Goal: Task Accomplishment & Management: Complete application form

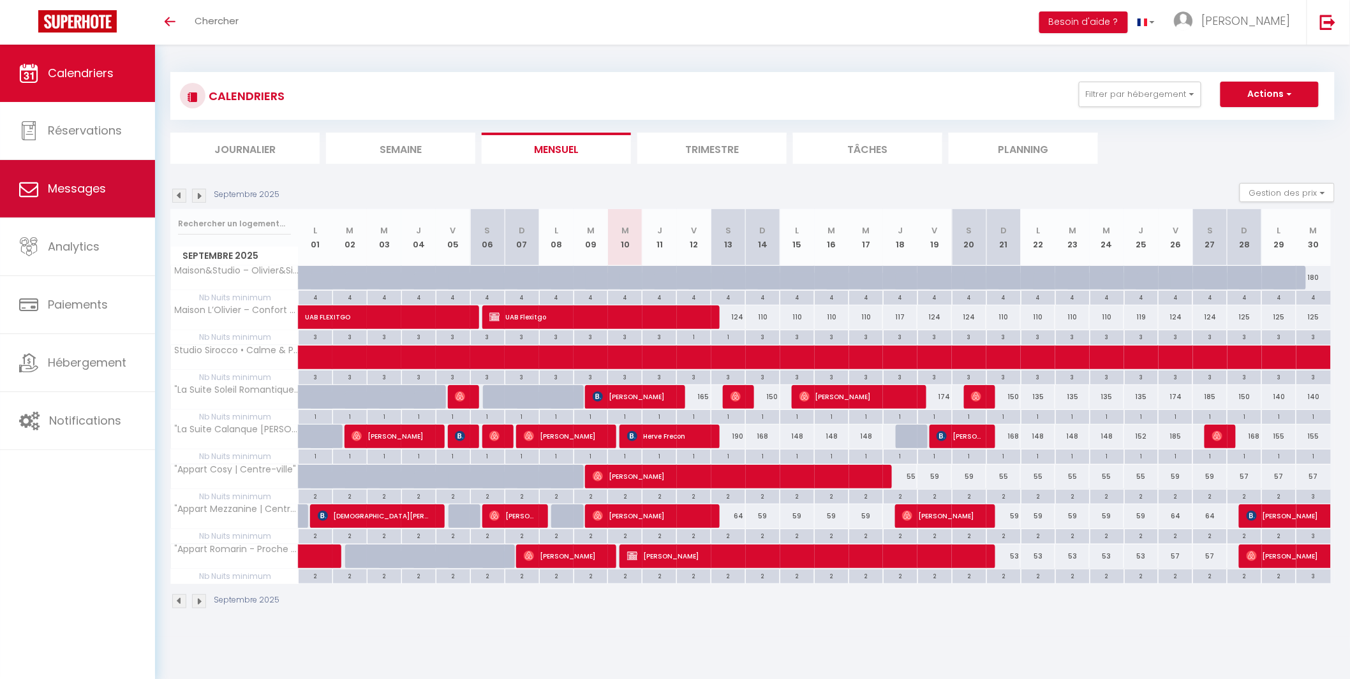
click at [75, 189] on span "Messages" at bounding box center [77, 188] width 58 height 16
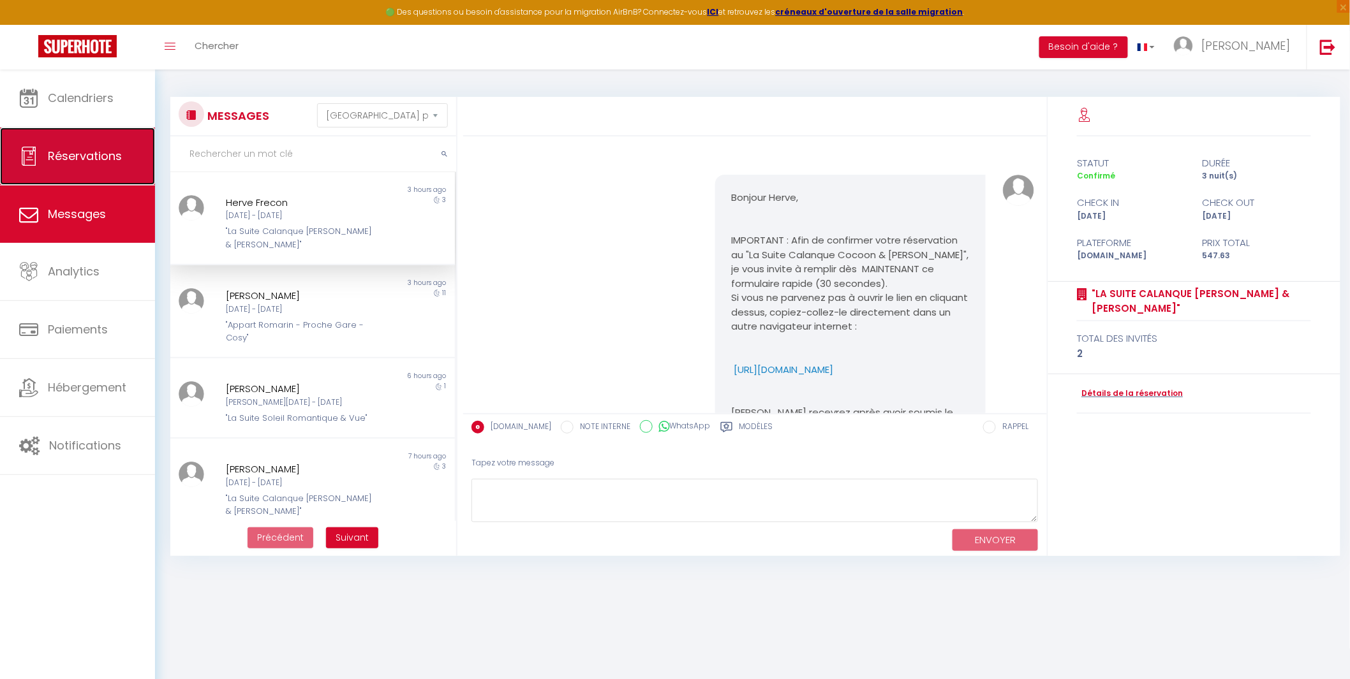
click at [71, 163] on span "Réservations" at bounding box center [85, 156] width 74 height 16
select select "not_cancelled"
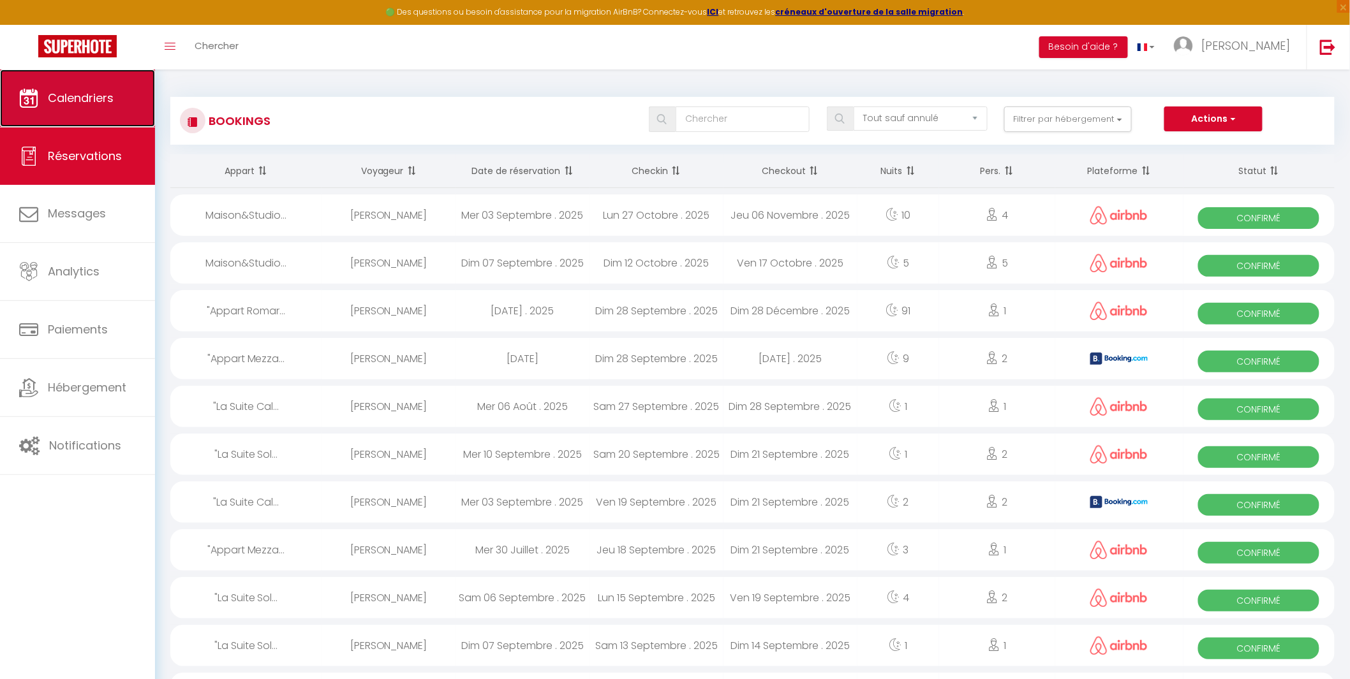
click at [81, 92] on span "Calendriers" at bounding box center [81, 98] width 66 height 16
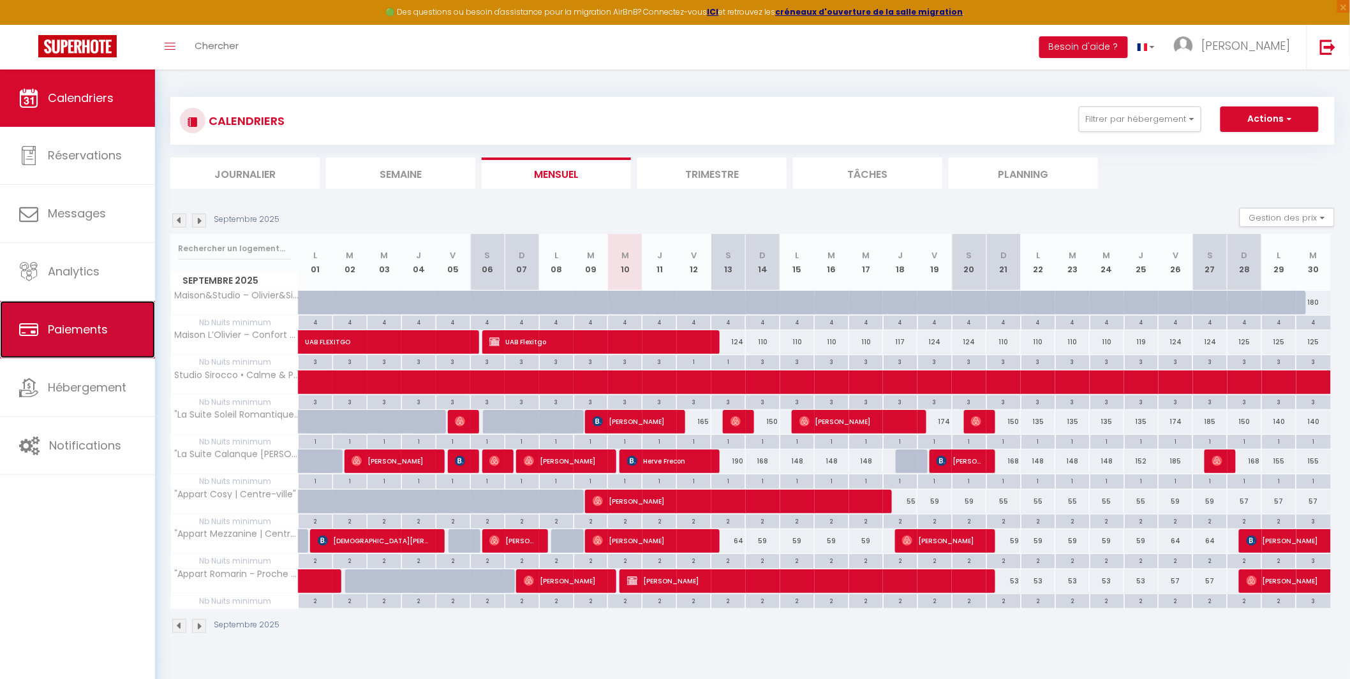
click at [69, 323] on span "Paiements" at bounding box center [78, 329] width 60 height 16
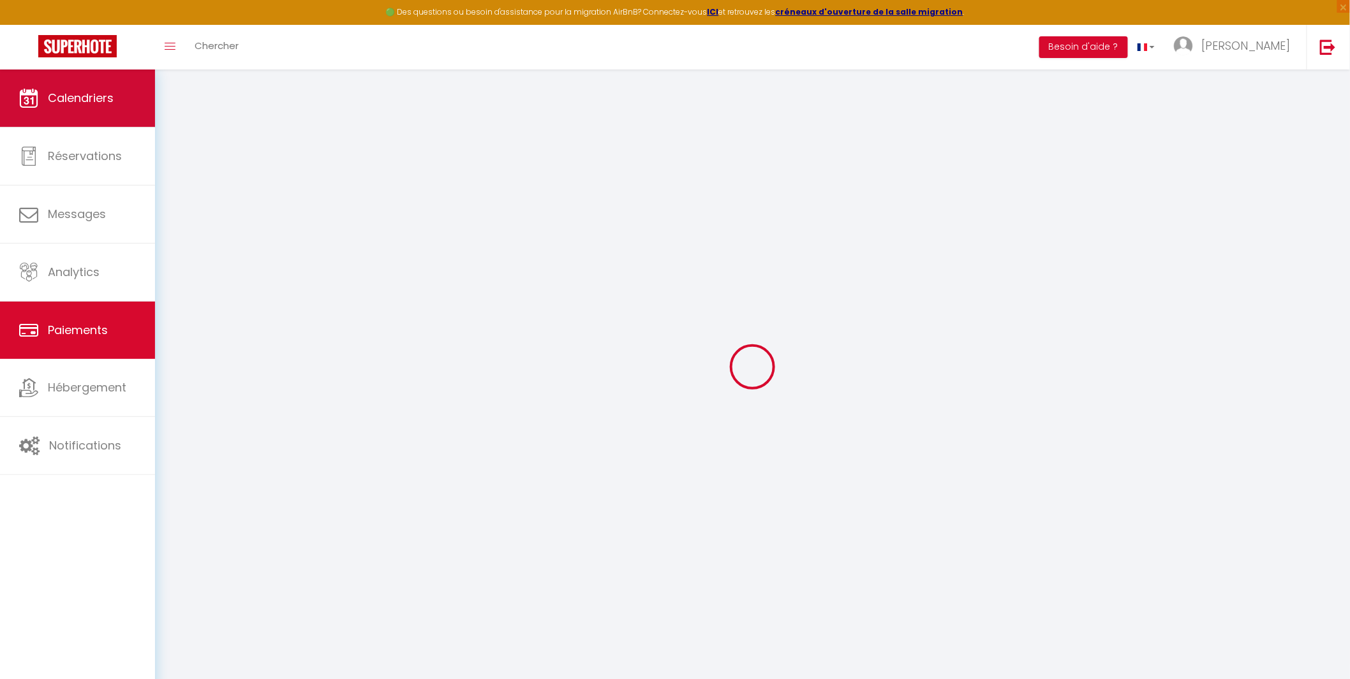
select select "2"
select select "0"
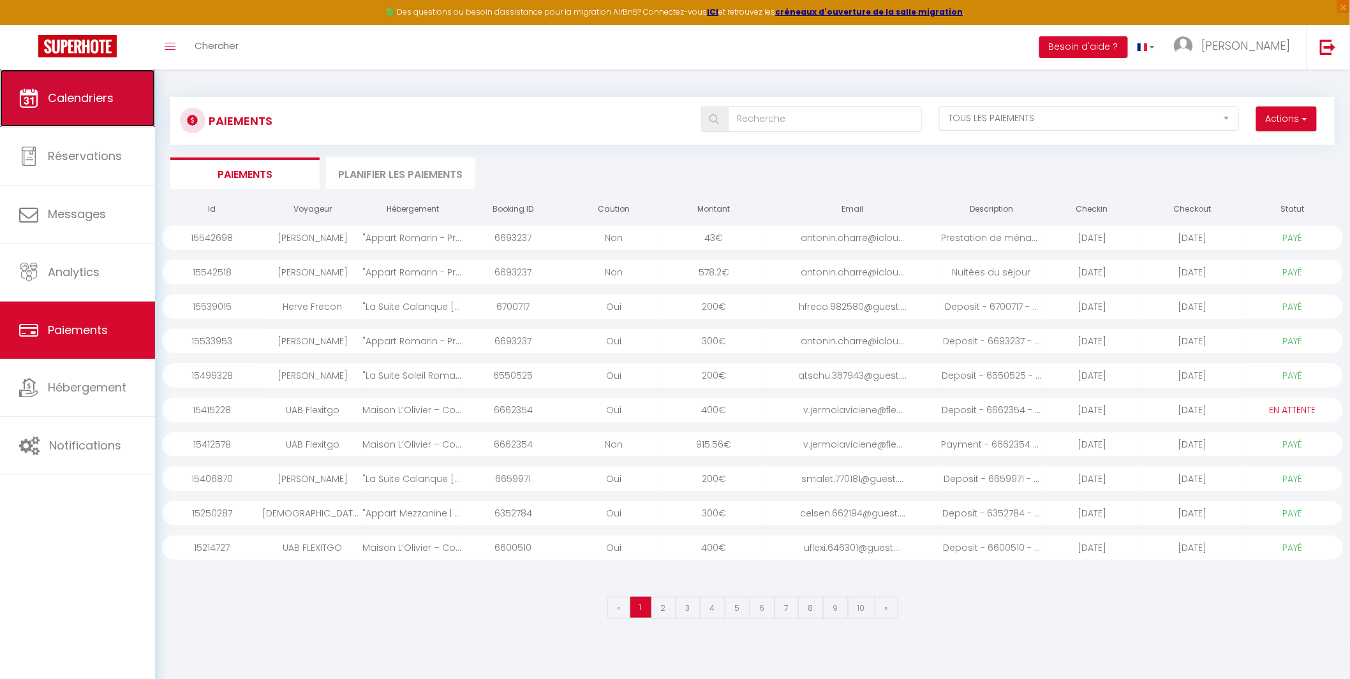
click at [96, 104] on span "Calendriers" at bounding box center [81, 98] width 66 height 16
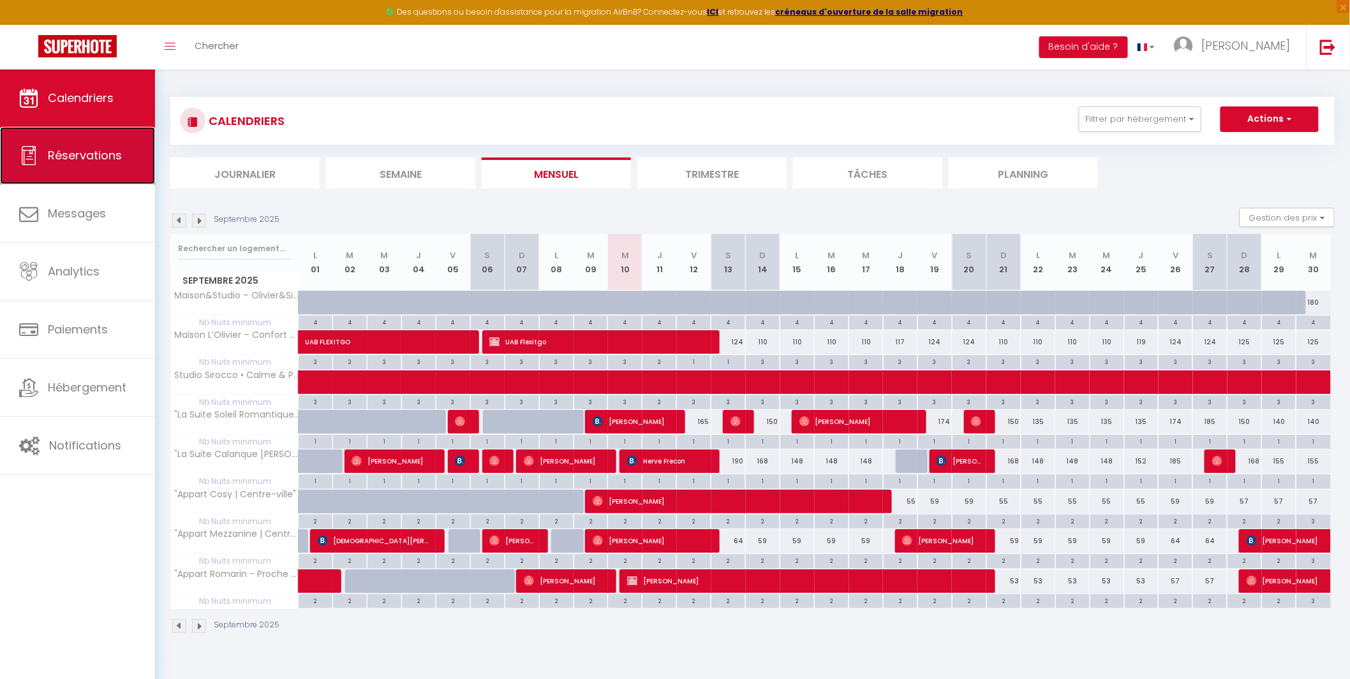
click at [61, 151] on span "Réservations" at bounding box center [85, 155] width 74 height 16
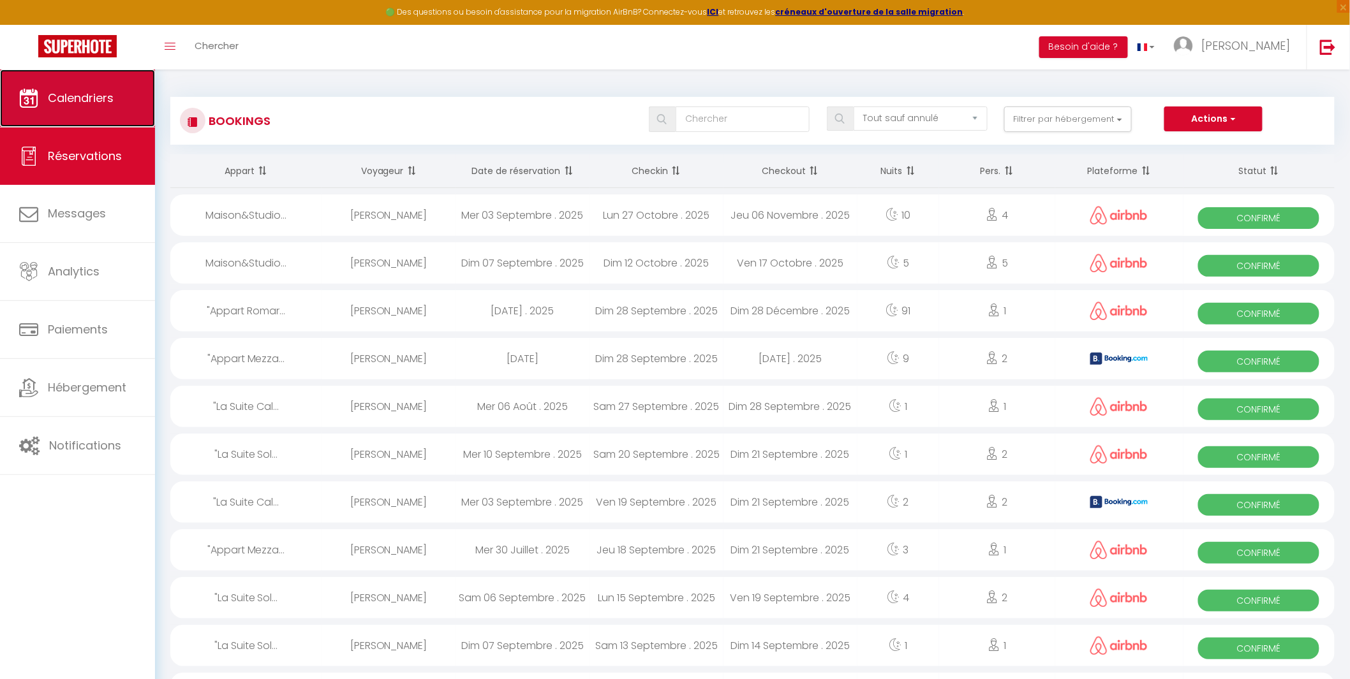
click at [87, 99] on span "Calendriers" at bounding box center [81, 98] width 66 height 16
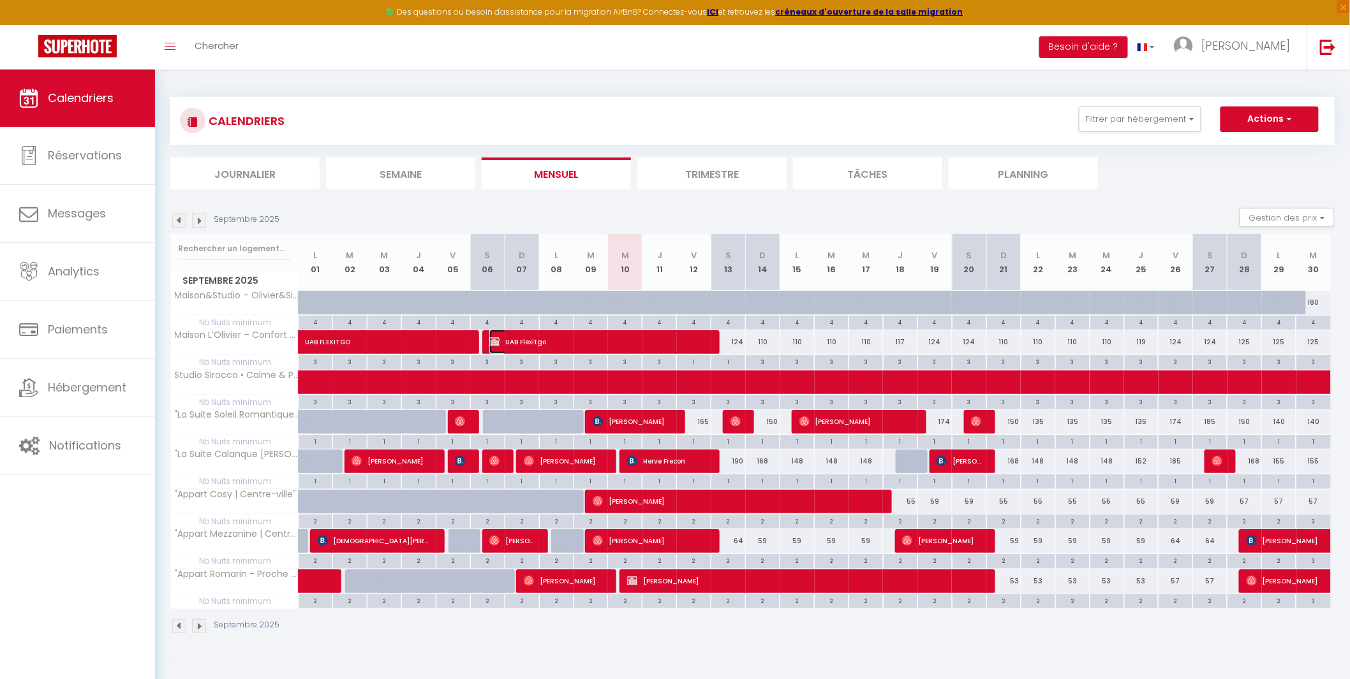
click at [538, 335] on span "UAB Flexitgo" at bounding box center [598, 342] width 218 height 24
select select "OK"
select select "KO"
select select "0"
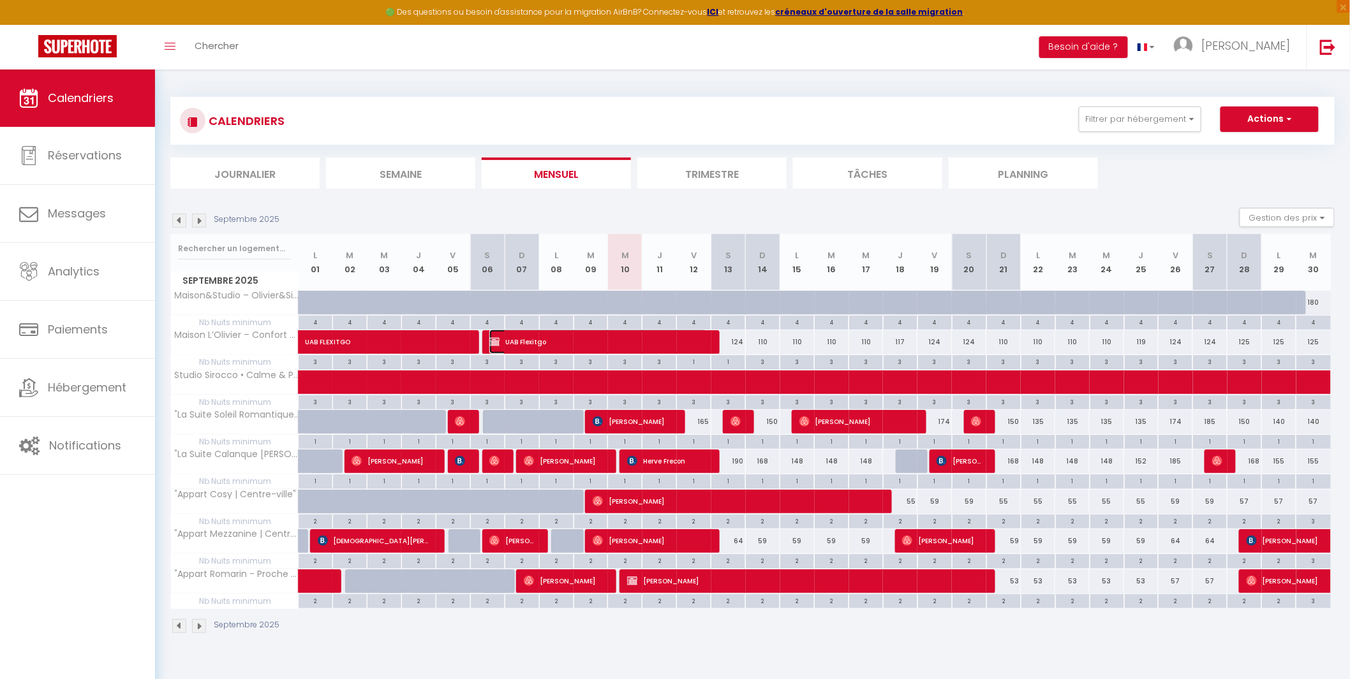
select select "1"
select select
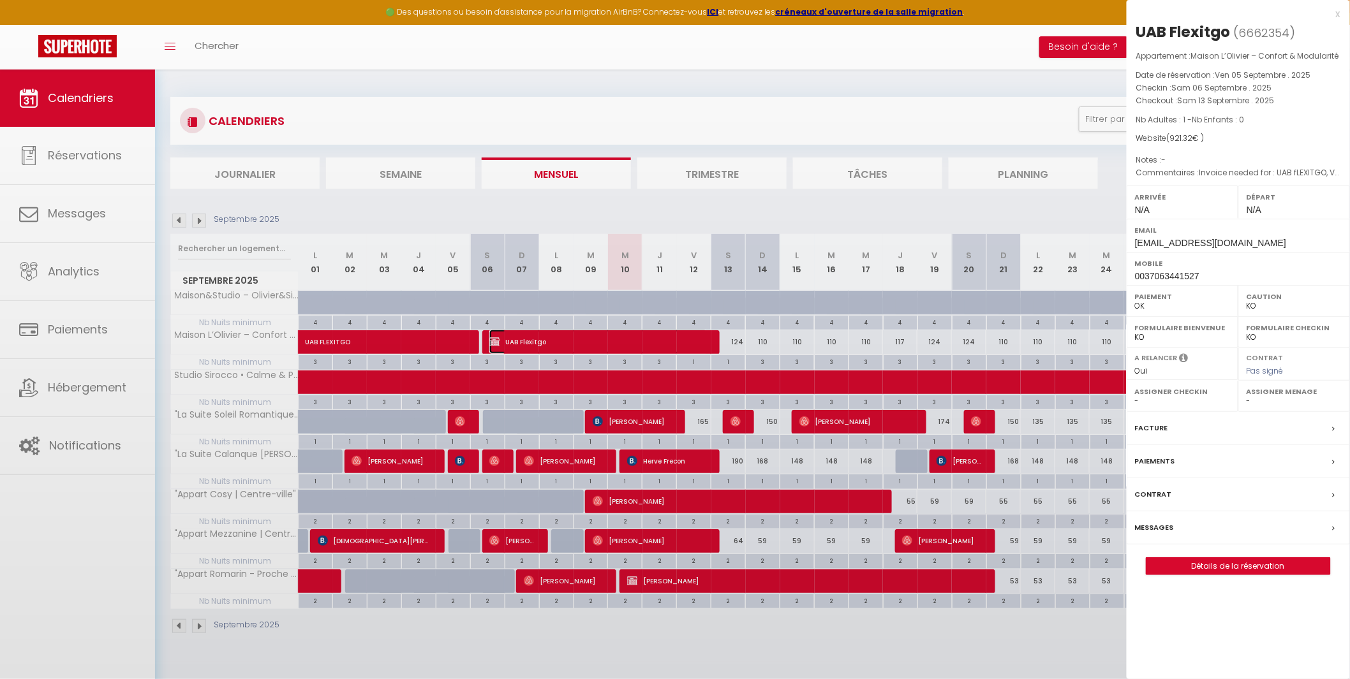
select select "39229"
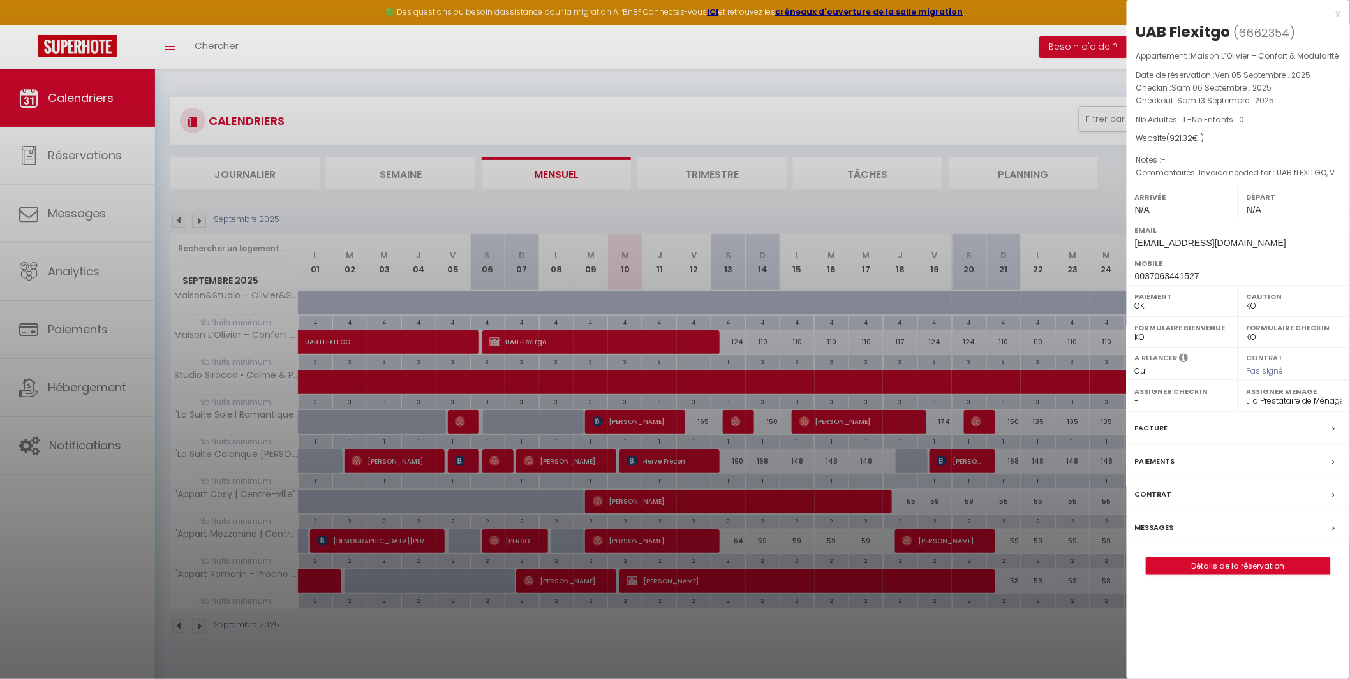
click at [646, 585] on div at bounding box center [675, 339] width 1350 height 679
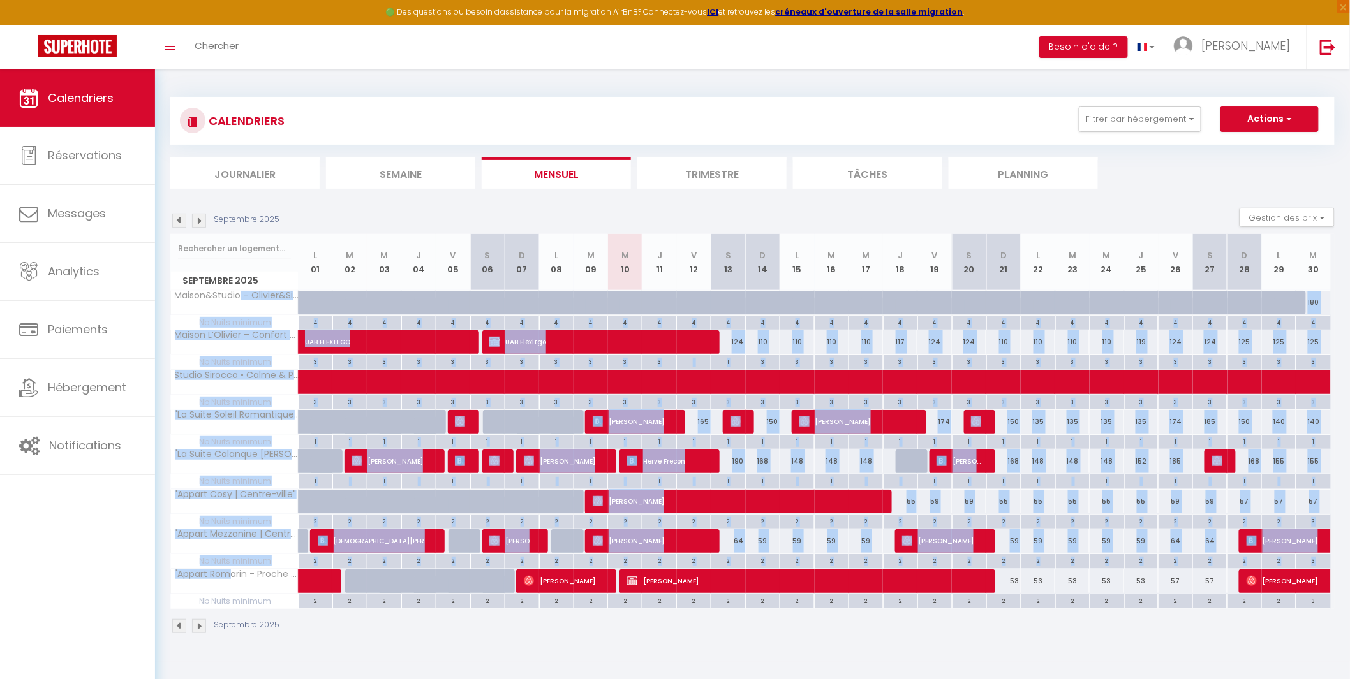
drag, startPoint x: 238, startPoint y: 577, endPoint x: 237, endPoint y: 311, distance: 266.0
click at [237, 311] on tbody "Maison&Studio – Olivier&Sirocco 182 182 182 198 235 235 215 182 182 182 198" at bounding box center [750, 449] width 1159 height 318
click at [219, 385] on th "Studio Sirocco • Calme & Pro" at bounding box center [235, 383] width 128 height 24
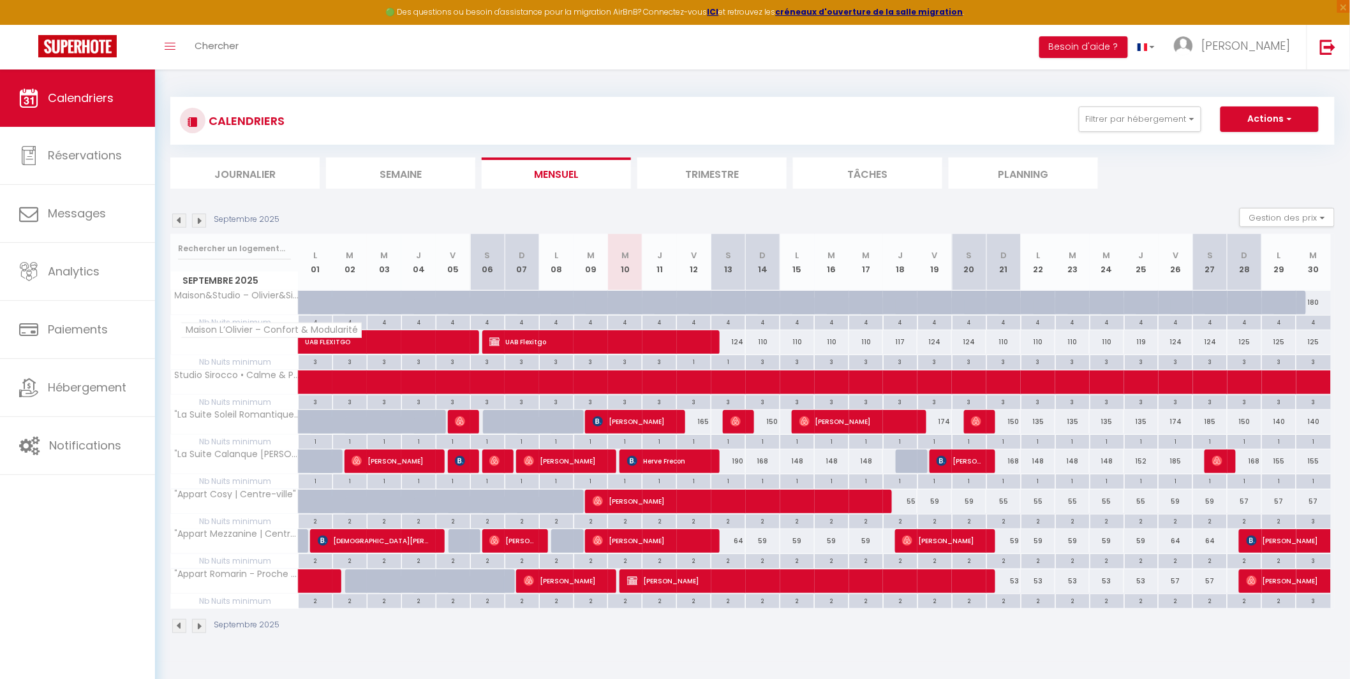
drag, startPoint x: 222, startPoint y: 297, endPoint x: 208, endPoint y: 339, distance: 43.8
click at [208, 339] on th "Maison L’Olivier – Confort & Modularité" at bounding box center [235, 342] width 128 height 24
click at [214, 383] on th "Studio Sirocco • Calme & Pro" at bounding box center [235, 383] width 128 height 24
click at [1283, 119] on button "Actions" at bounding box center [1269, 120] width 98 height 26
click at [1132, 119] on button "Filtrer par hébergement" at bounding box center [1139, 120] width 122 height 26
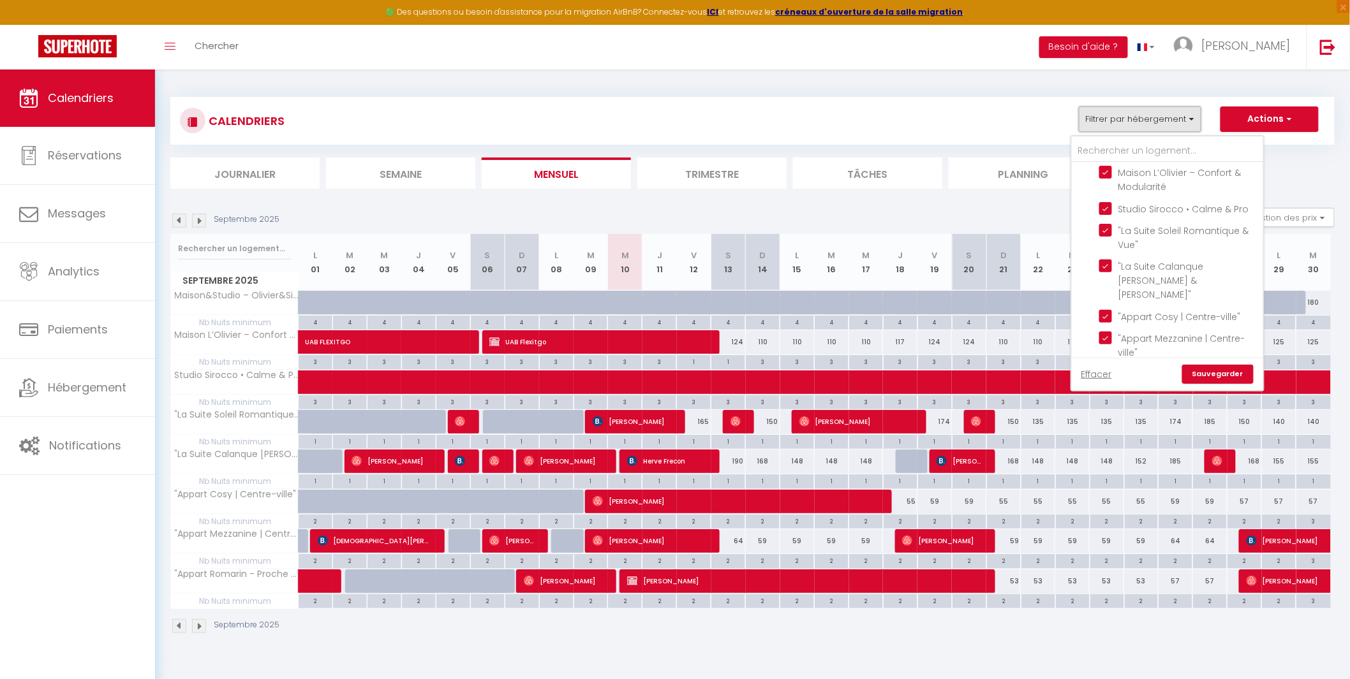
scroll to position [91, 0]
click at [1125, 121] on button "Filtrer par hébergement" at bounding box center [1139, 120] width 122 height 26
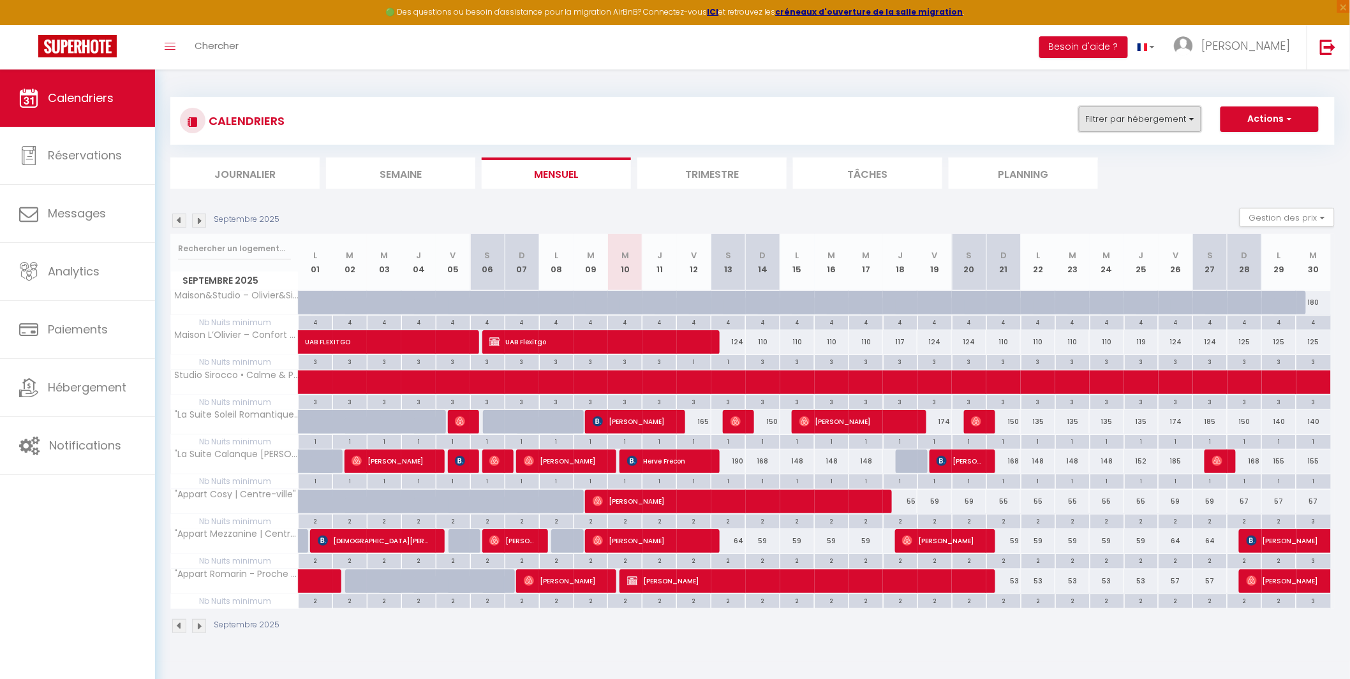
click at [1125, 121] on button "Filtrer par hébergement" at bounding box center [1139, 120] width 122 height 26
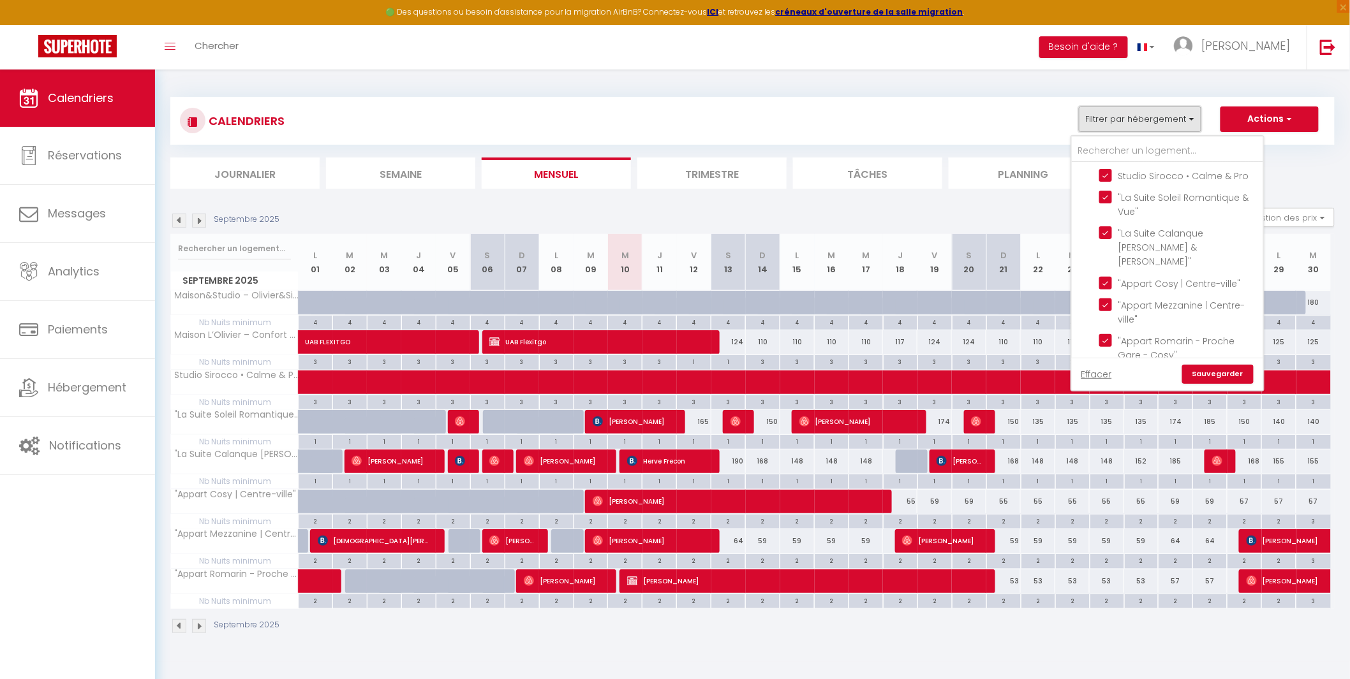
click at [1125, 121] on button "Filtrer par hébergement" at bounding box center [1139, 120] width 122 height 26
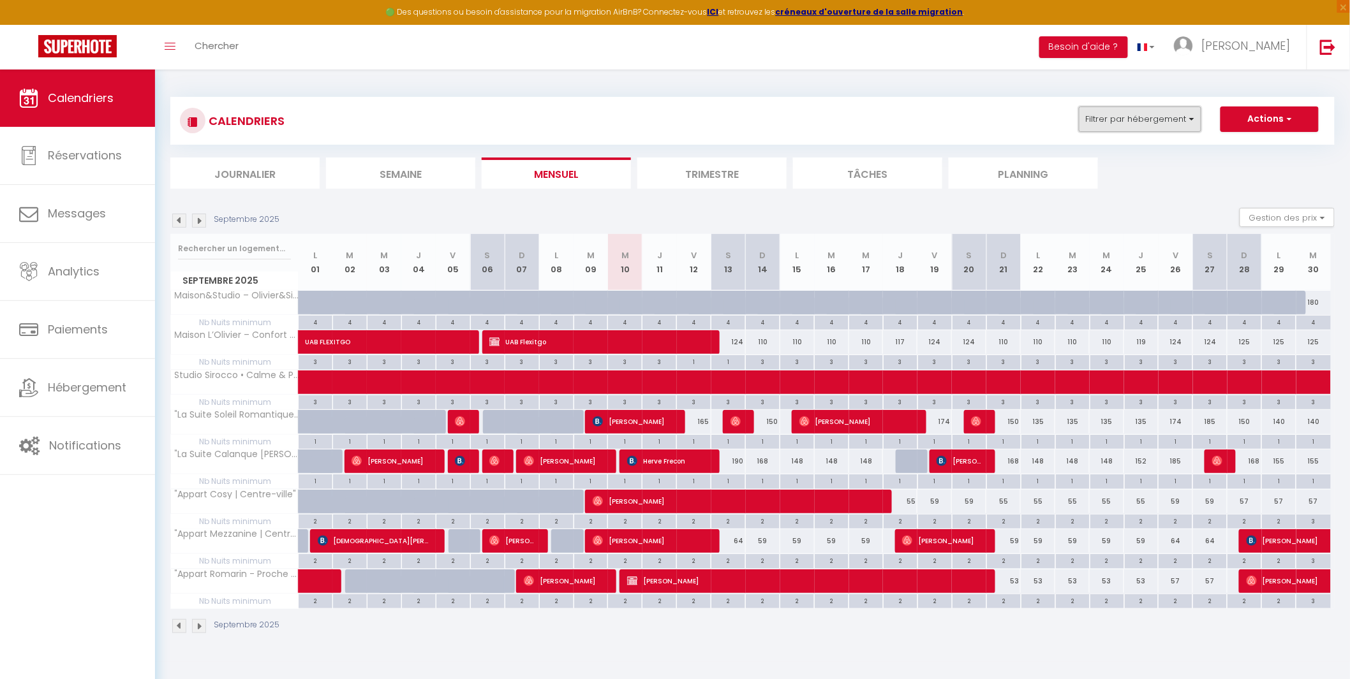
click at [1125, 121] on button "Filtrer par hébergement" at bounding box center [1139, 120] width 122 height 26
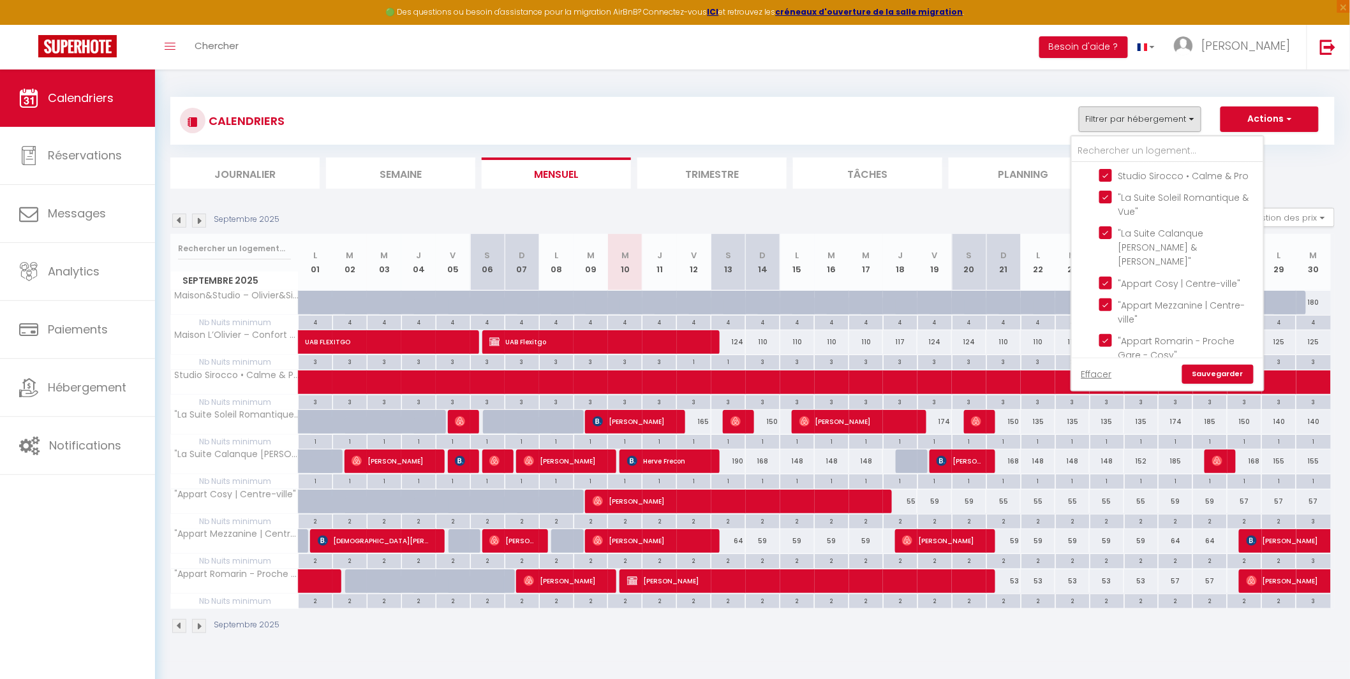
click at [1323, 184] on ul "Journalier [GEOGRAPHIC_DATA] Mensuel Trimestre Tâches Planning" at bounding box center [752, 173] width 1164 height 31
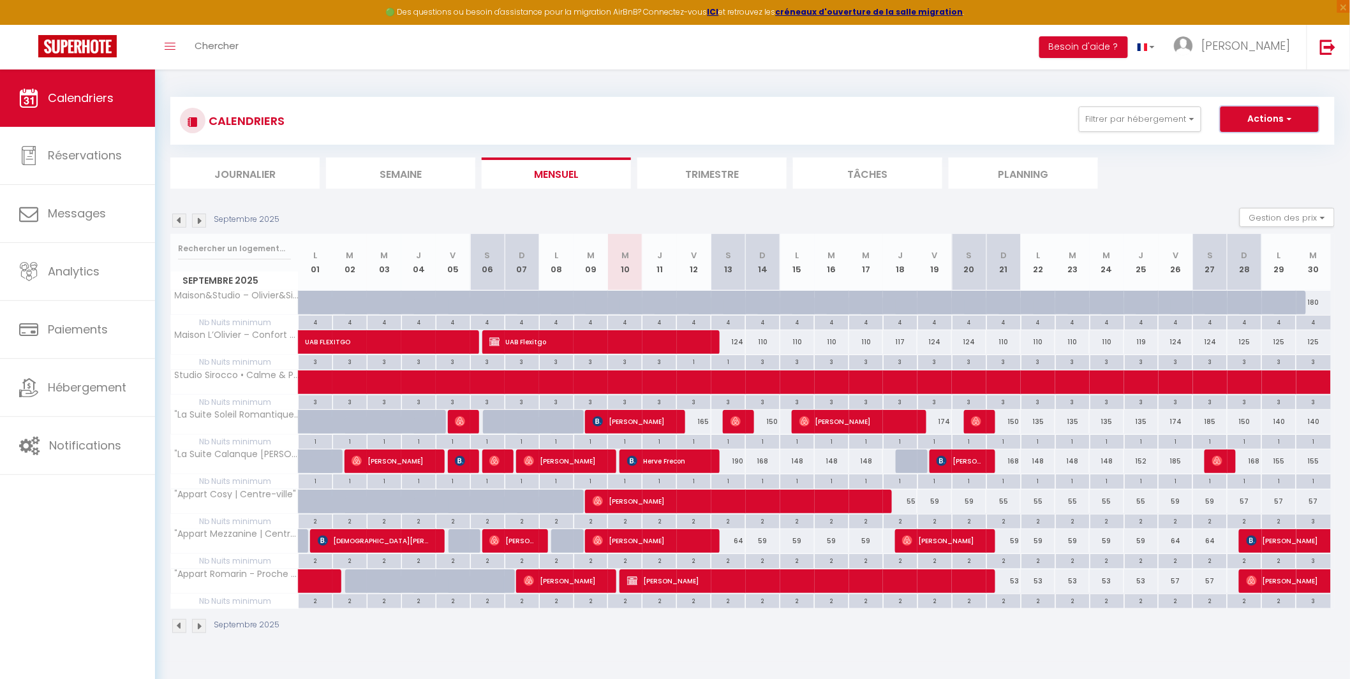
click at [1293, 113] on button "Actions" at bounding box center [1269, 120] width 98 height 26
click at [1100, 171] on ul "Journalier [GEOGRAPHIC_DATA] Mensuel Trimestre Tâches Planning" at bounding box center [752, 173] width 1164 height 31
click at [368, 198] on section "Septembre 2025 Gestion des prix Nb Nuits minimum Règles Disponibilité Septembre…" at bounding box center [752, 421] width 1164 height 452
click at [394, 166] on li "Semaine" at bounding box center [400, 173] width 149 height 31
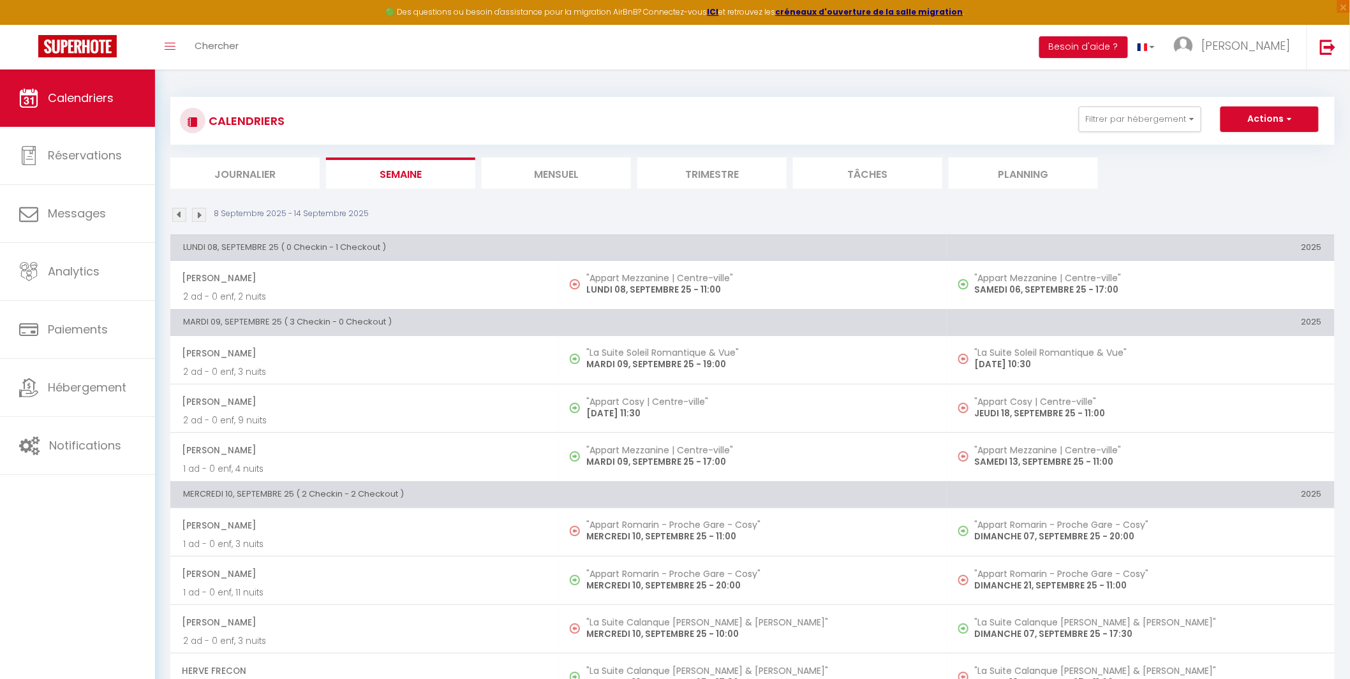
click at [233, 173] on li "Journalier" at bounding box center [244, 173] width 149 height 31
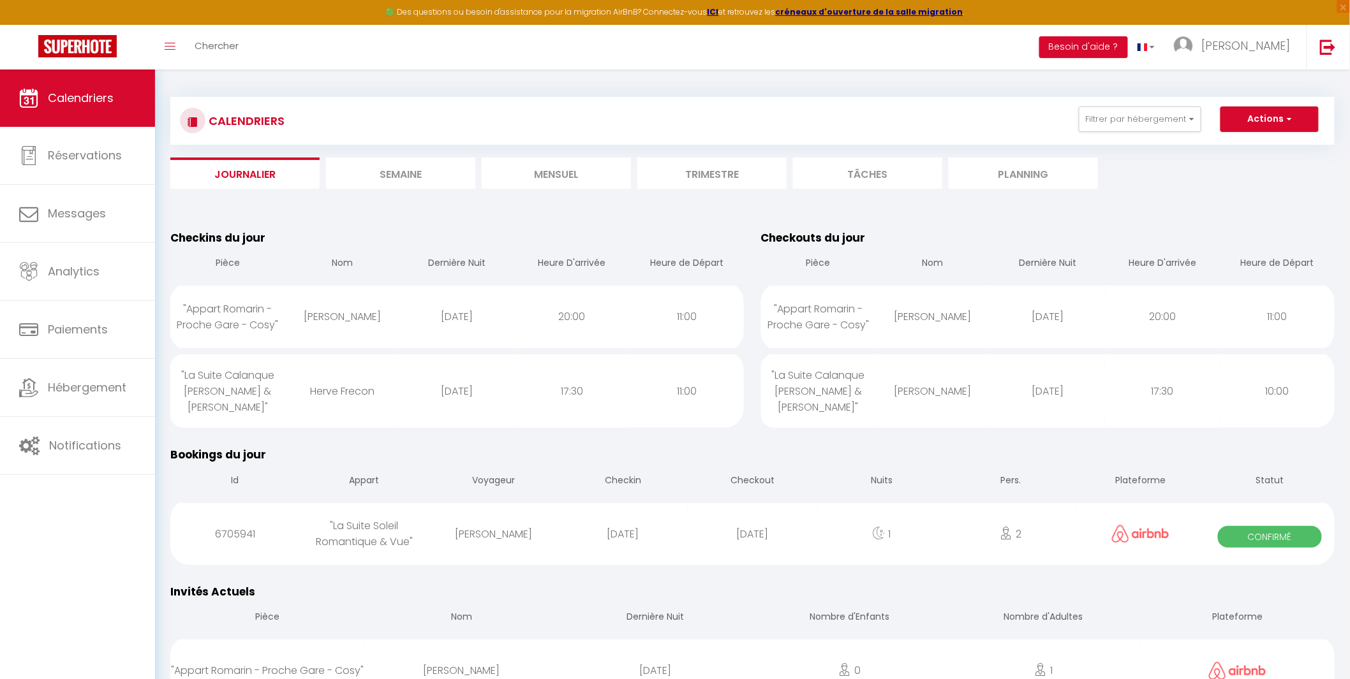
click at [395, 180] on li "Semaine" at bounding box center [400, 173] width 149 height 31
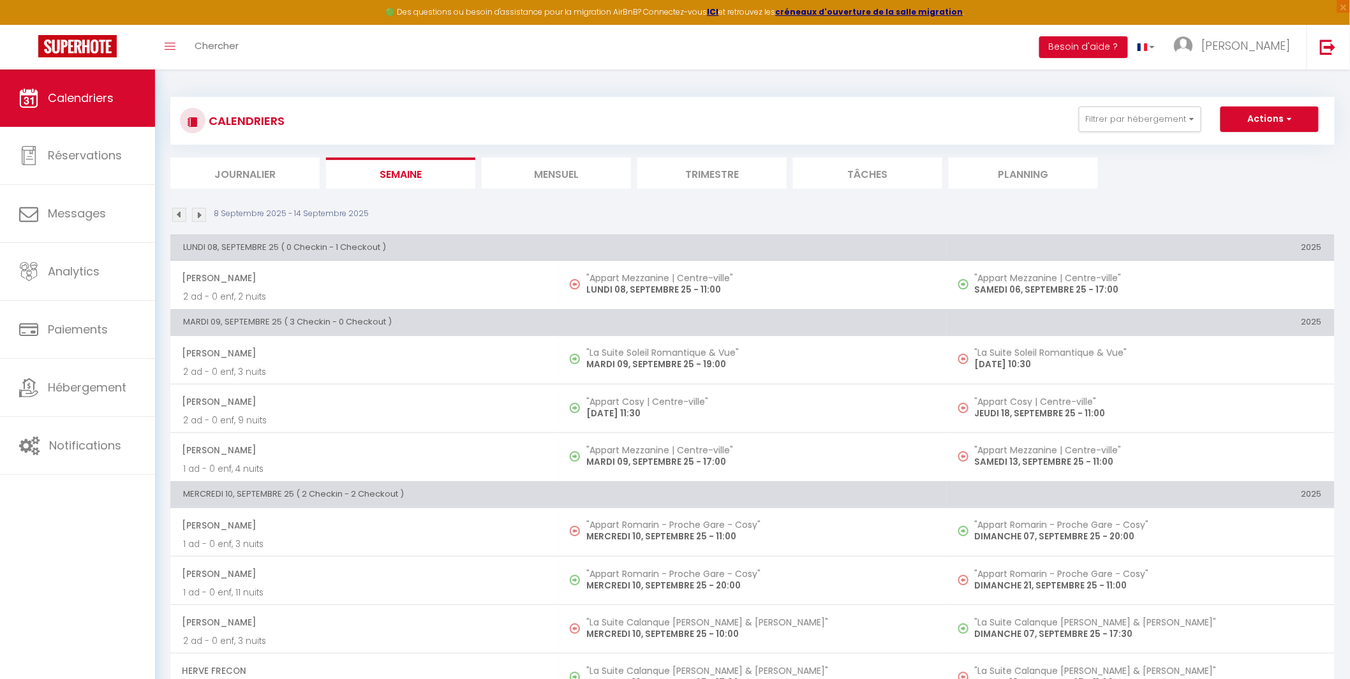
click at [725, 168] on li "Trimestre" at bounding box center [711, 173] width 149 height 31
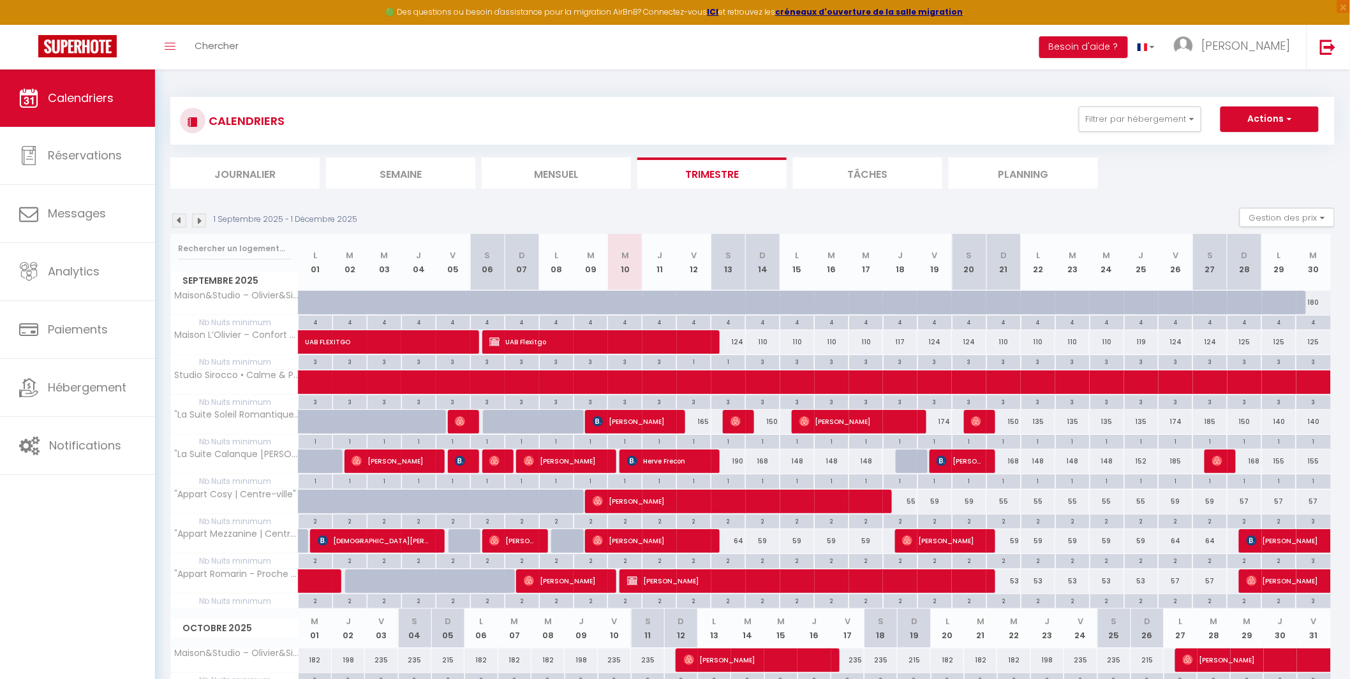
click at [878, 175] on li "Tâches" at bounding box center [867, 173] width 149 height 31
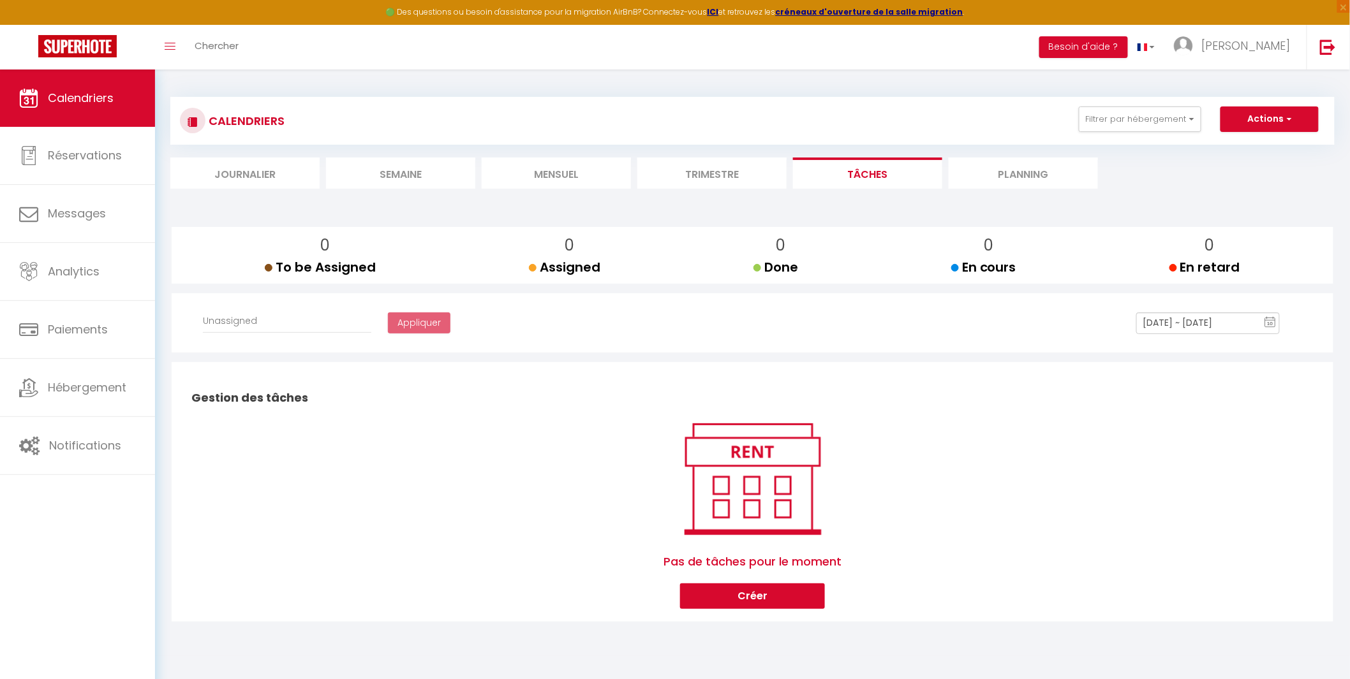
select select
click at [1018, 173] on li "Planning" at bounding box center [1022, 173] width 149 height 31
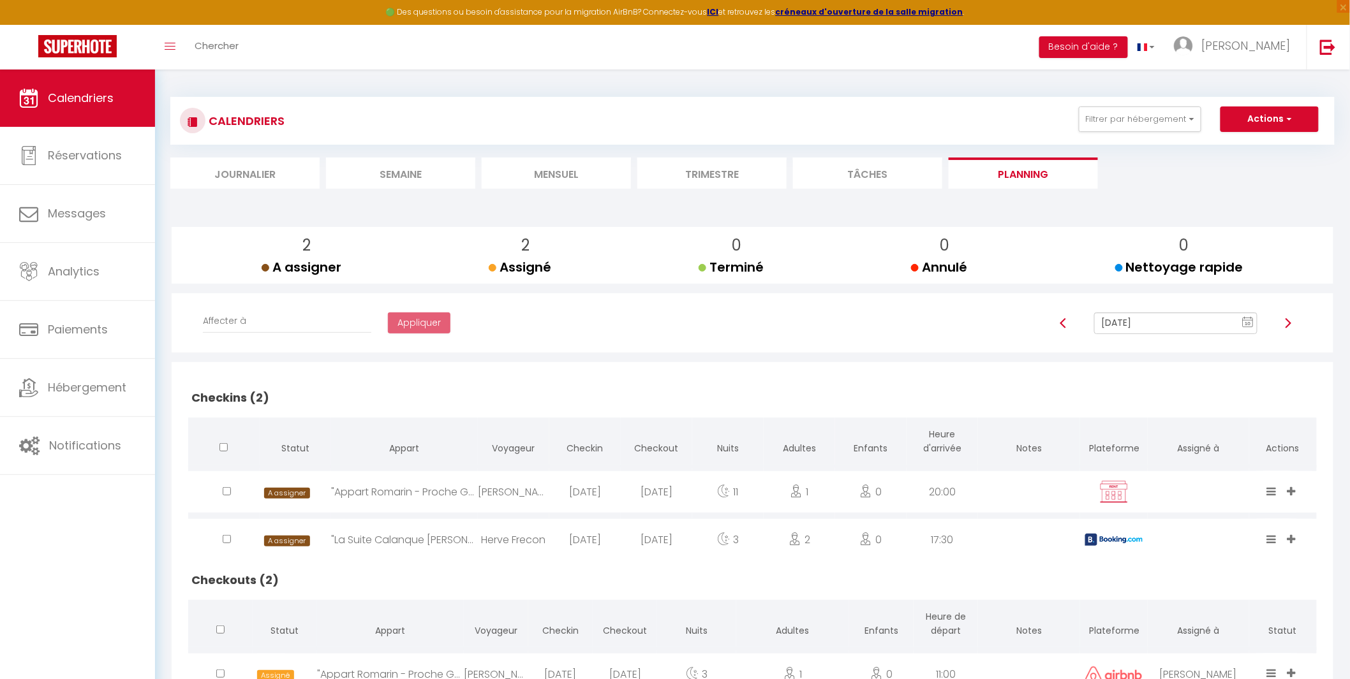
click at [524, 166] on li "Mensuel" at bounding box center [556, 173] width 149 height 31
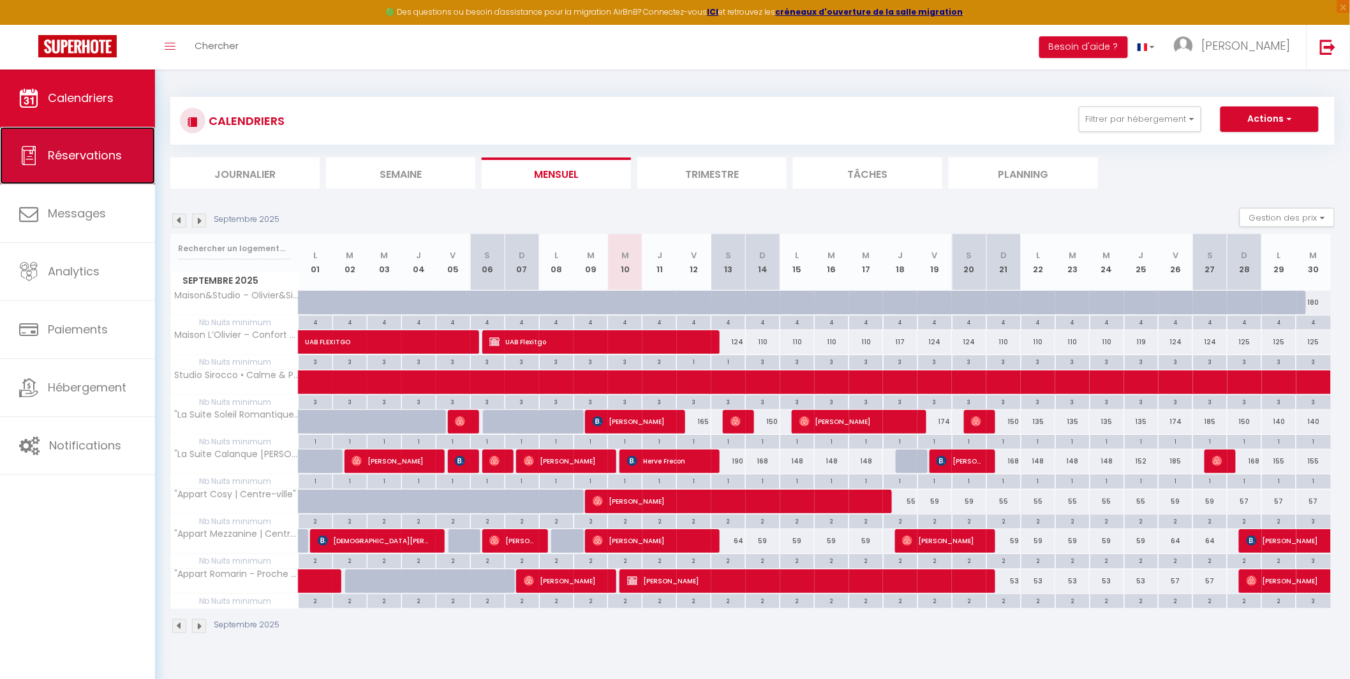
click at [103, 151] on span "Réservations" at bounding box center [85, 155] width 74 height 16
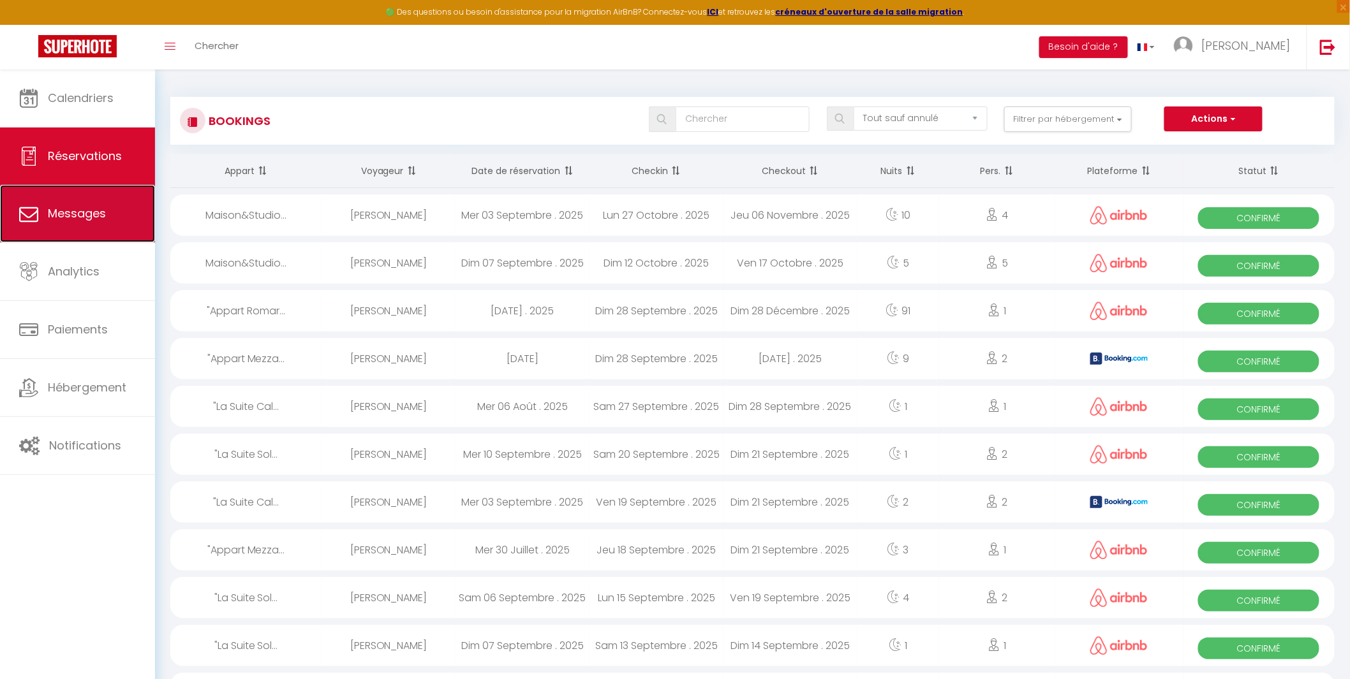
click at [96, 205] on link "Messages" at bounding box center [77, 213] width 155 height 57
select select "message"
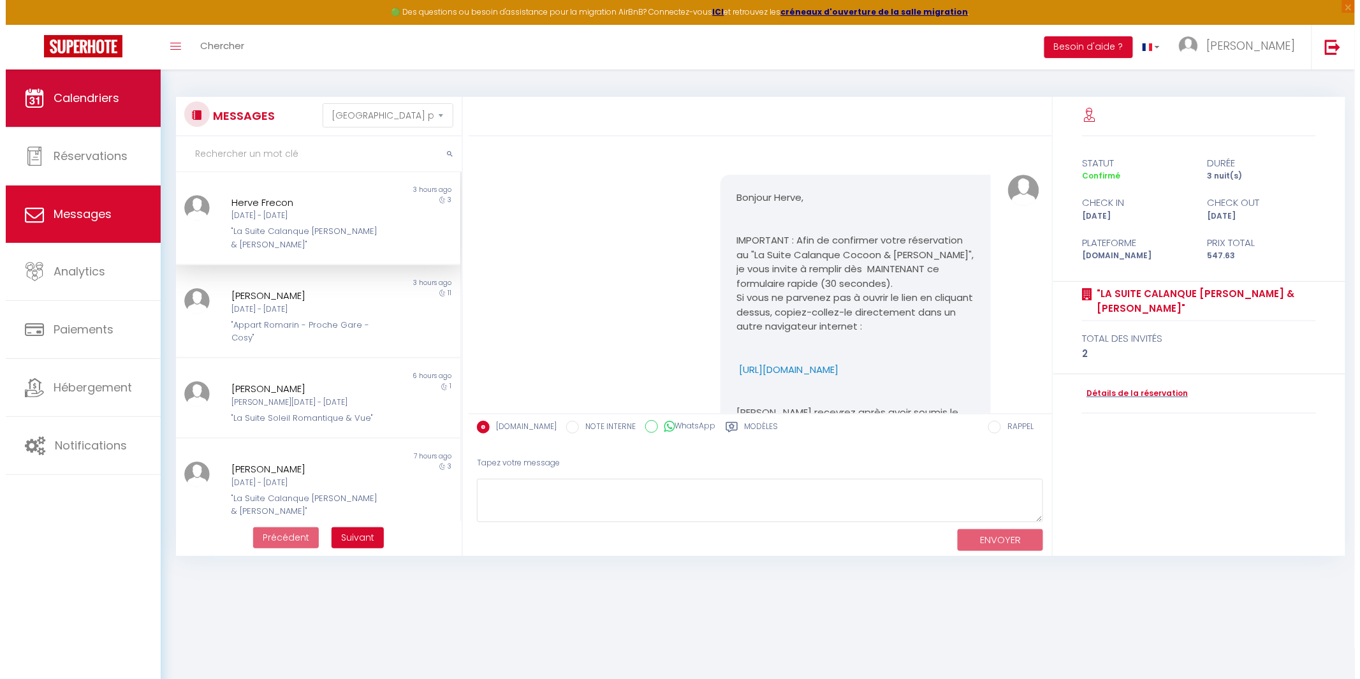
scroll to position [2594, 0]
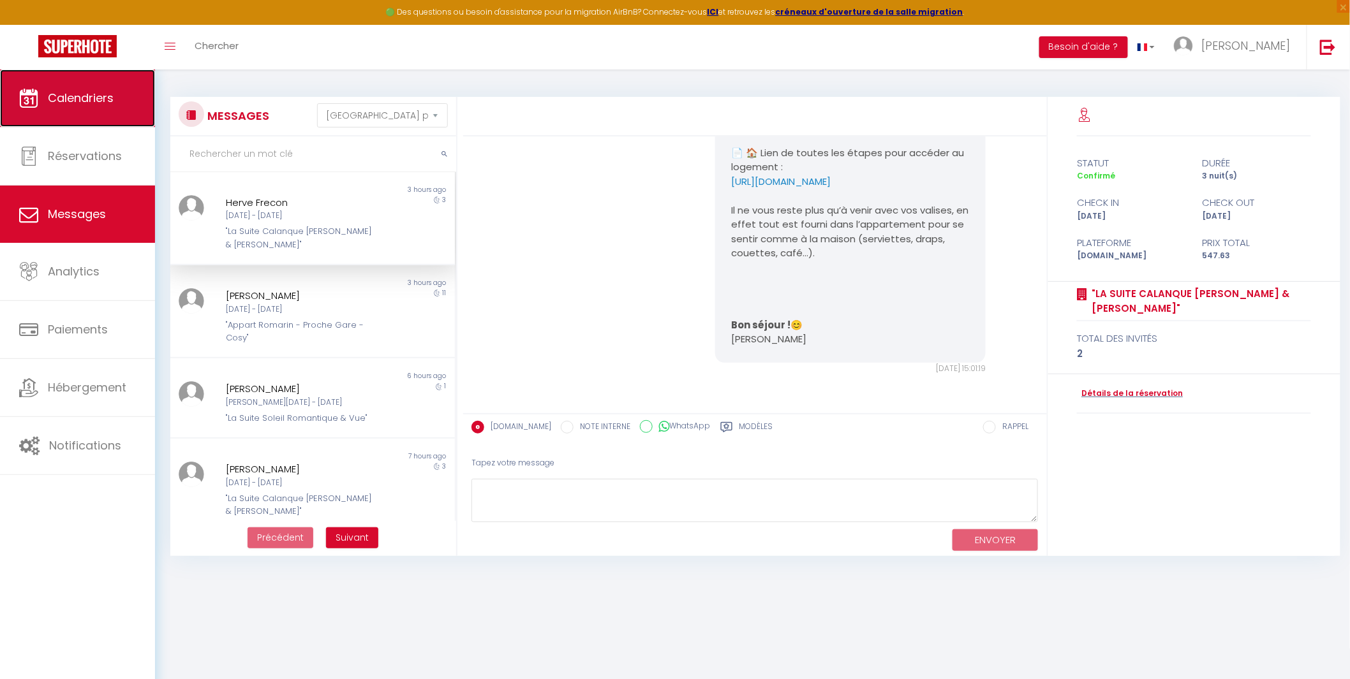
click at [89, 105] on span "Calendriers" at bounding box center [81, 98] width 66 height 16
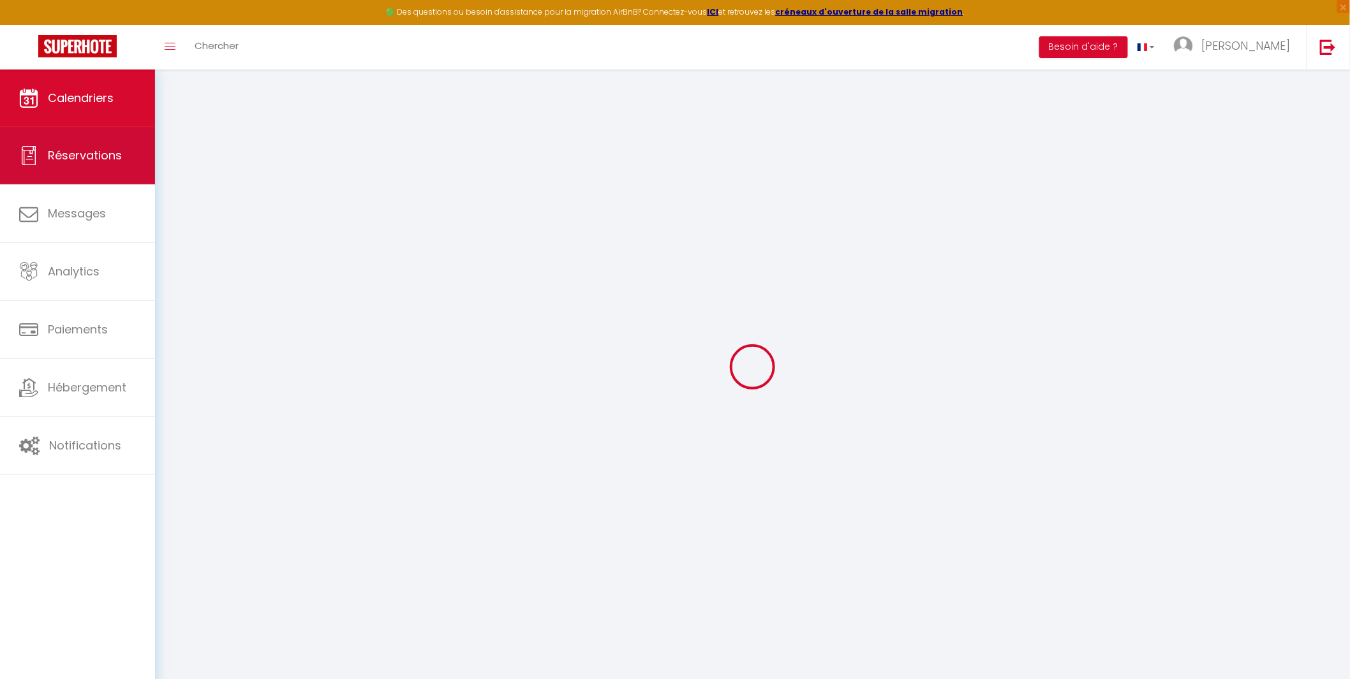
select select
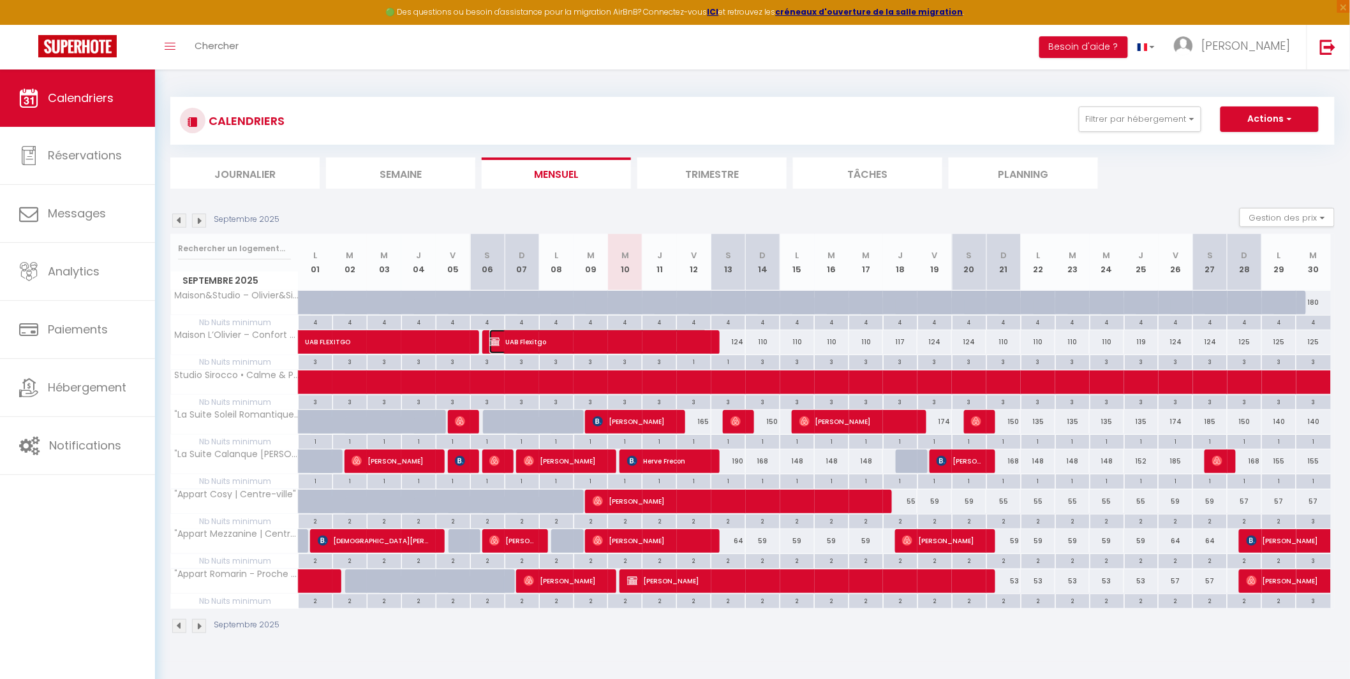
click at [613, 345] on span "UAB Flexitgo" at bounding box center [598, 342] width 218 height 24
select select "OK"
select select "KO"
select select "0"
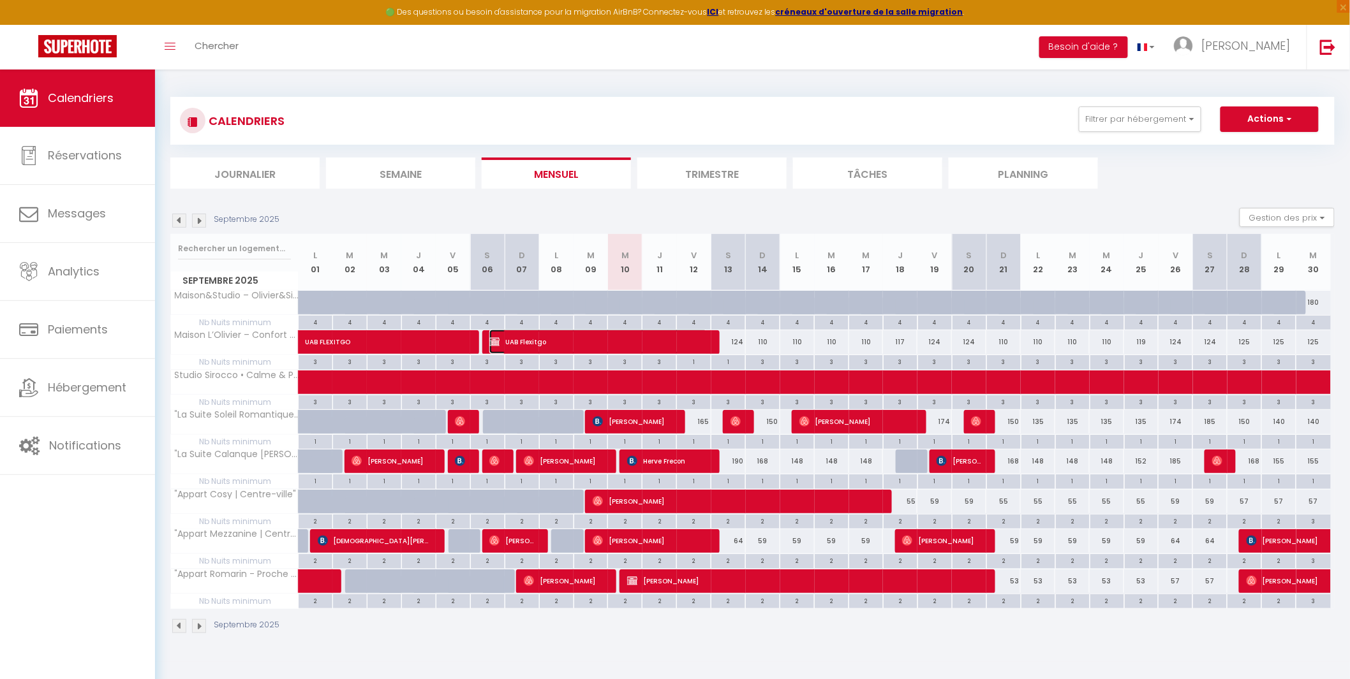
select select "1"
select select
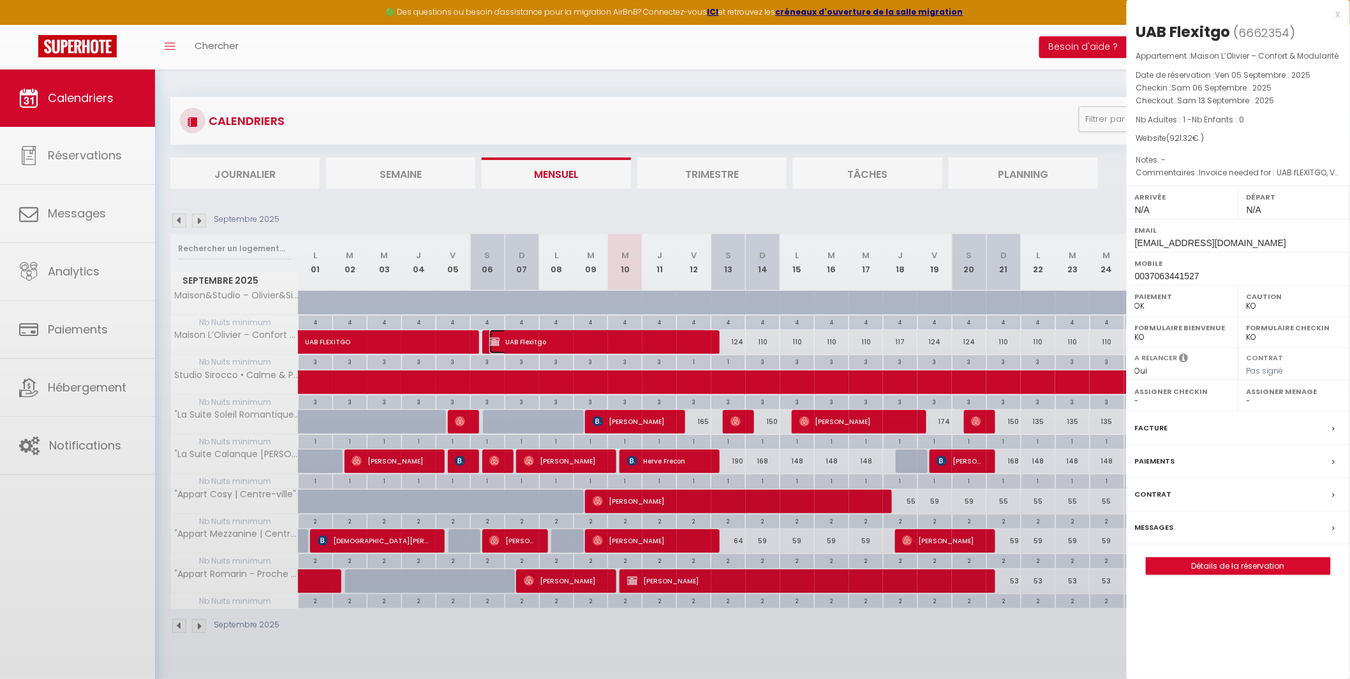
select select "39229"
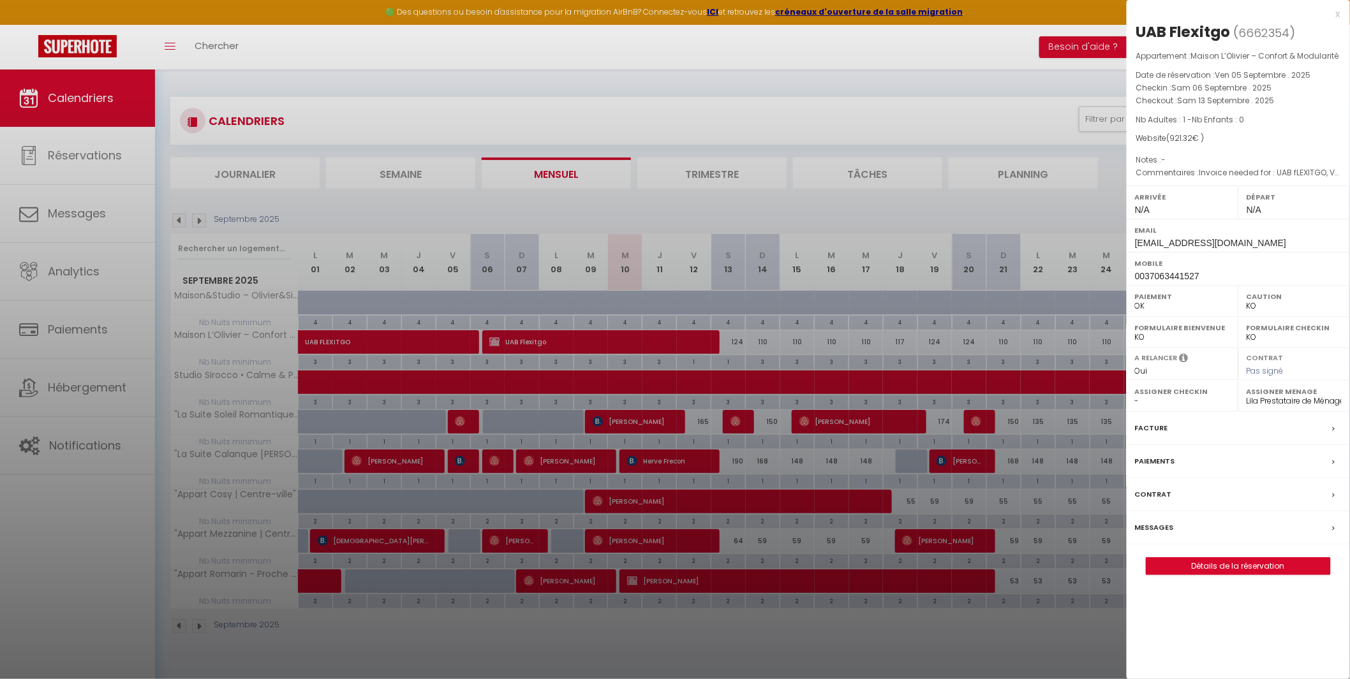
click at [416, 341] on div at bounding box center [675, 339] width 1350 height 679
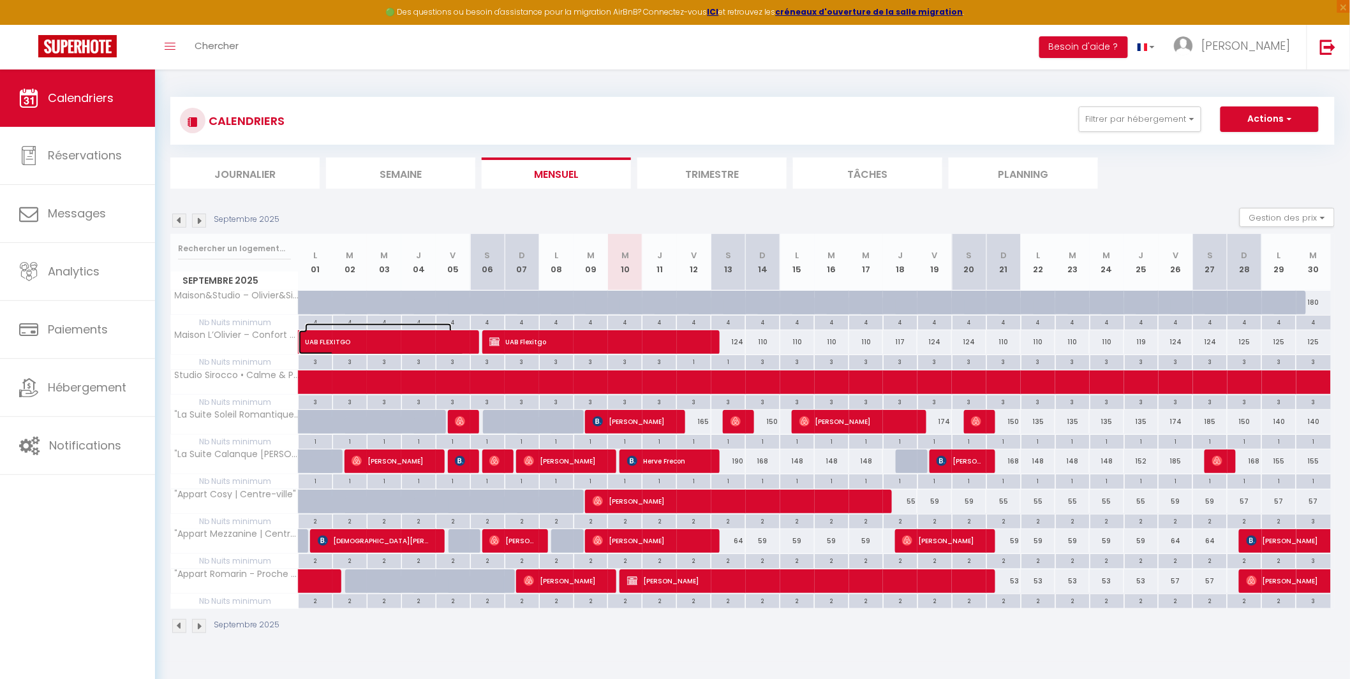
click at [416, 341] on span "UAB FLEXITGO" at bounding box center [378, 335] width 147 height 24
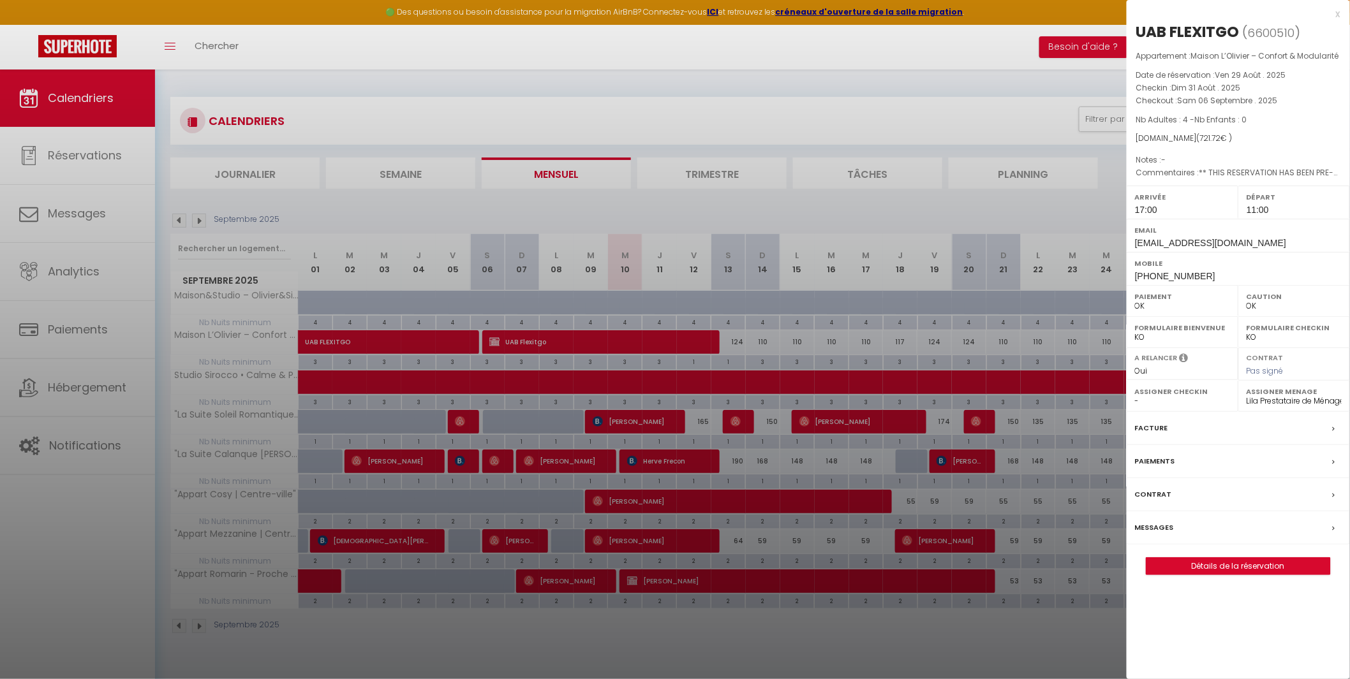
click at [540, 339] on div at bounding box center [675, 339] width 1350 height 679
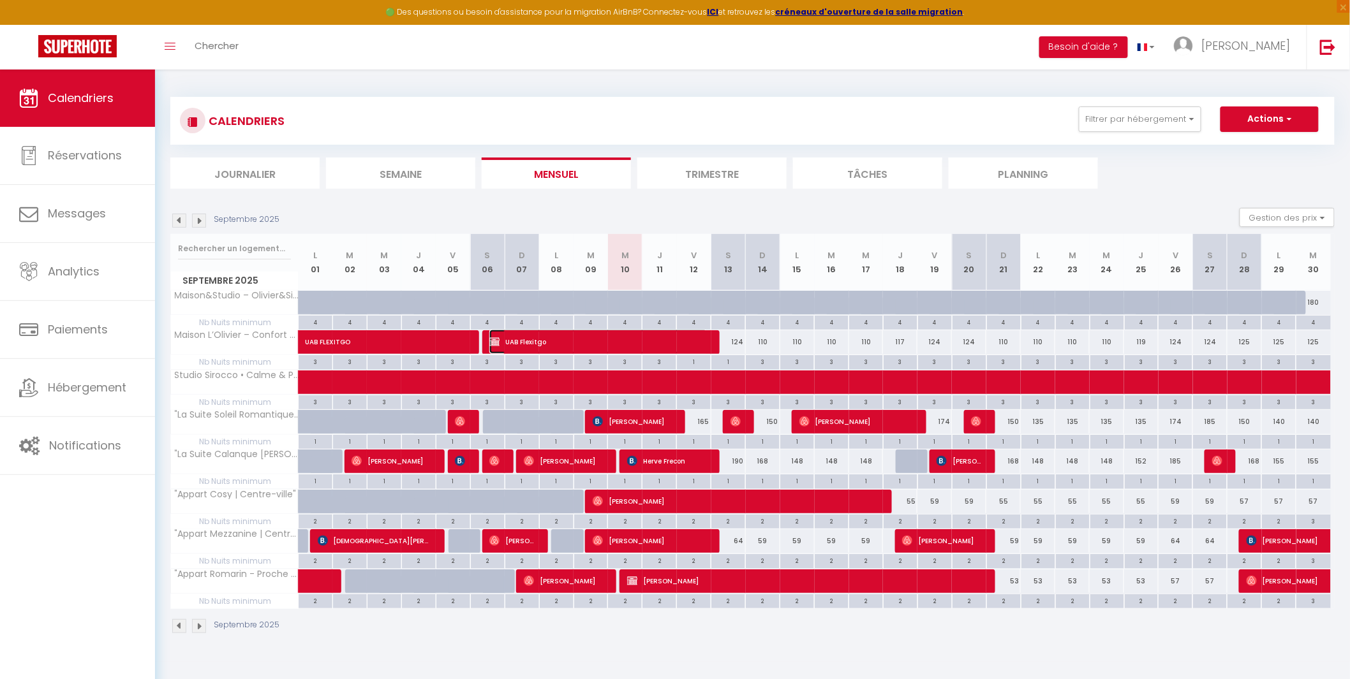
click at [540, 339] on span "UAB Flexitgo" at bounding box center [598, 342] width 218 height 24
select select "KO"
select select "0"
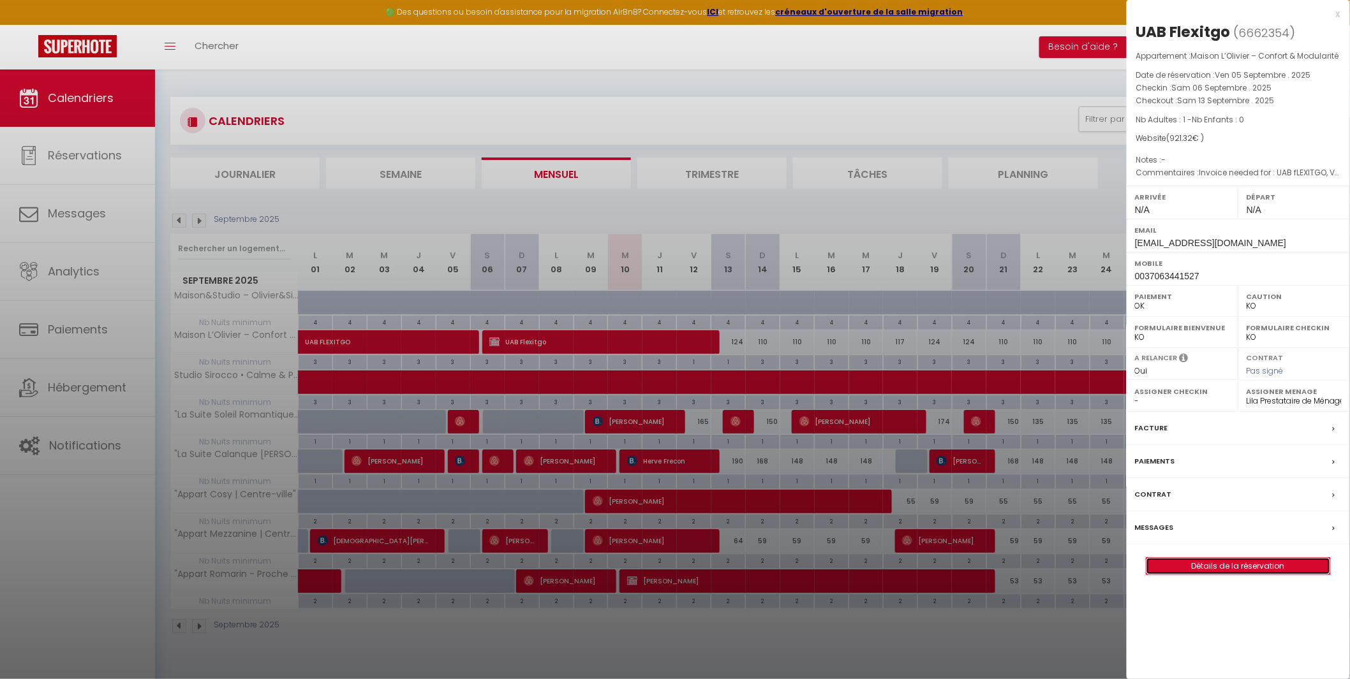
click at [1216, 570] on link "Détails de la réservation" at bounding box center [1238, 566] width 184 height 17
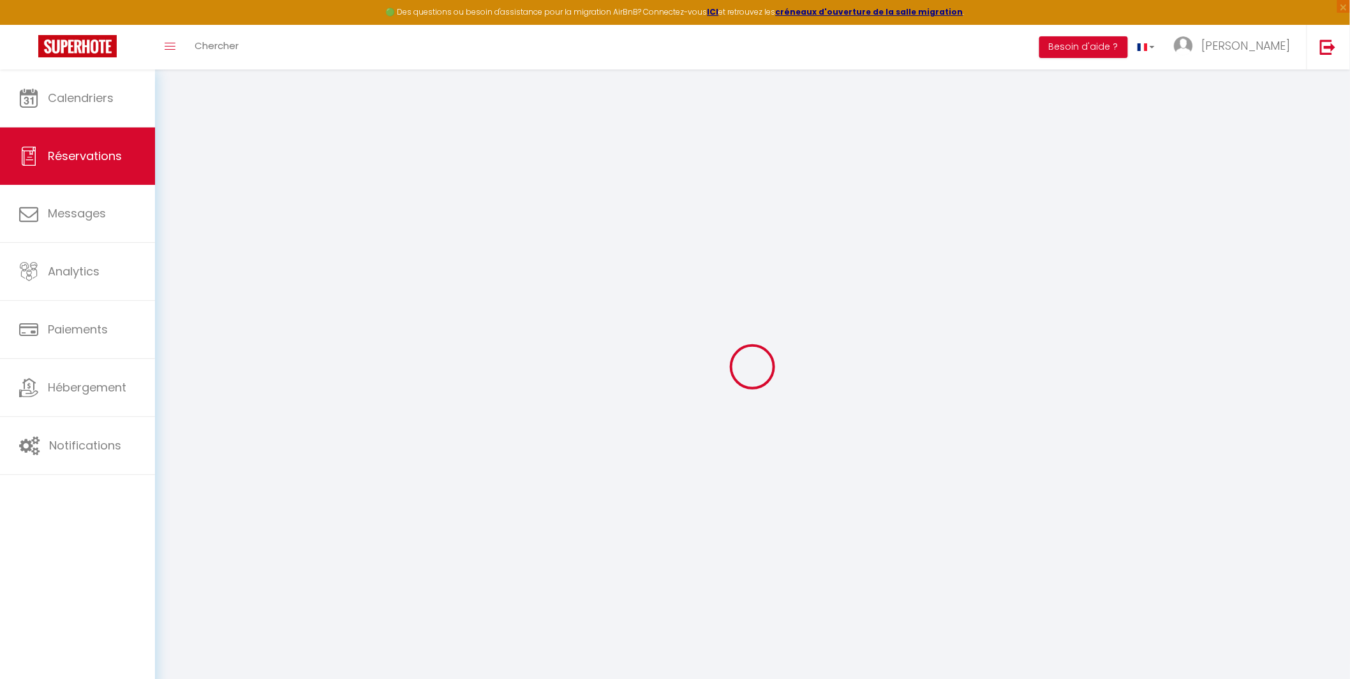
type input "UAB"
type input "Flexitgo"
type input "[EMAIL_ADDRESS][DOMAIN_NAME]"
type input "0037063441527"
type input "94102"
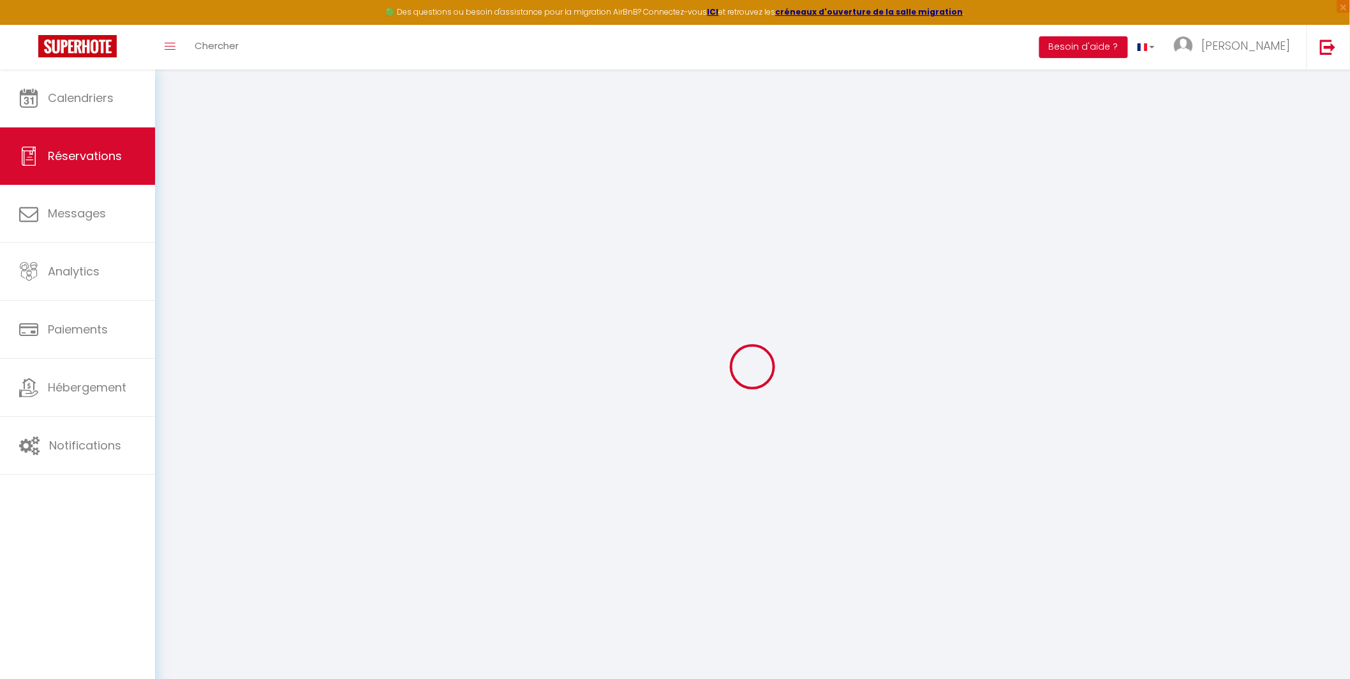
type input "Pramones 8"
type input "Klaipeda"
select select "LT"
select select "72469"
select select "1"
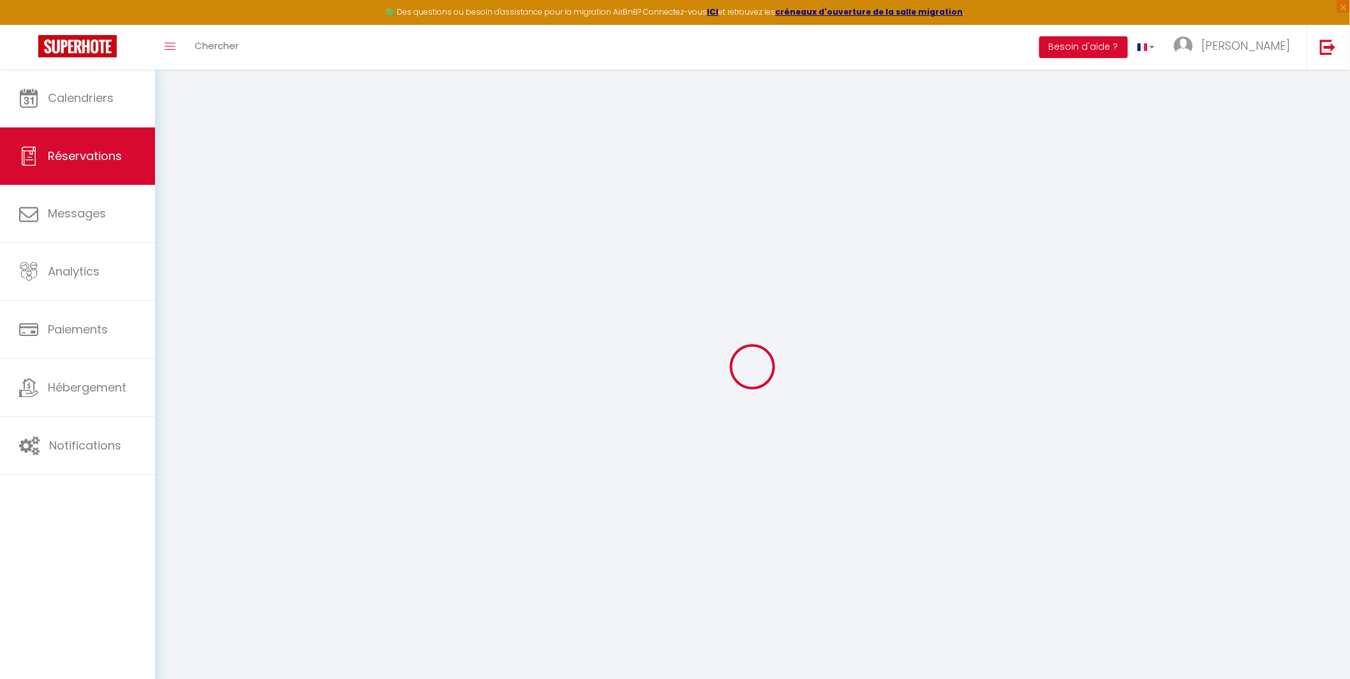
type input "Sam 06 Septembre 2025"
select select
type input "Sam 13 Septembre 2025"
select select
type input "1"
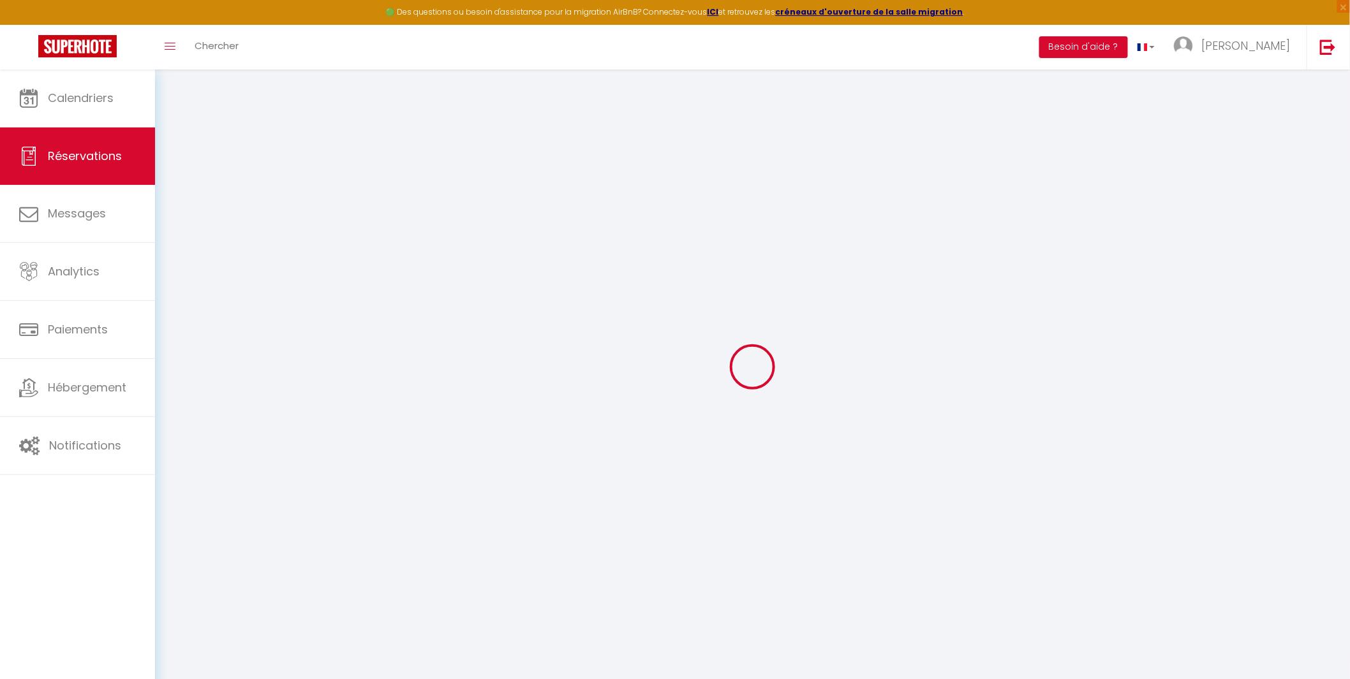
select select "12"
select select
type input "796"
checkbox input "false"
type input "5.76"
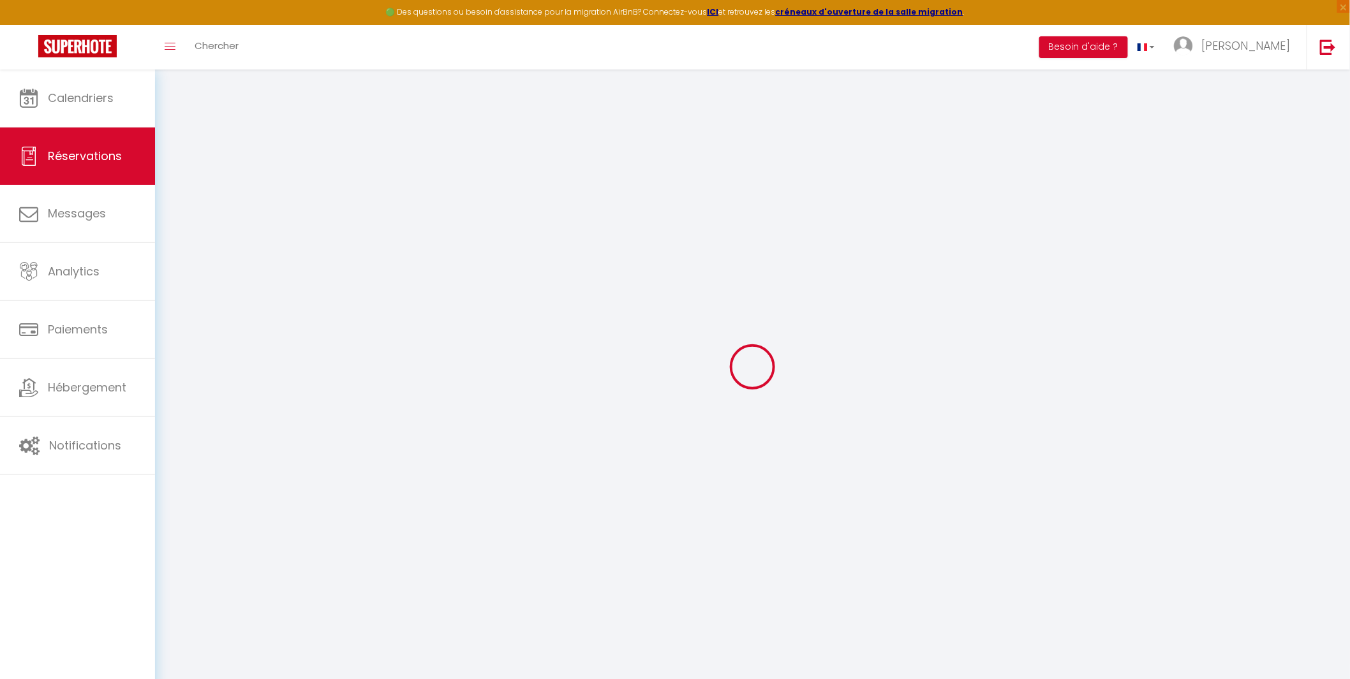
select select "69"
type input "0"
select select
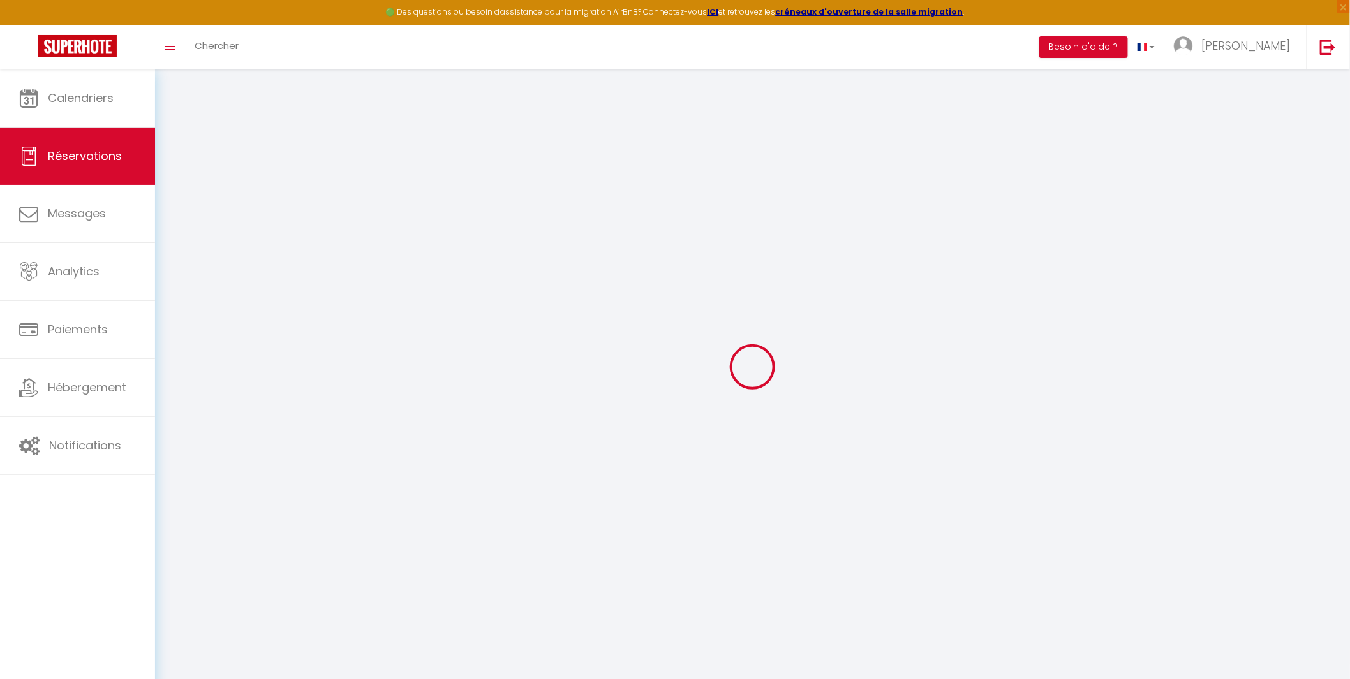
select select
select select "14"
checkbox input "false"
select select
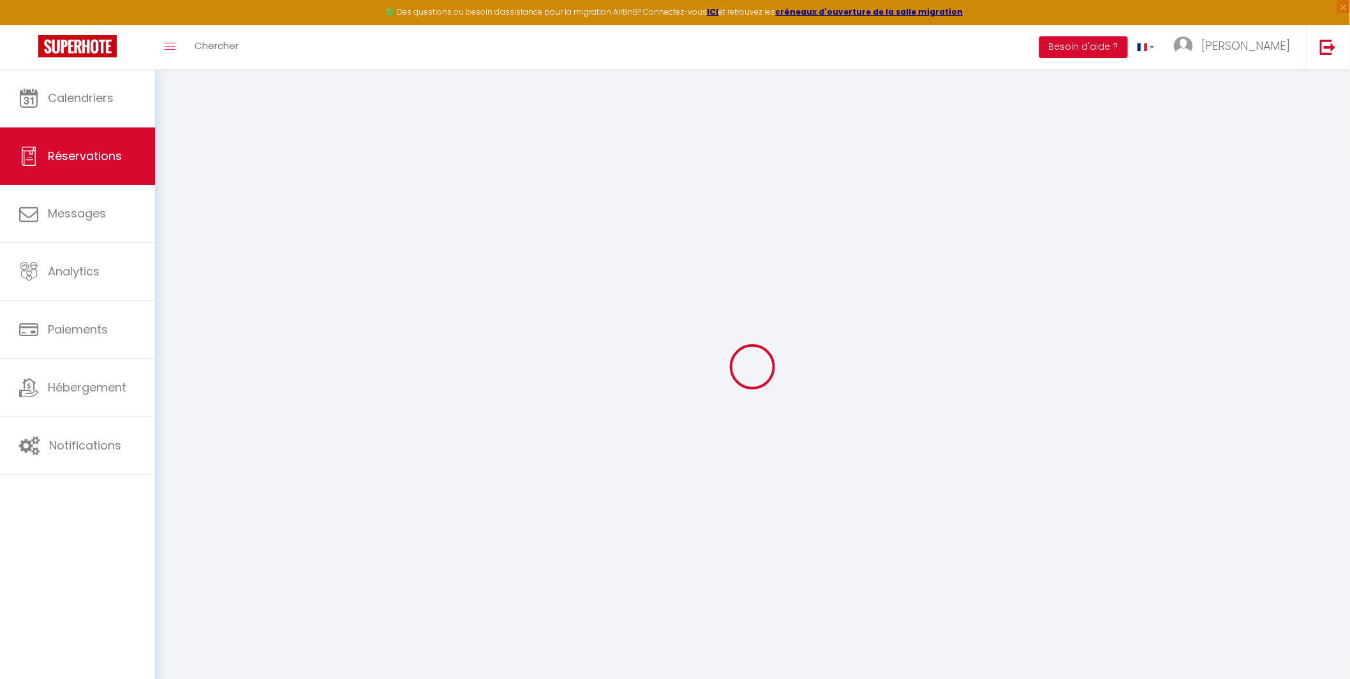
checkbox input "false"
select select
checkbox input "false"
type textarea "Invoice needed for : UAB fLEXITGO, VAT code LT100005489916 Company Code 3025025…"
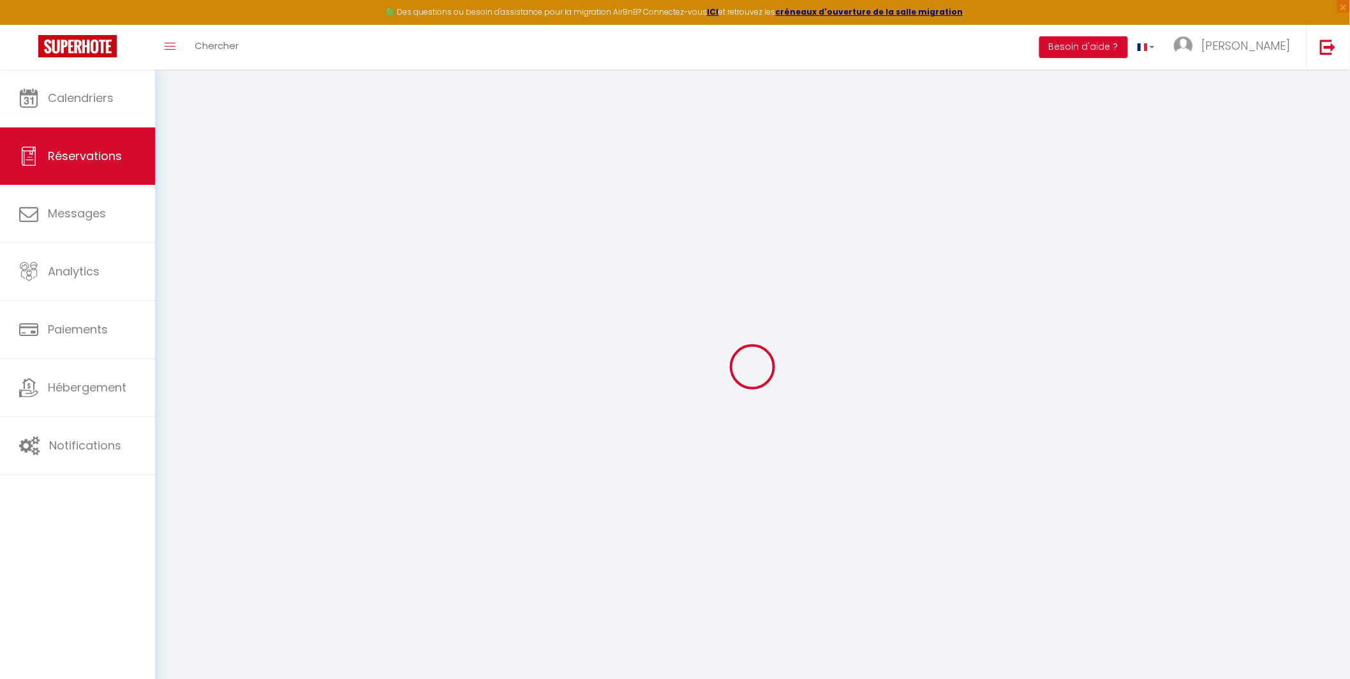
type input "85"
type input "40.32"
select select
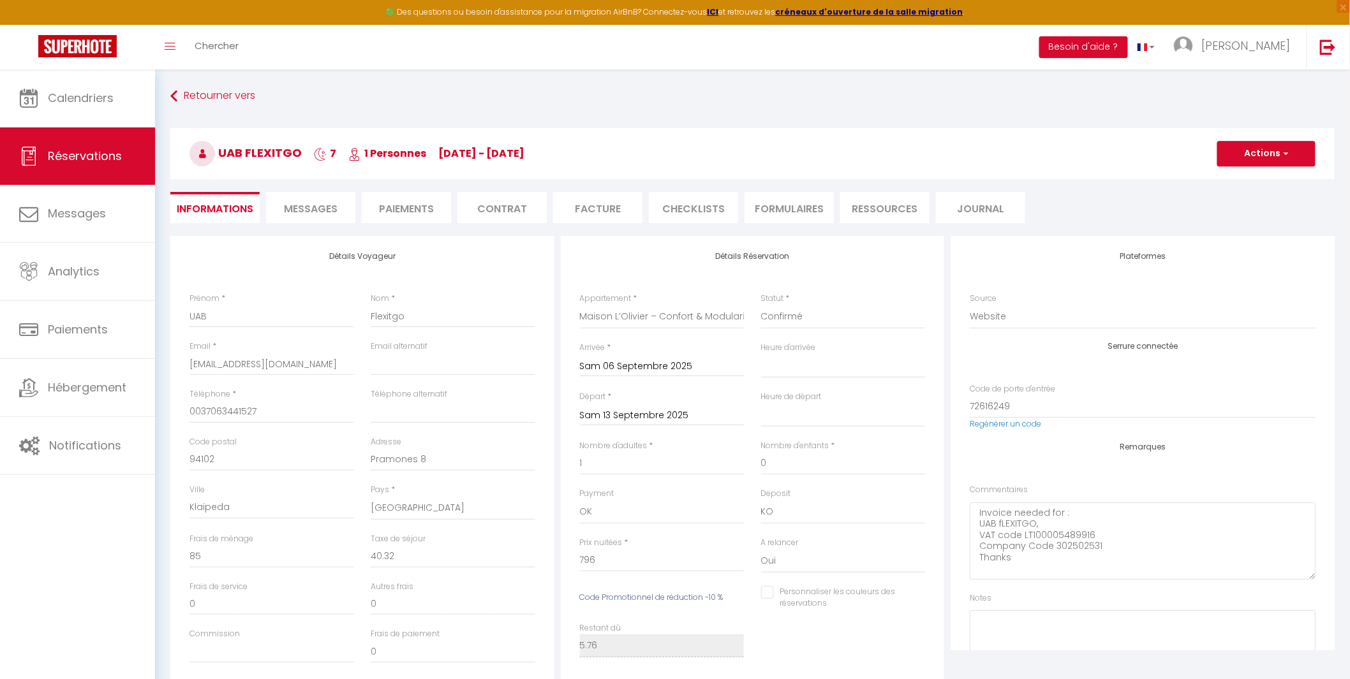
checkbox input "false"
select select
click at [308, 208] on span "Messages" at bounding box center [311, 209] width 54 height 15
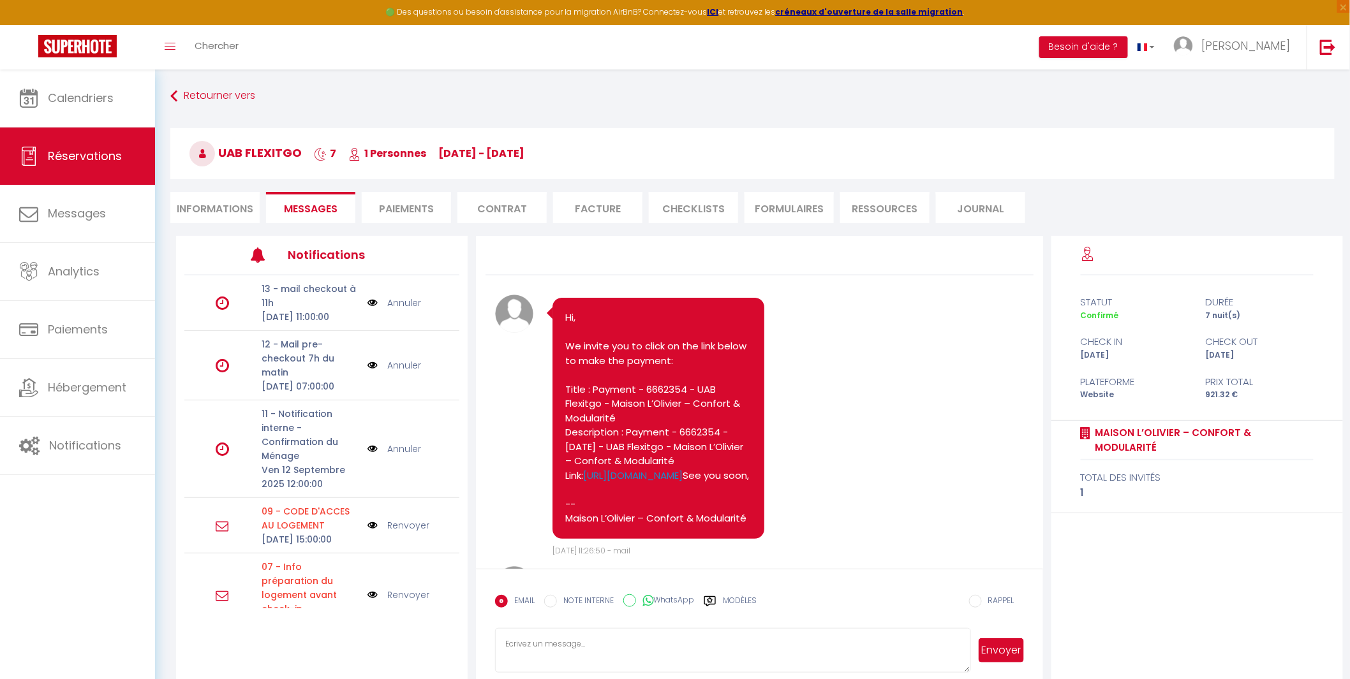
click at [367, 372] on img at bounding box center [372, 365] width 10 height 14
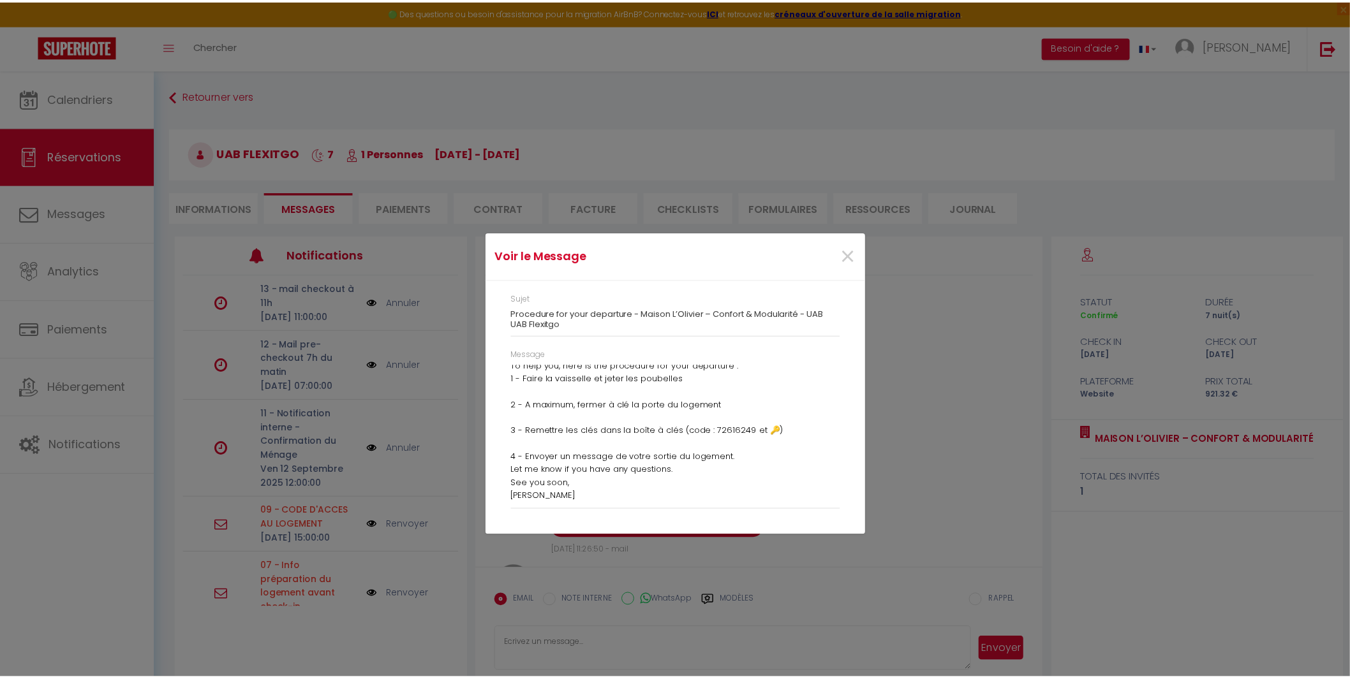
scroll to position [84, 0]
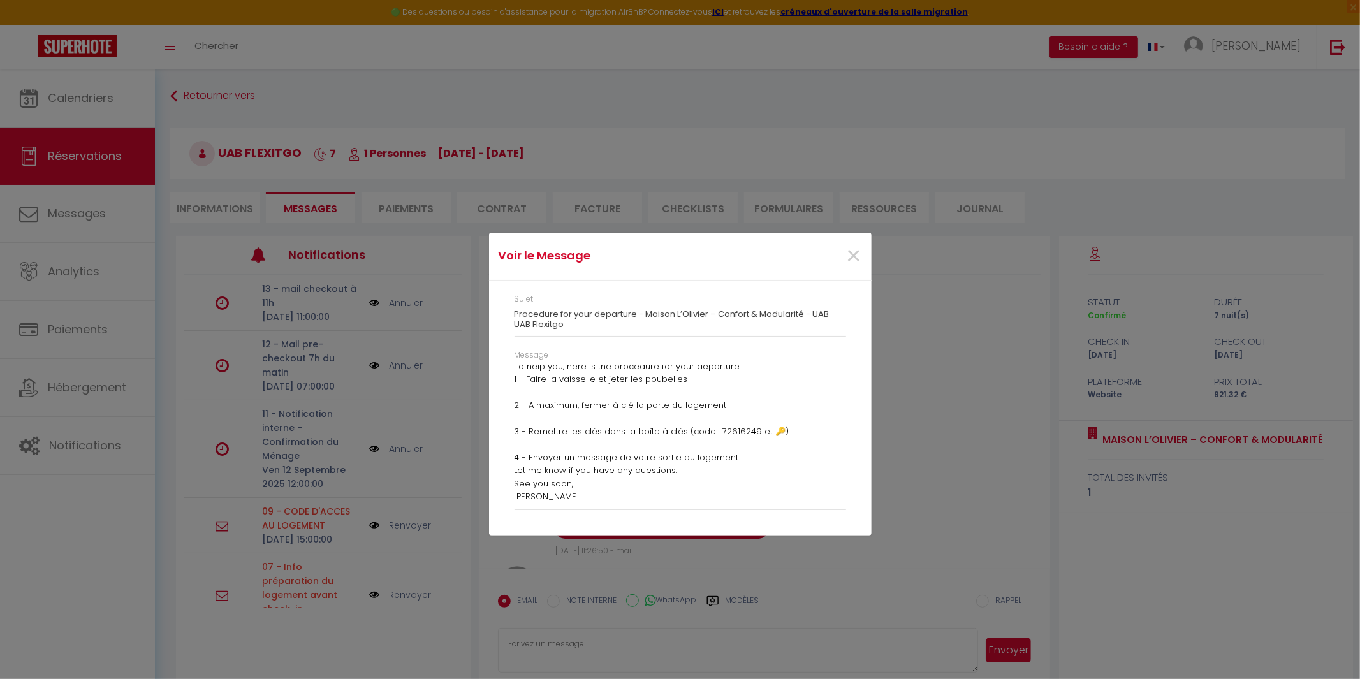
drag, startPoint x: 512, startPoint y: 372, endPoint x: 642, endPoint y: 497, distance: 180.4
click at [642, 497] on div "Message Hello UAB, I hope your stay at [GEOGRAPHIC_DATA] – Confort & Modularité…" at bounding box center [680, 437] width 348 height 174
copy div "Hello UAB, I hope your stay at [GEOGRAPHIC_DATA] – Confort & Modularité is goin…"
click at [851, 250] on span "×" at bounding box center [854, 256] width 16 height 38
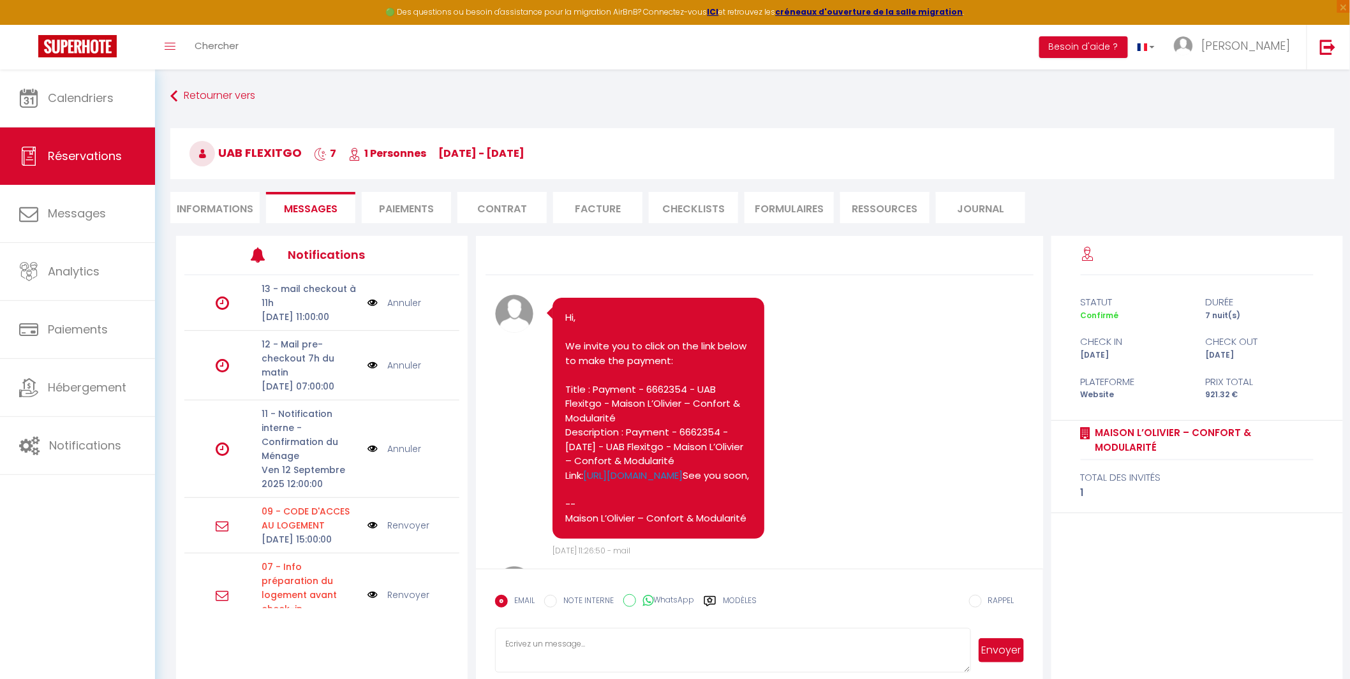
click at [534, 642] on textarea at bounding box center [732, 650] width 475 height 45
click at [227, 198] on li "Informations" at bounding box center [214, 207] width 89 height 31
select select
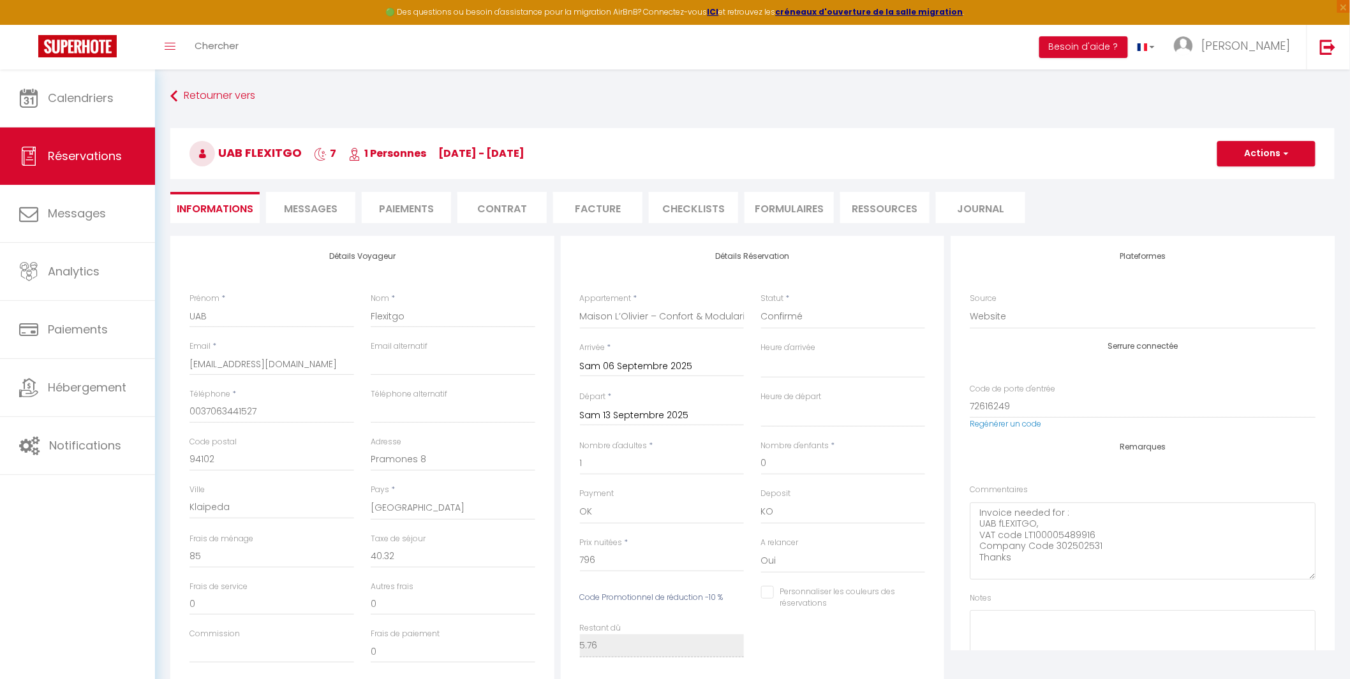
select select
checkbox input "false"
click at [281, 365] on input "[EMAIL_ADDRESS][DOMAIN_NAME]" at bounding box center [271, 364] width 165 height 23
select select
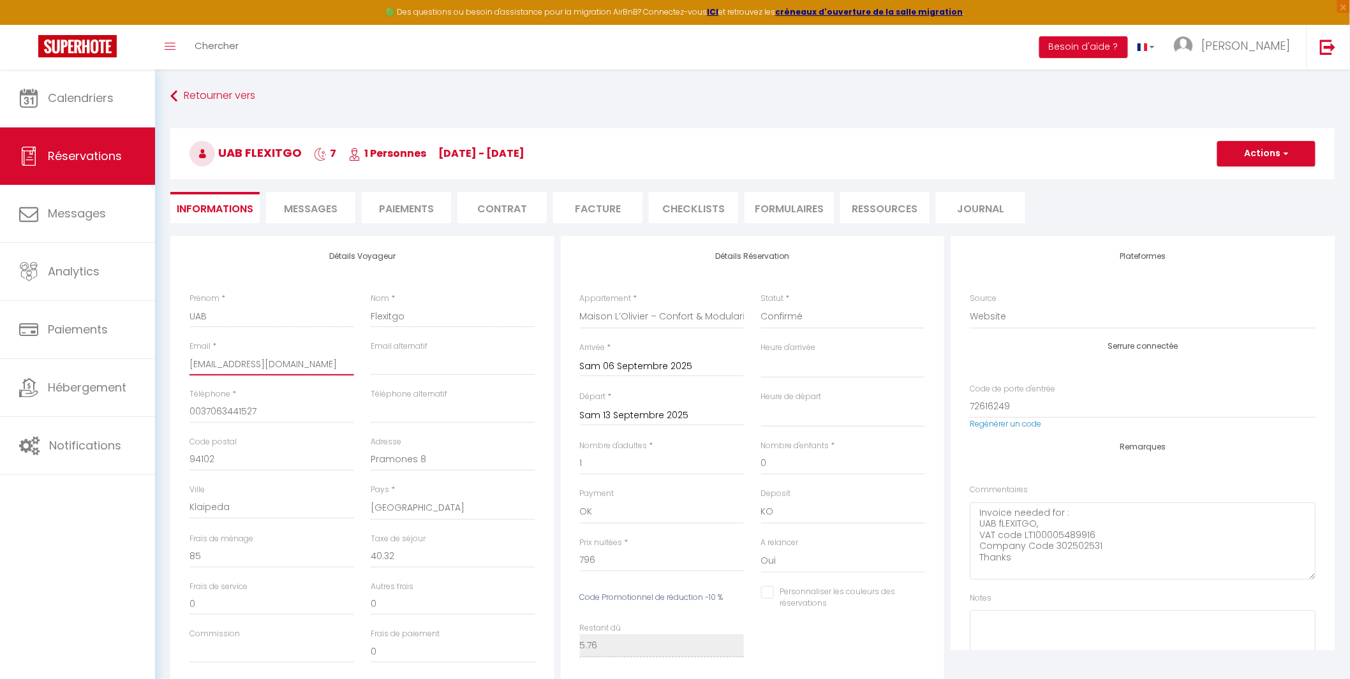
select select
checkbox input "false"
click at [281, 365] on input "[EMAIL_ADDRESS][DOMAIN_NAME]" at bounding box center [271, 364] width 165 height 23
click at [306, 208] on span "Messages" at bounding box center [311, 209] width 54 height 15
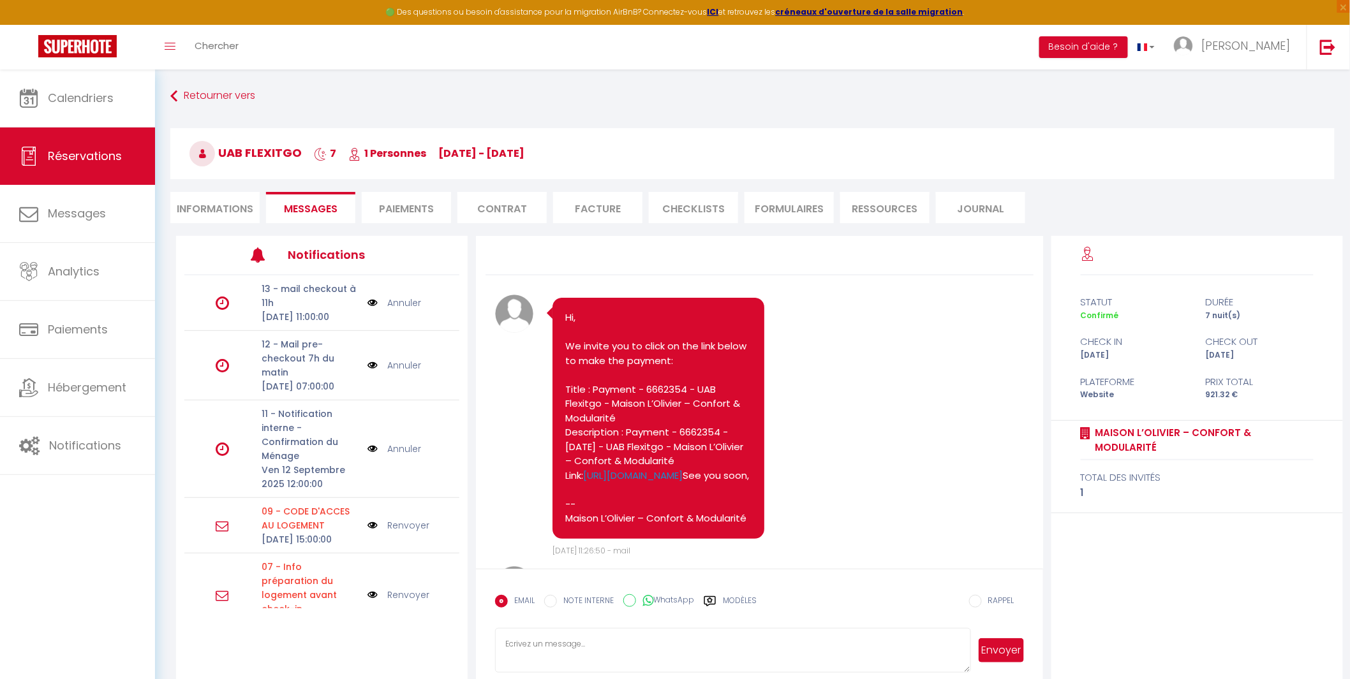
click at [564, 651] on textarea at bounding box center [732, 650] width 475 height 45
paste textarea "Hello UAB, I hope your stay at [GEOGRAPHIC_DATA] – Confort & Modularité is goin…"
type textarea "Hello UAB, I hope your stay at [GEOGRAPHIC_DATA] – Confort & Modularité is goin…"
click at [990, 647] on button "Envoyer" at bounding box center [1000, 650] width 45 height 24
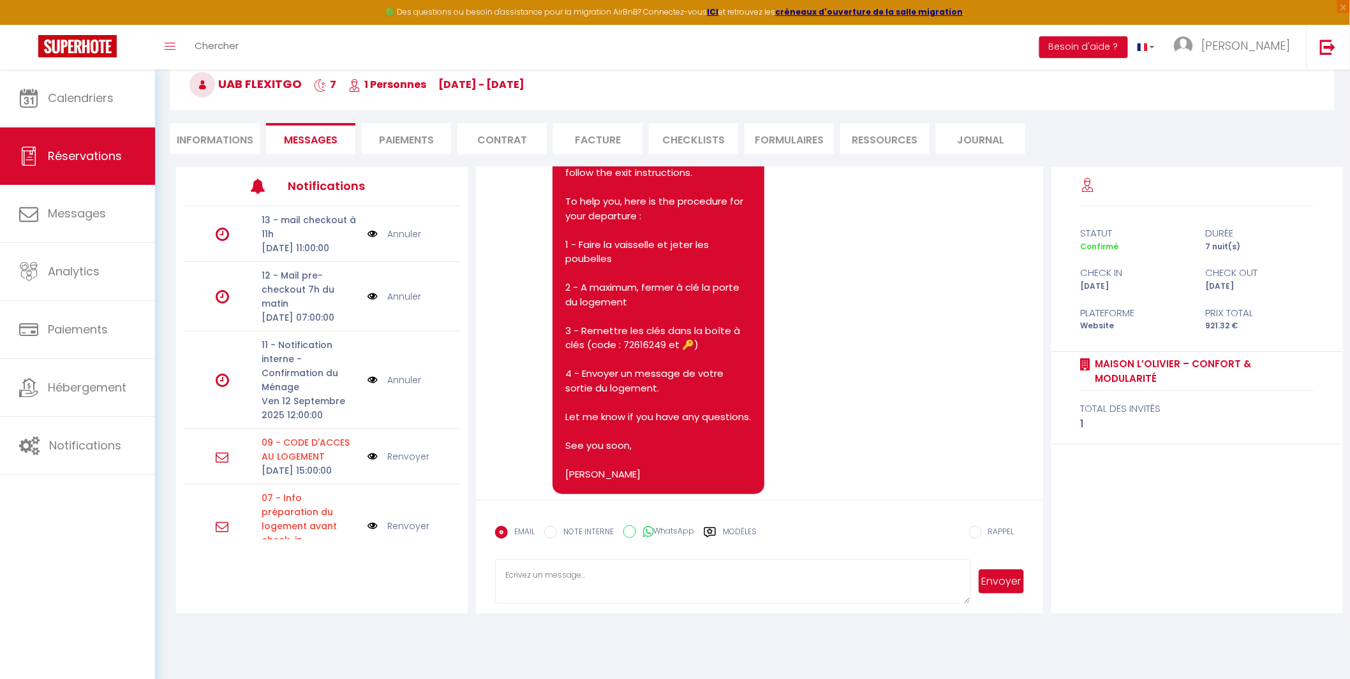
scroll to position [2343, 0]
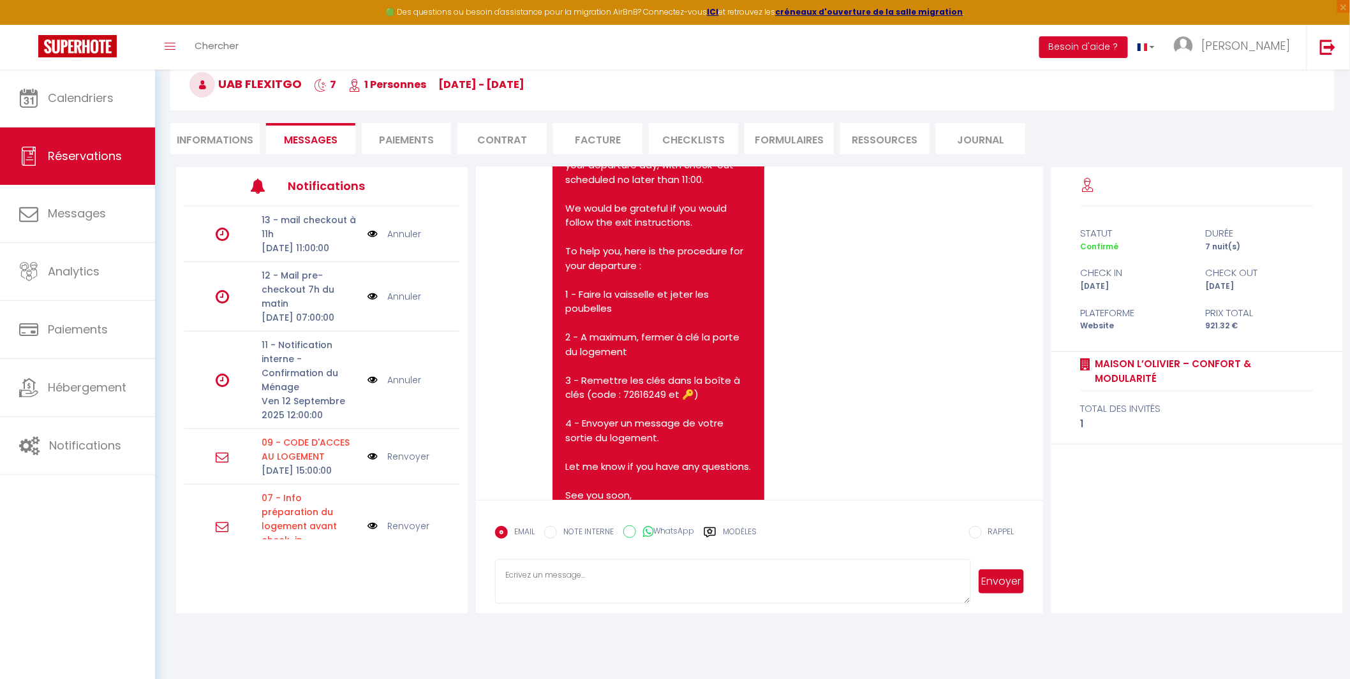
click at [196, 142] on li "Informations" at bounding box center [214, 138] width 89 height 31
select select
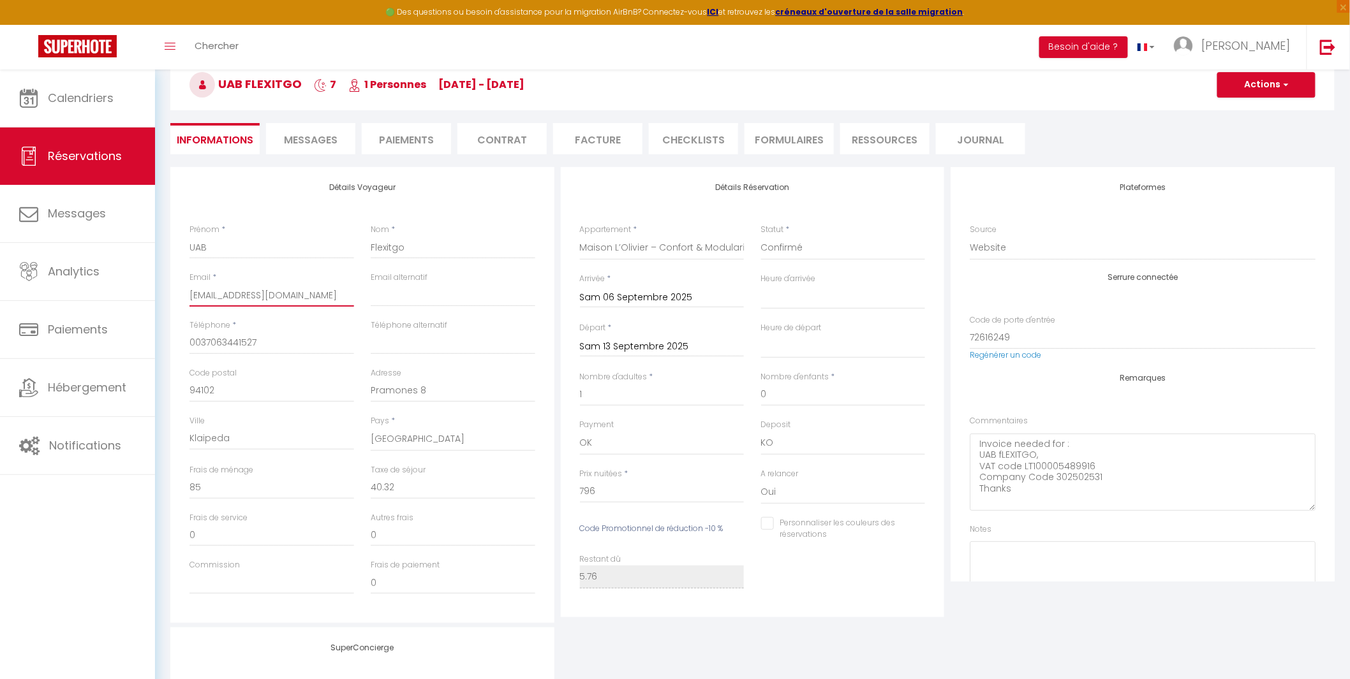
click at [244, 290] on input "[EMAIL_ADDRESS][DOMAIN_NAME]" at bounding box center [271, 295] width 165 height 23
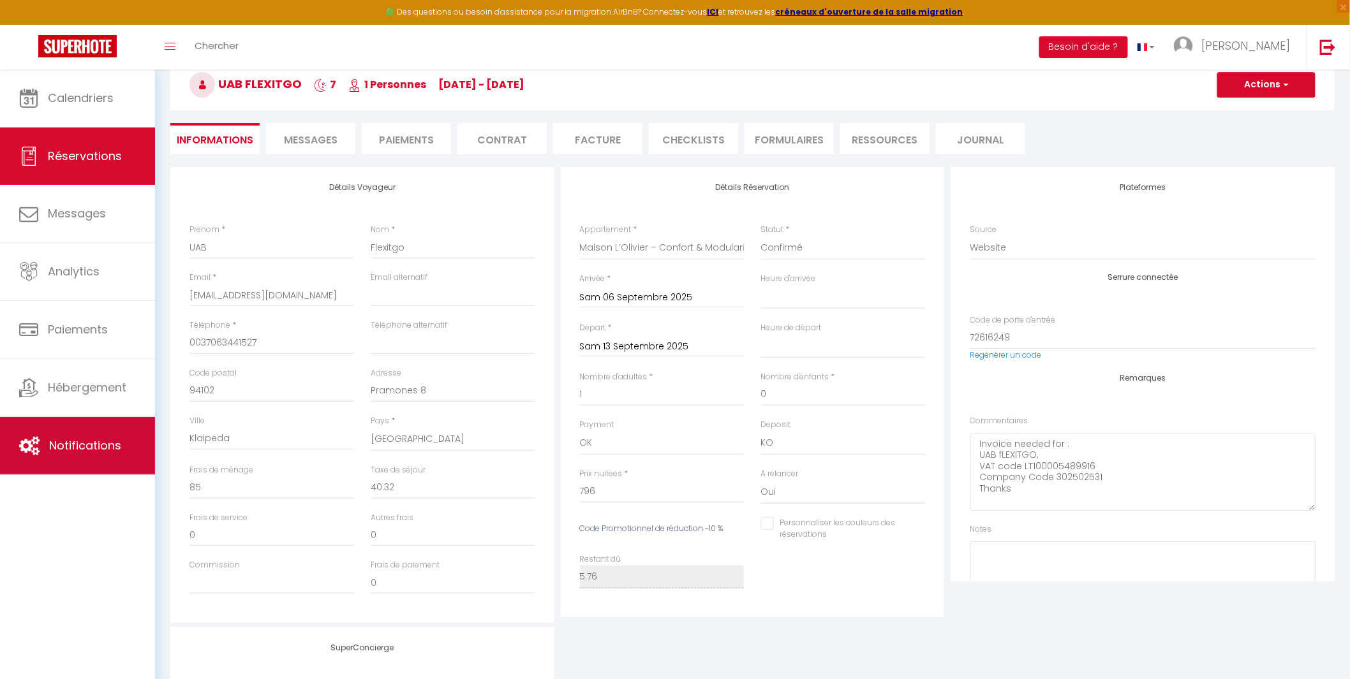
select select
checkbox input "false"
select select
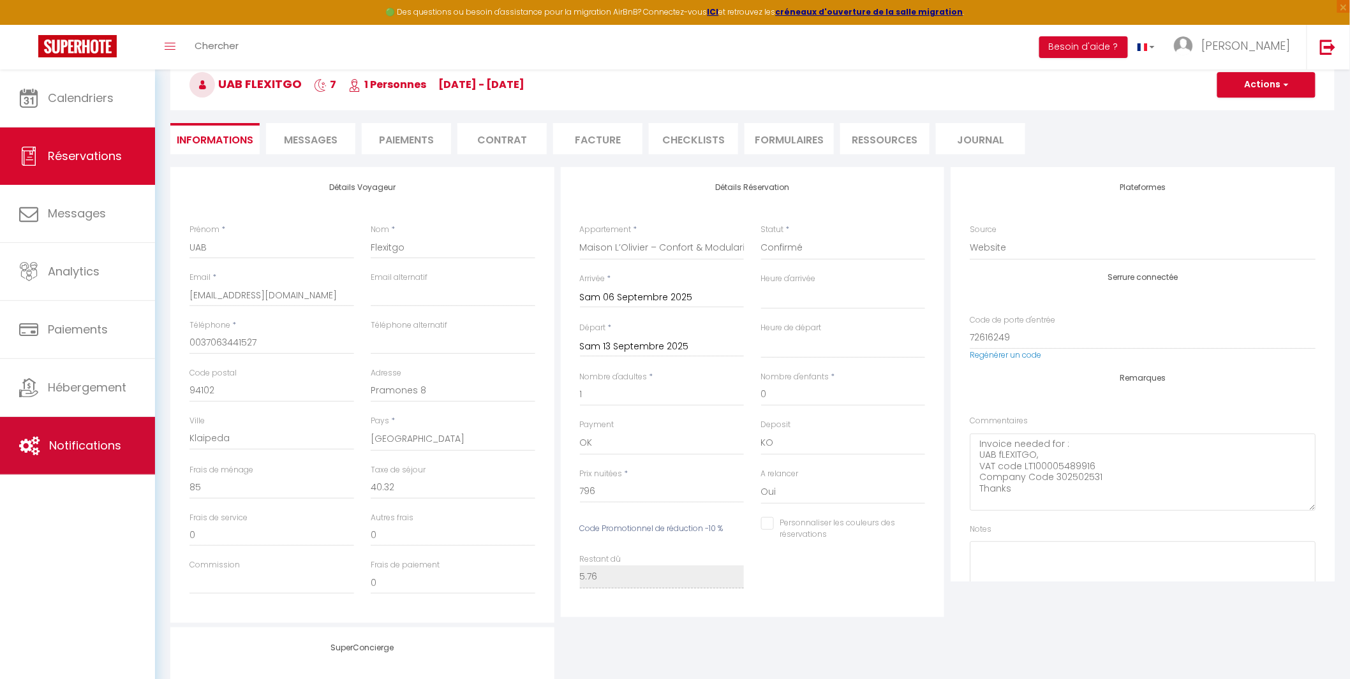
checkbox input "false"
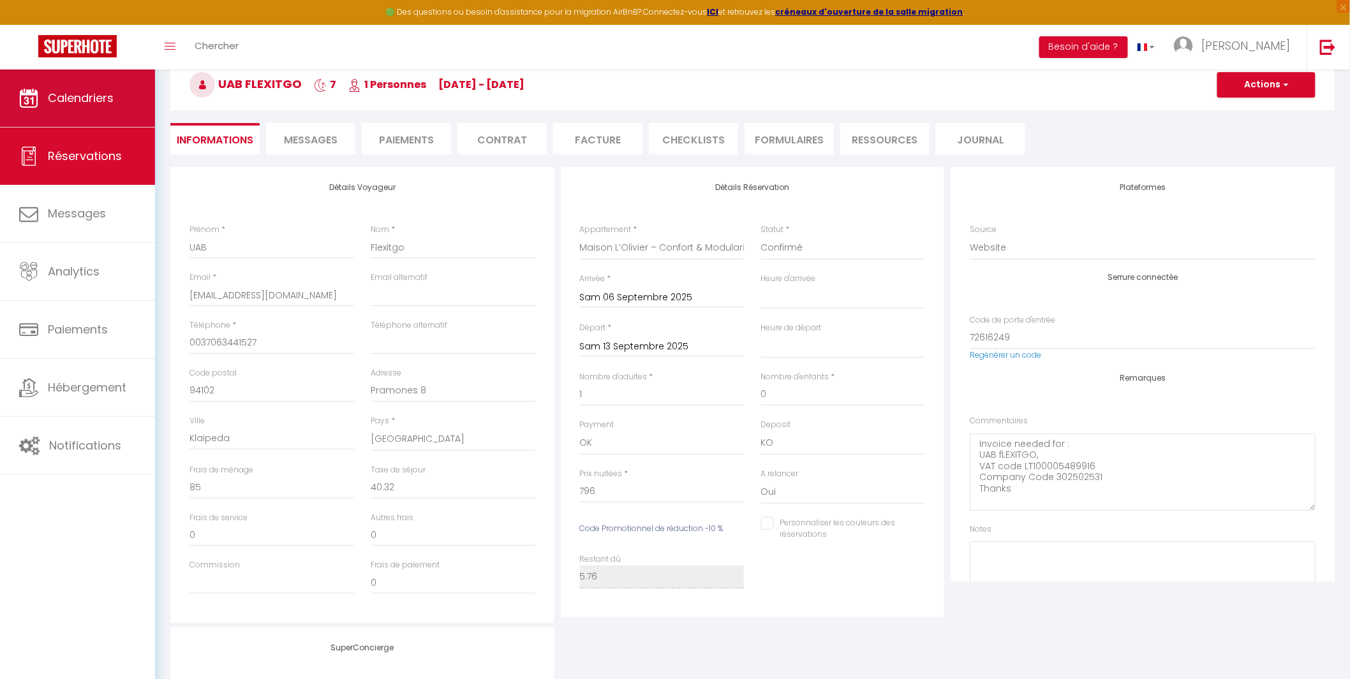
select select
checkbox input "false"
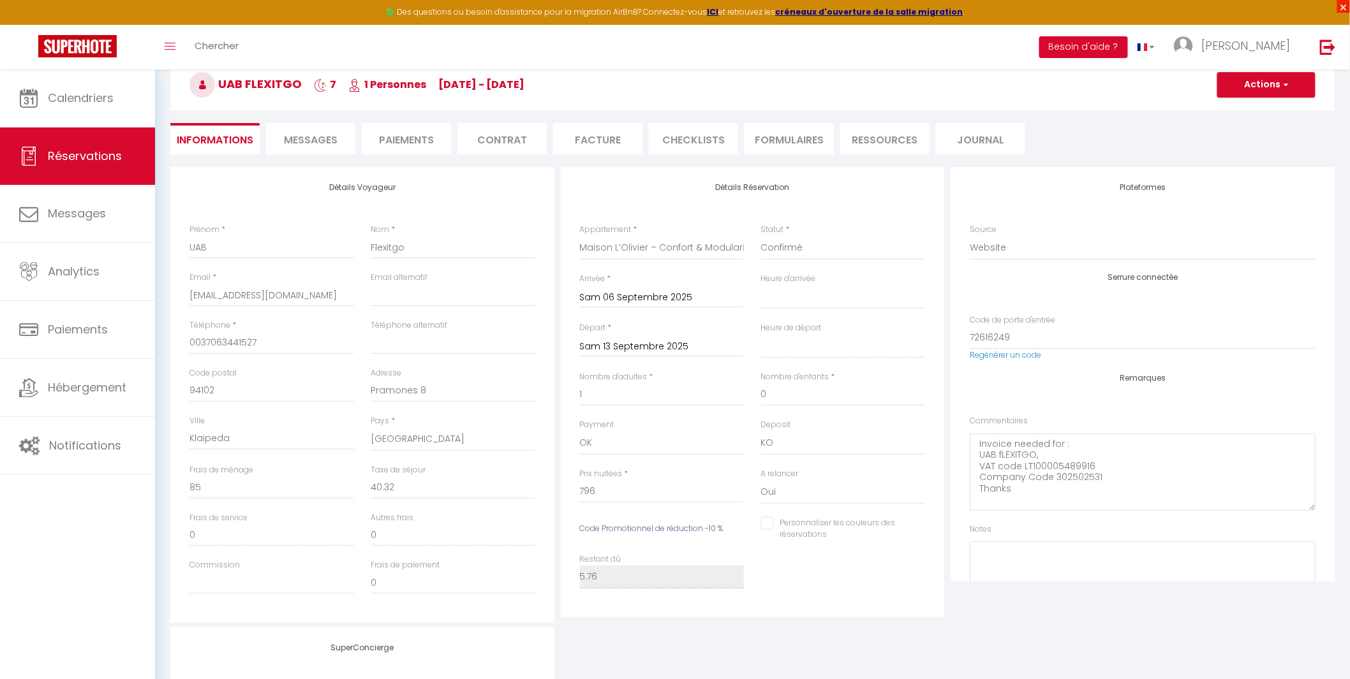
select select
checkbox input "false"
select select
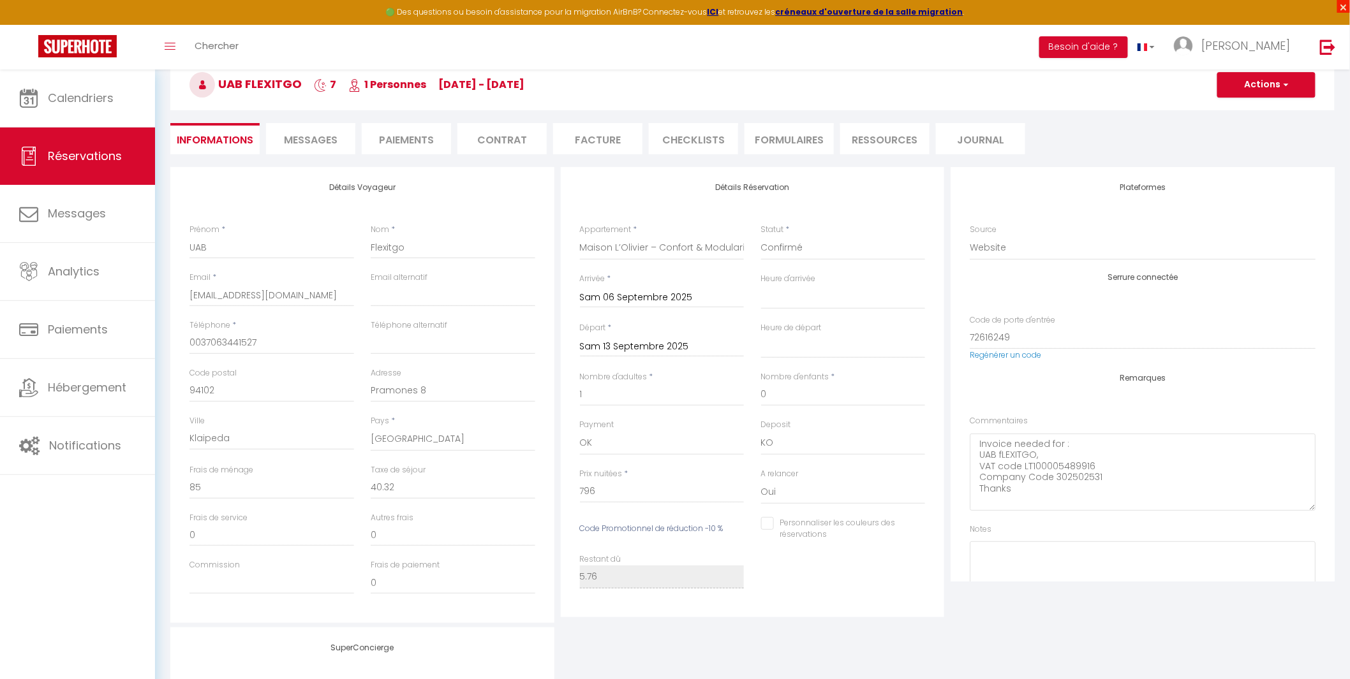
checkbox input "false"
select select
checkbox input "false"
select select
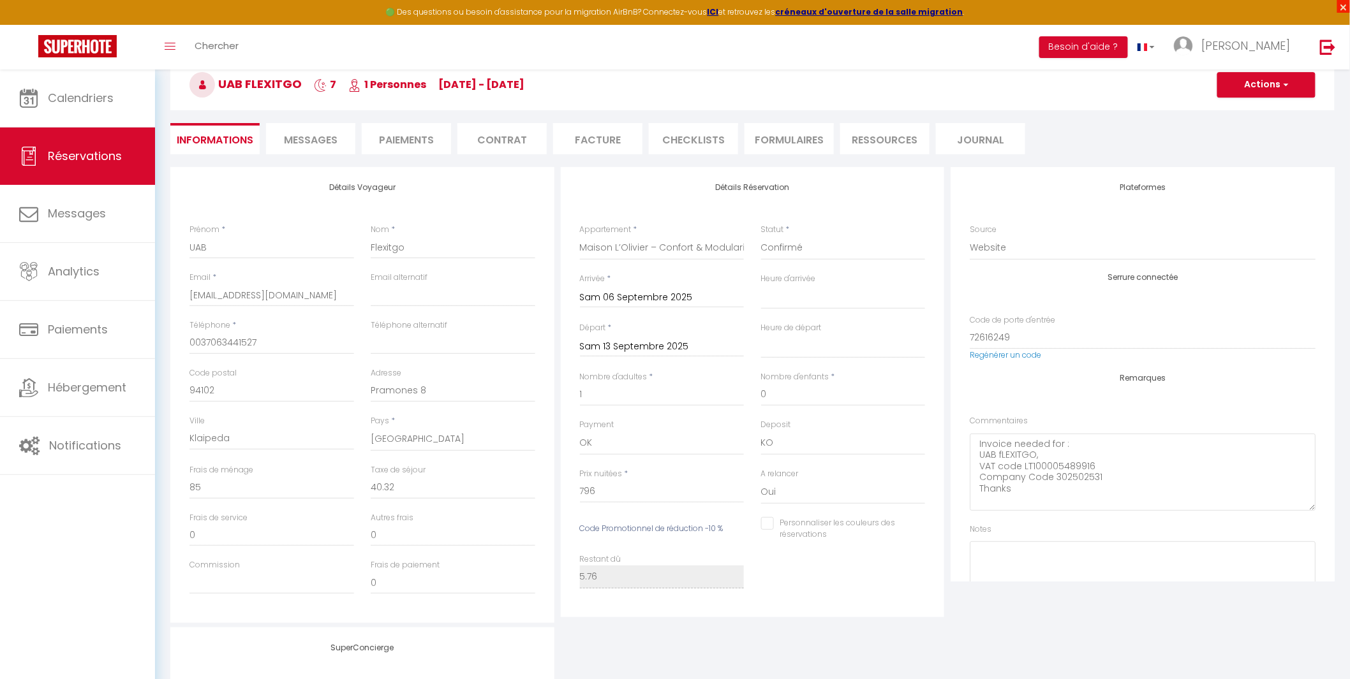
select select
checkbox input "false"
select select
checkbox input "false"
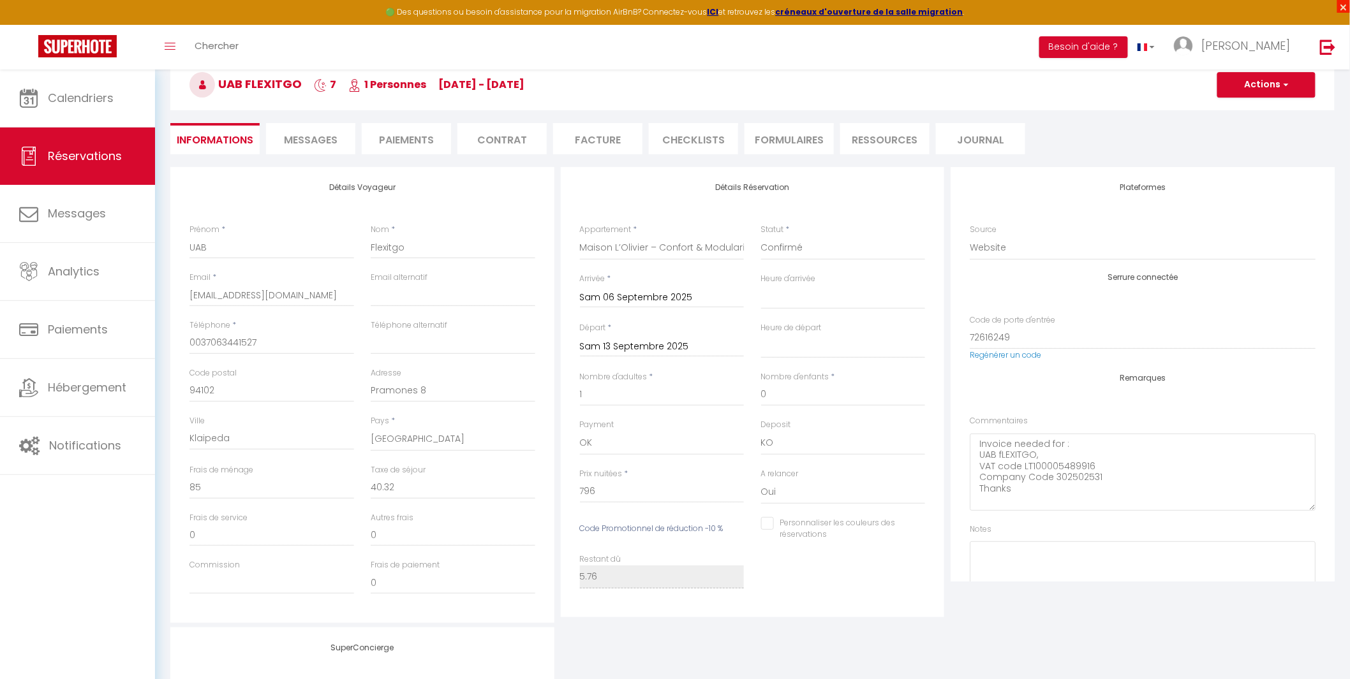
select select
checkbox input "false"
select select
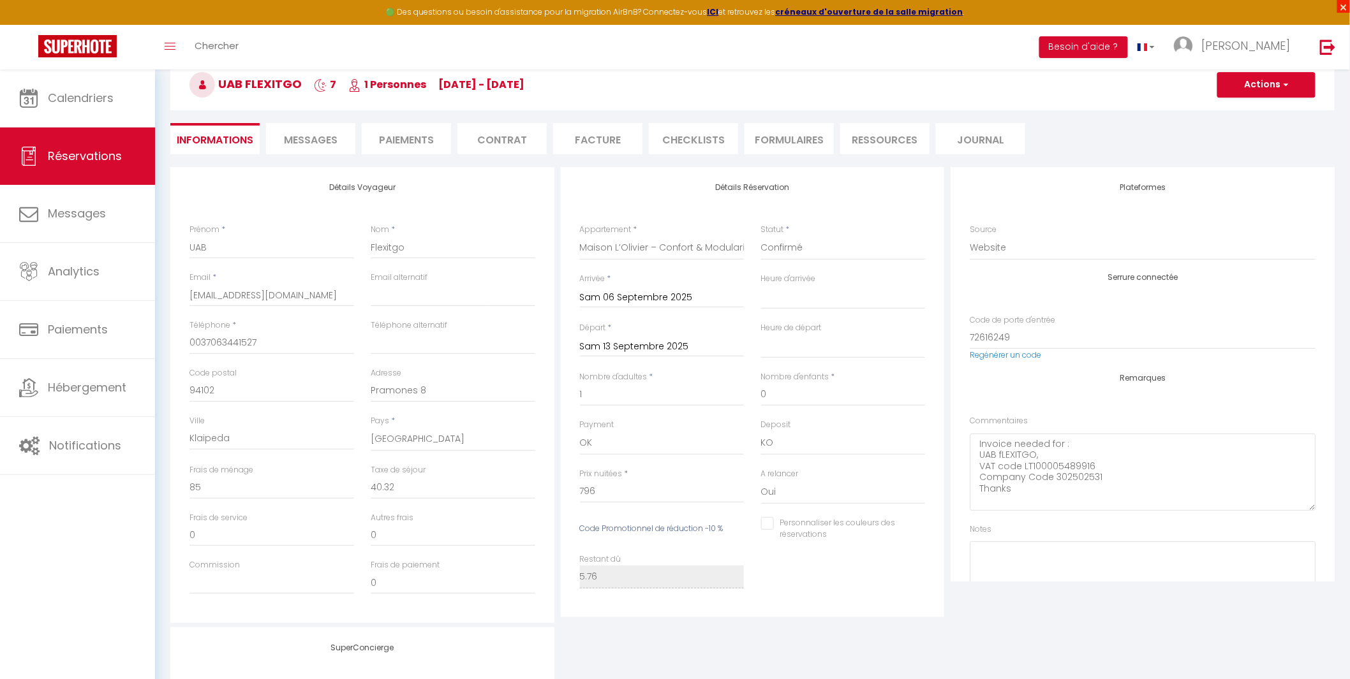
checkbox input "false"
select select
checkbox input "false"
select select
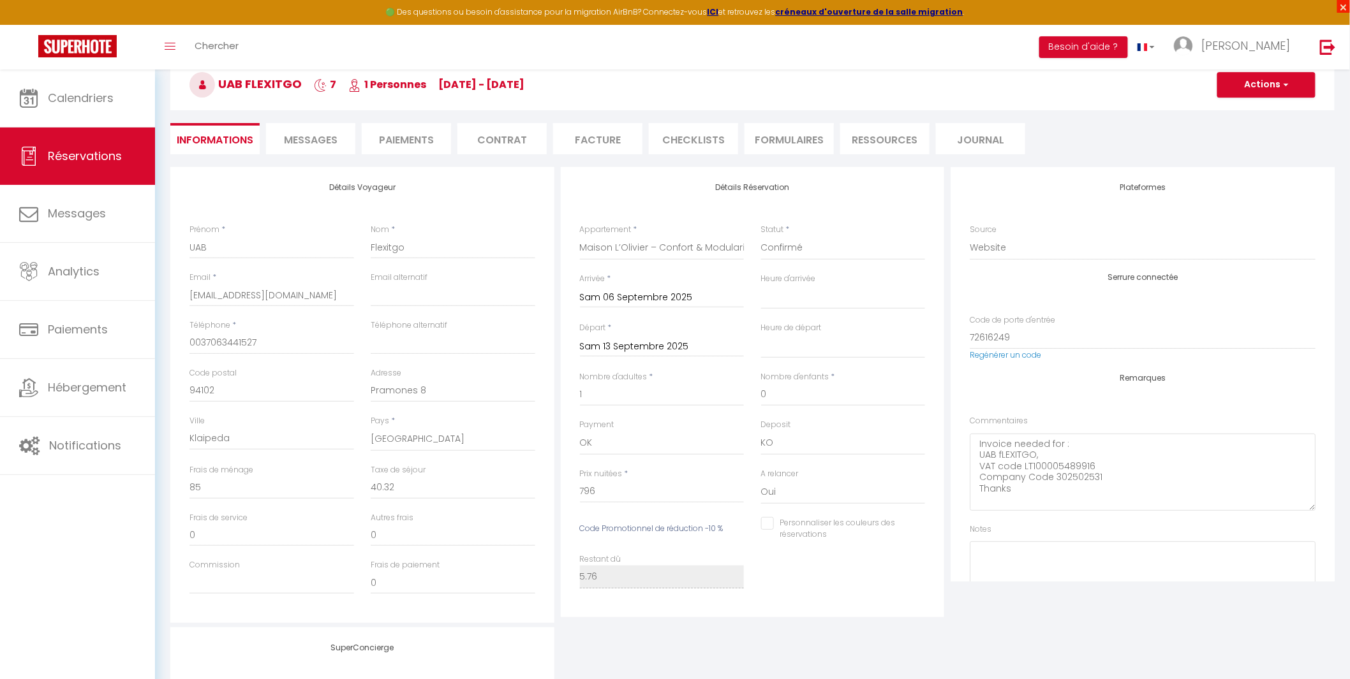
select select
checkbox input "false"
select select
checkbox input "false"
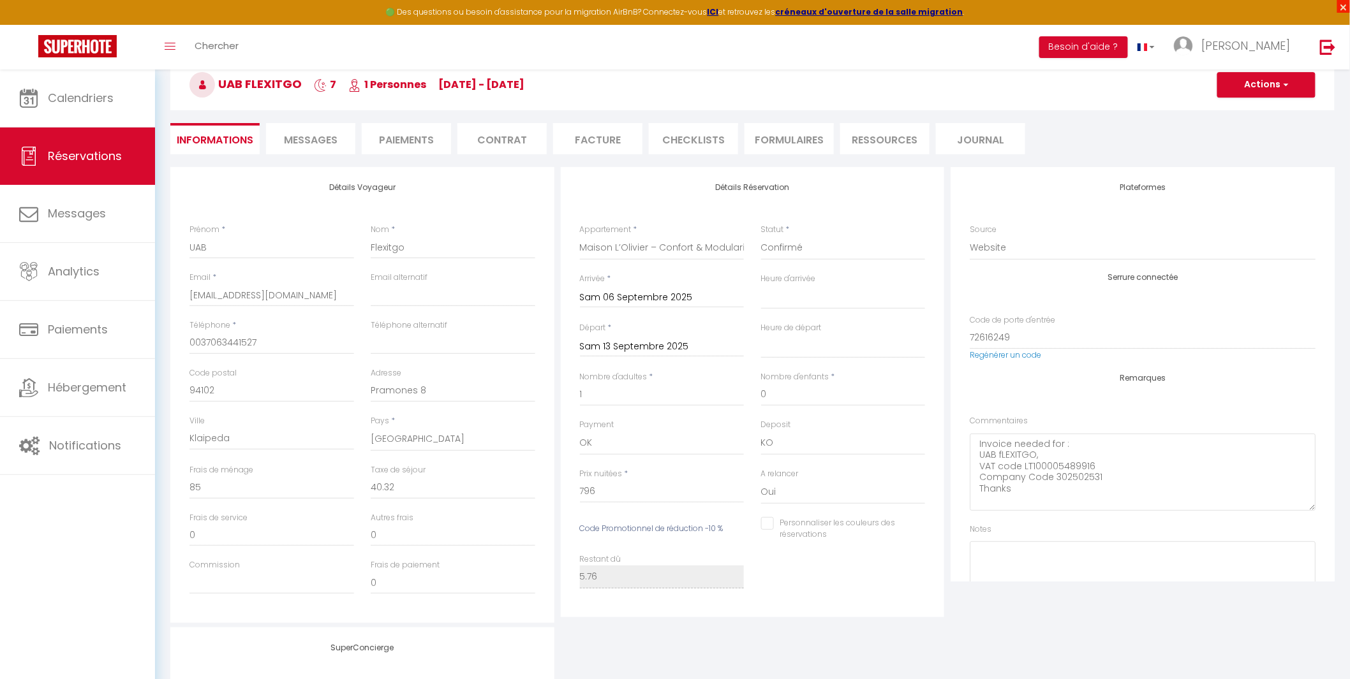
select select
checkbox input "false"
select select
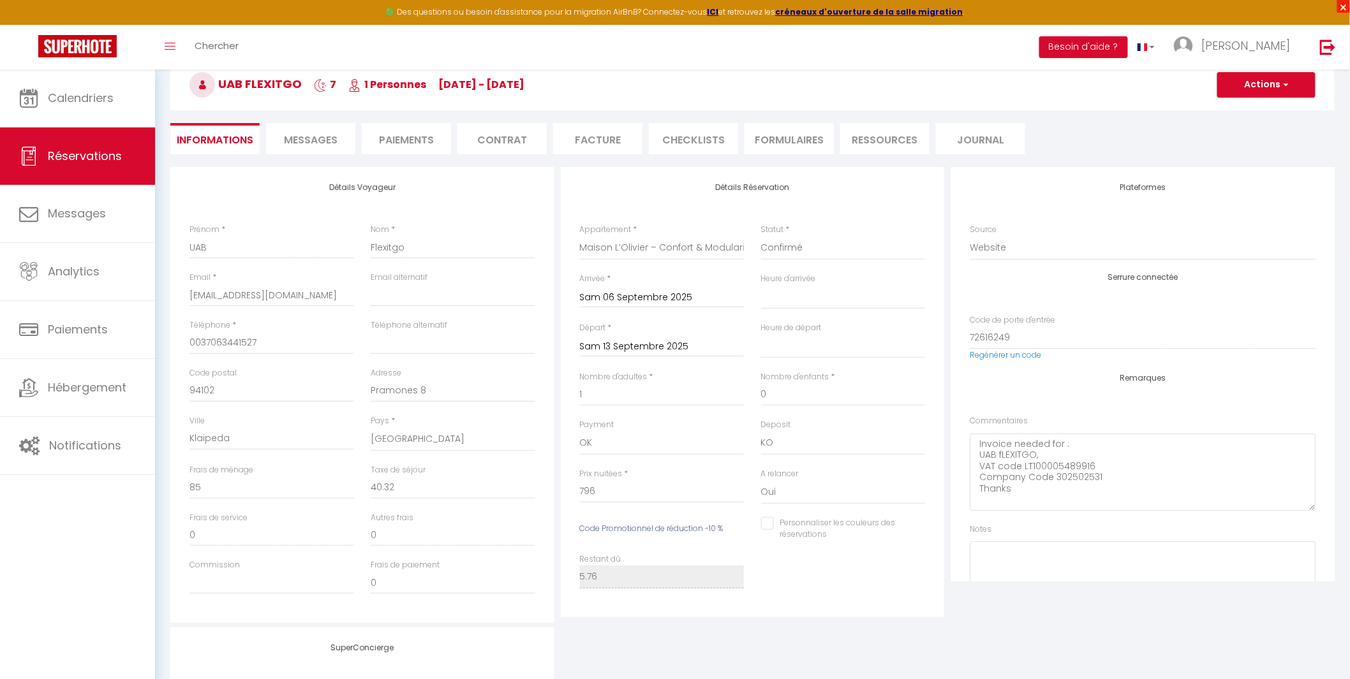
checkbox input "false"
select select
checkbox input "false"
select select
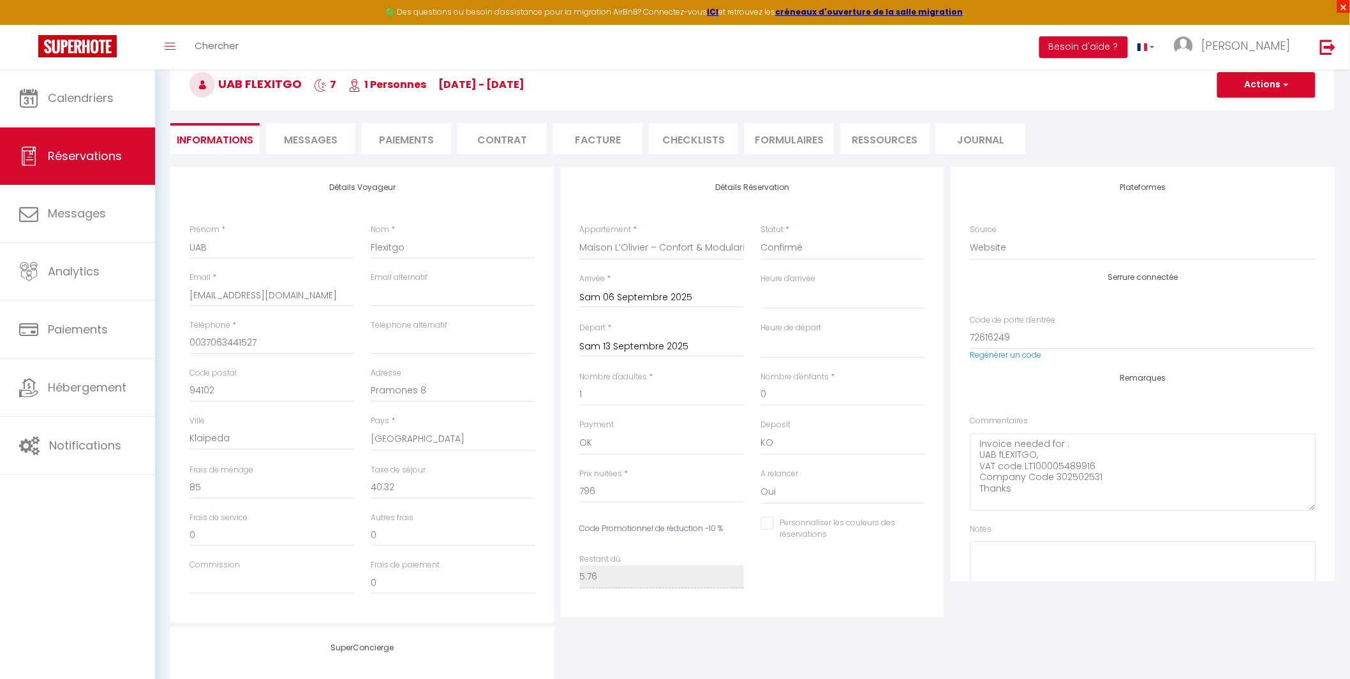
select select
checkbox input "false"
select select
checkbox input "false"
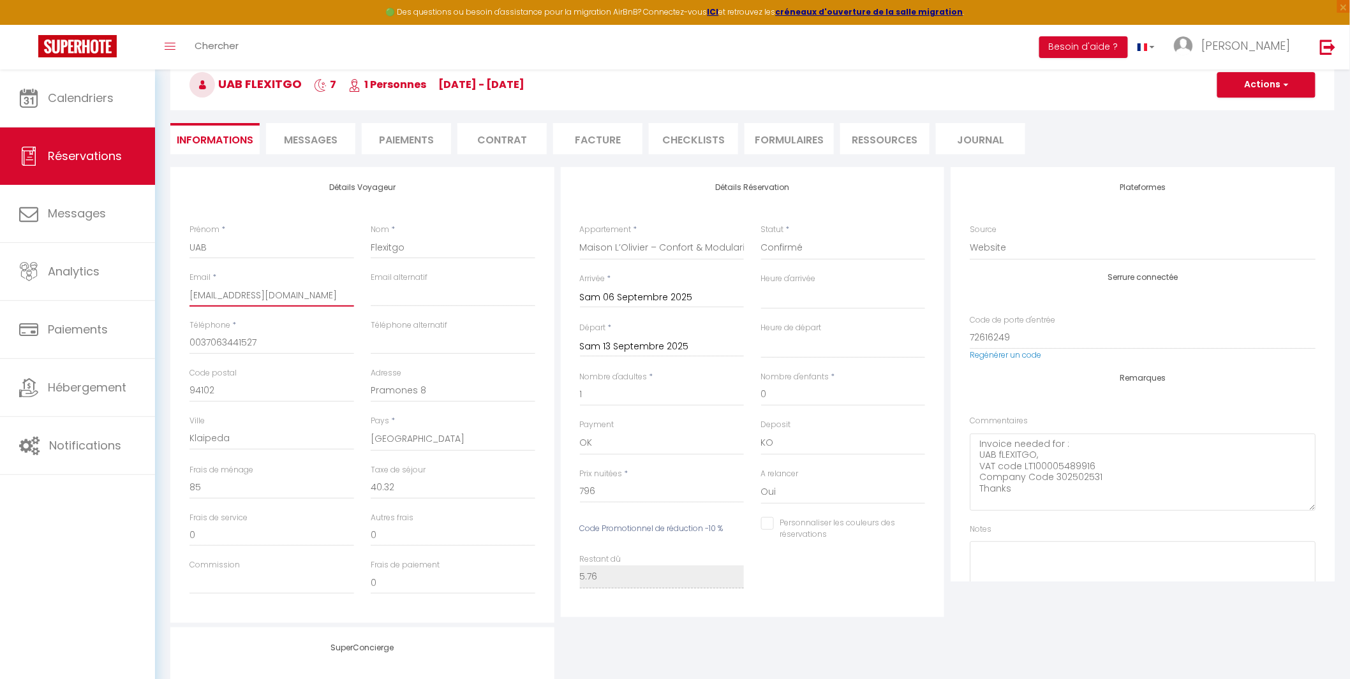
select select
checkbox input "false"
click at [326, 141] on span "Messages" at bounding box center [311, 140] width 54 height 15
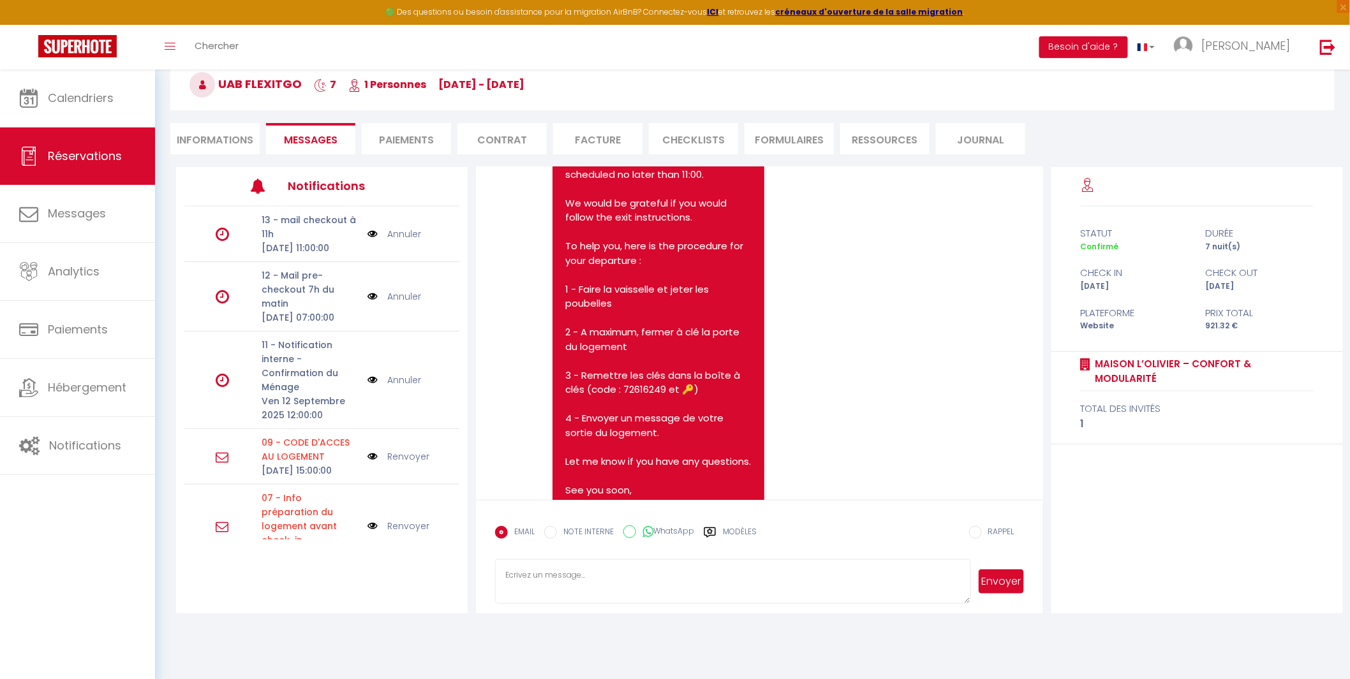
scroll to position [2306, 0]
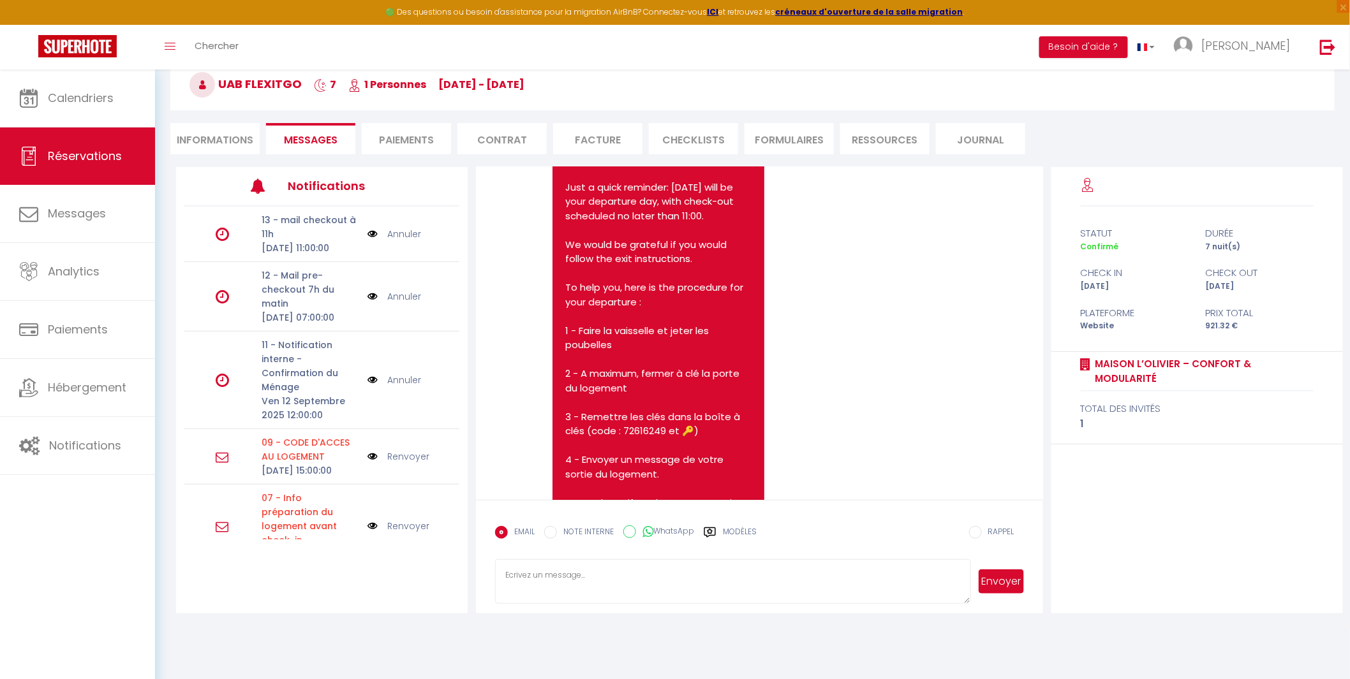
drag, startPoint x: 634, startPoint y: 432, endPoint x: 563, endPoint y: 386, distance: 84.4
click at [563, 386] on div "Hello UAB, I hope your stay at [GEOGRAPHIC_DATA] – Confort & Modularité is goin…" at bounding box center [657, 323] width 211 height 513
copy pre "I hope your stay at [GEOGRAPHIC_DATA] – Confort & Modularité is going well and …"
click at [214, 134] on li "Informations" at bounding box center [214, 138] width 89 height 31
select select
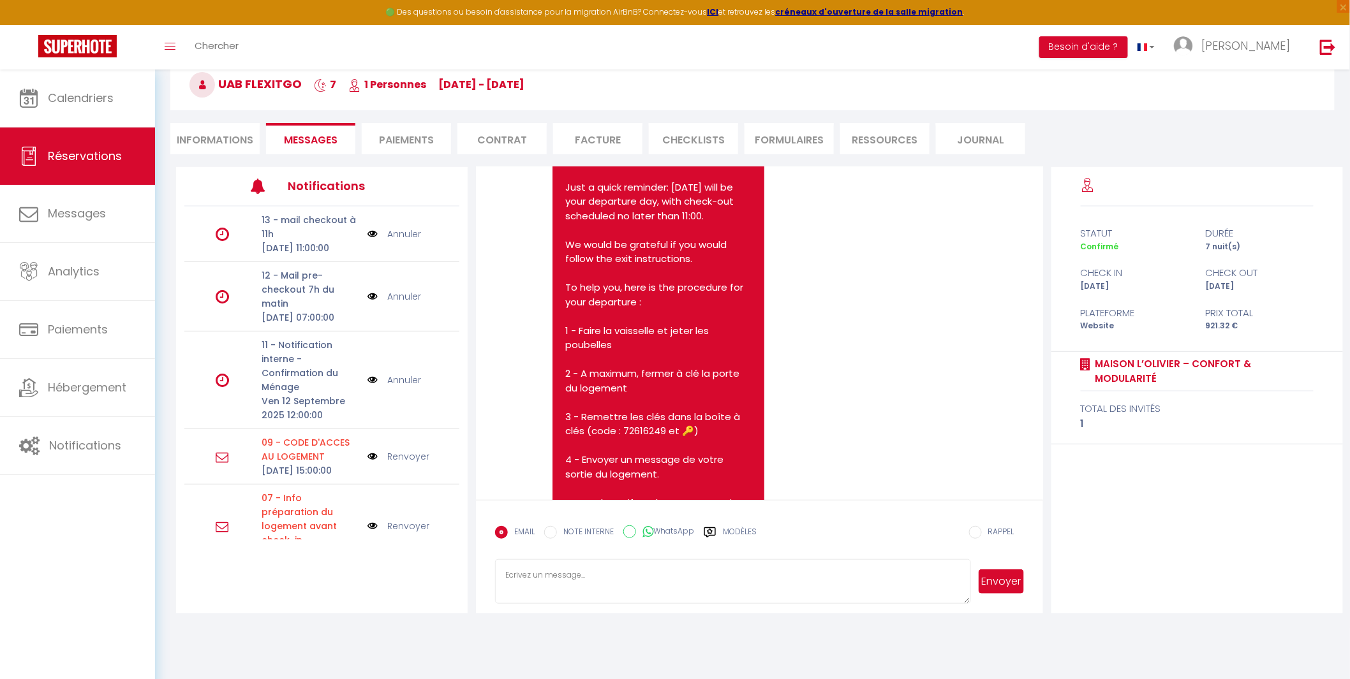
select select
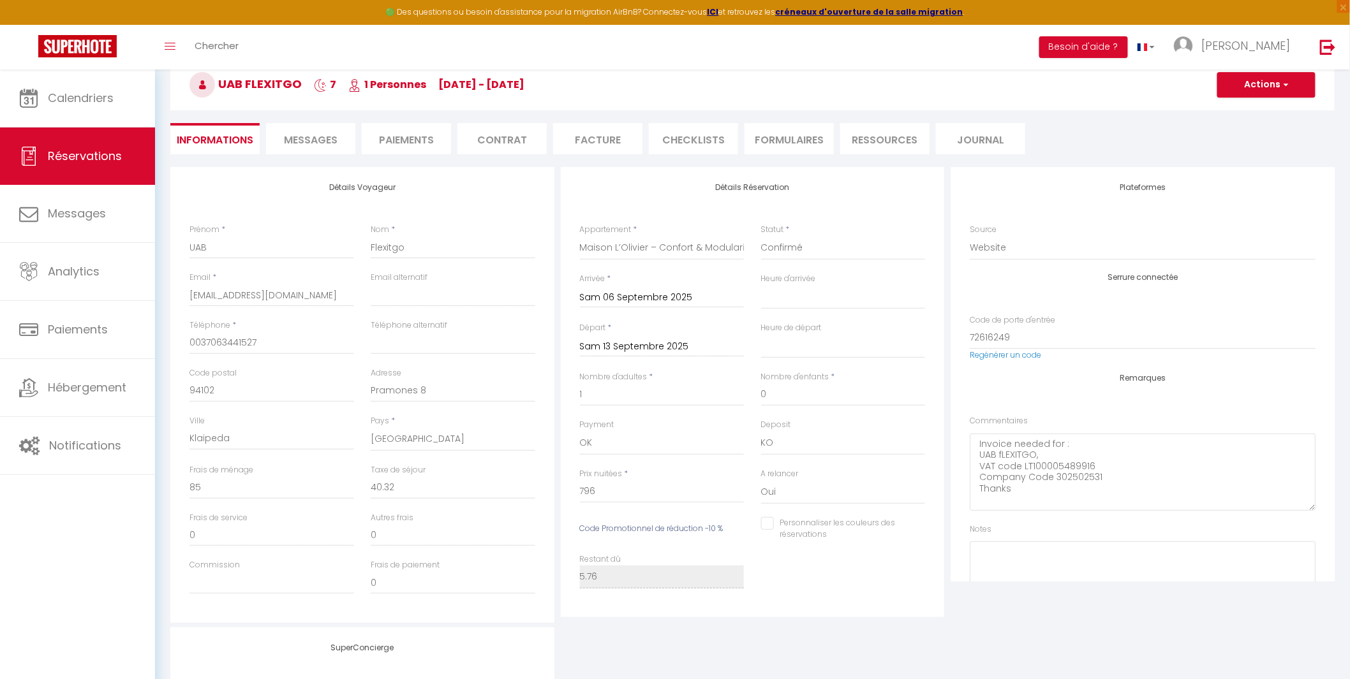
select select
checkbox input "false"
select select
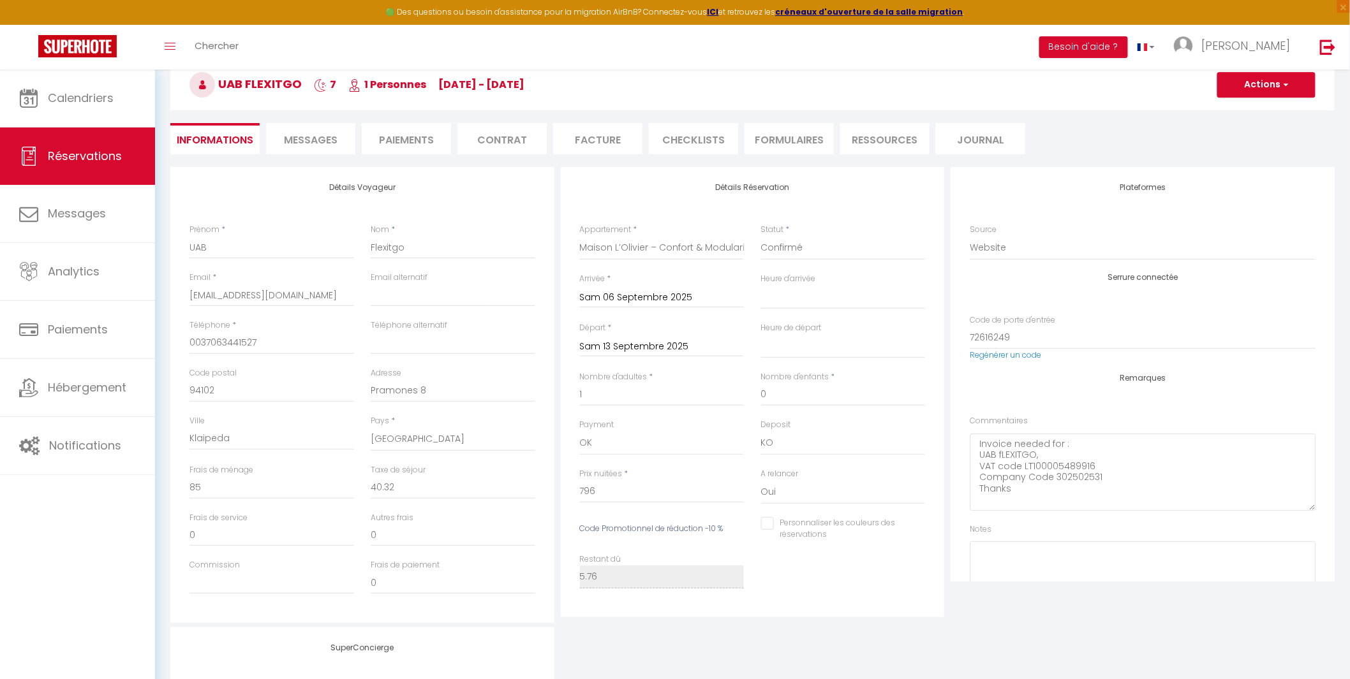
checkbox input "false"
select select
checkbox input "false"
select select
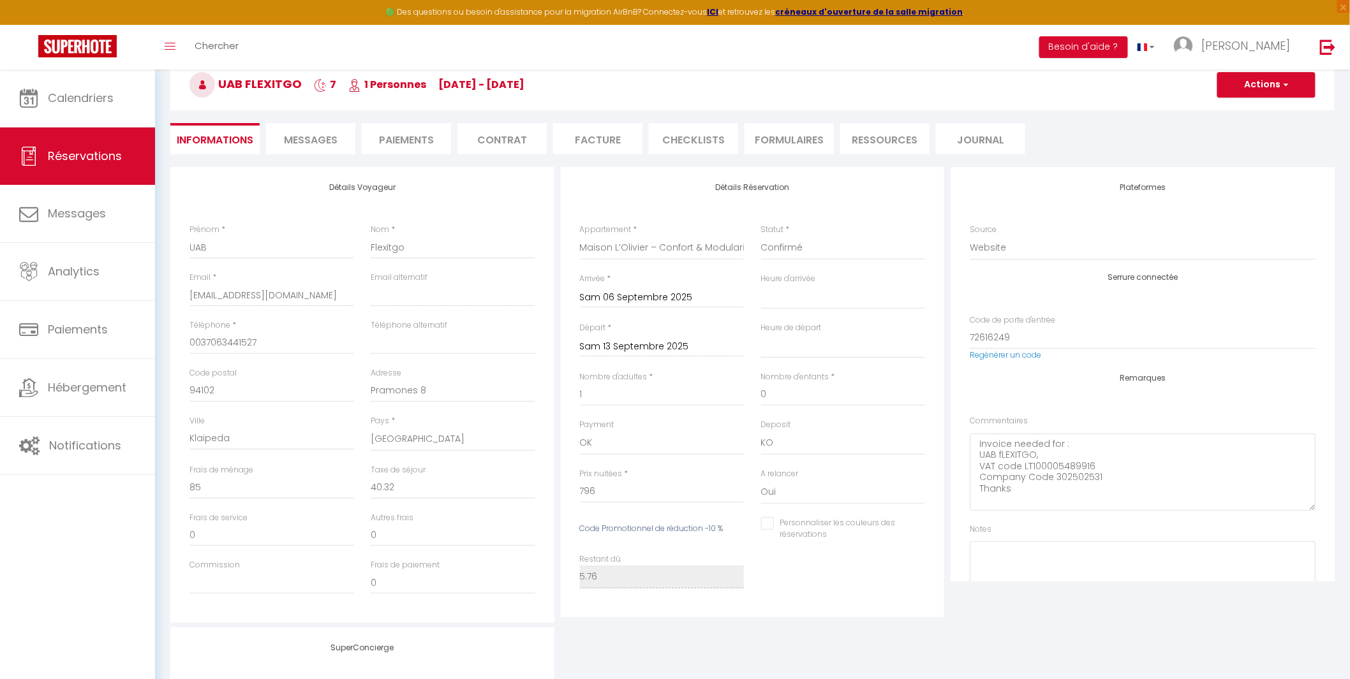
select select
checkbox input "false"
select select
checkbox input "false"
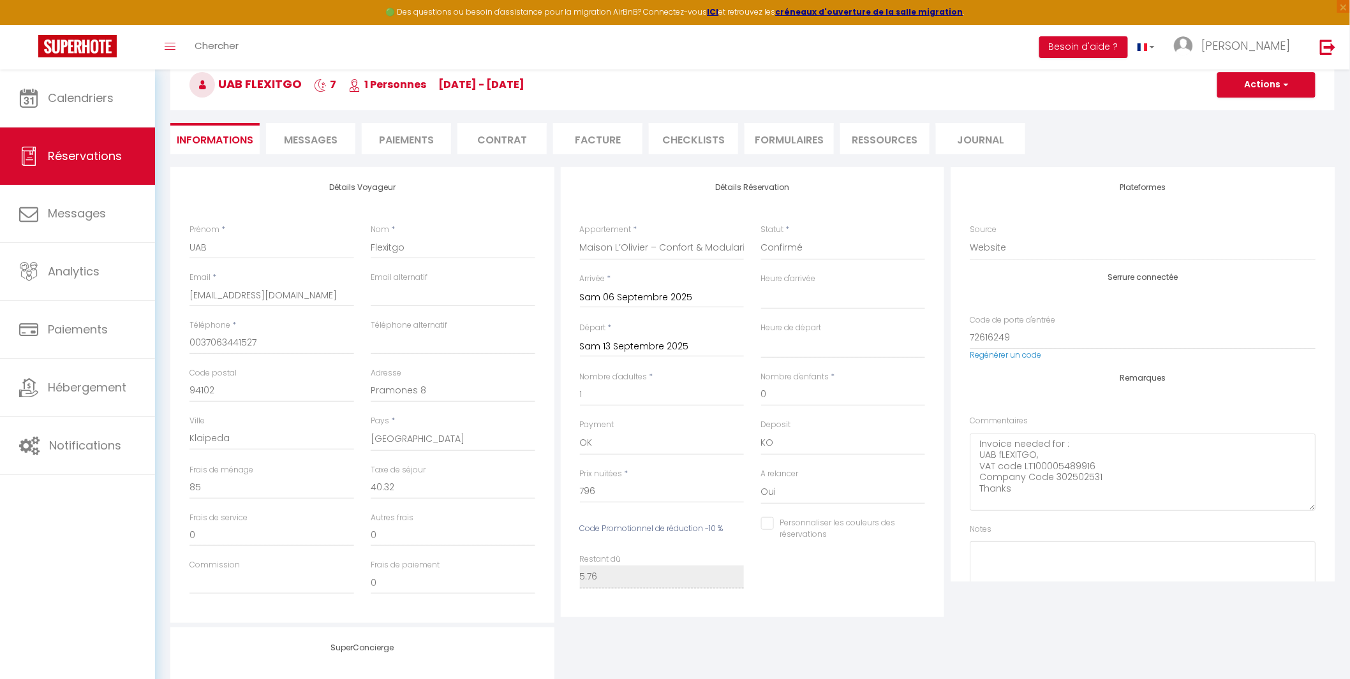
select select
checkbox input "false"
select select
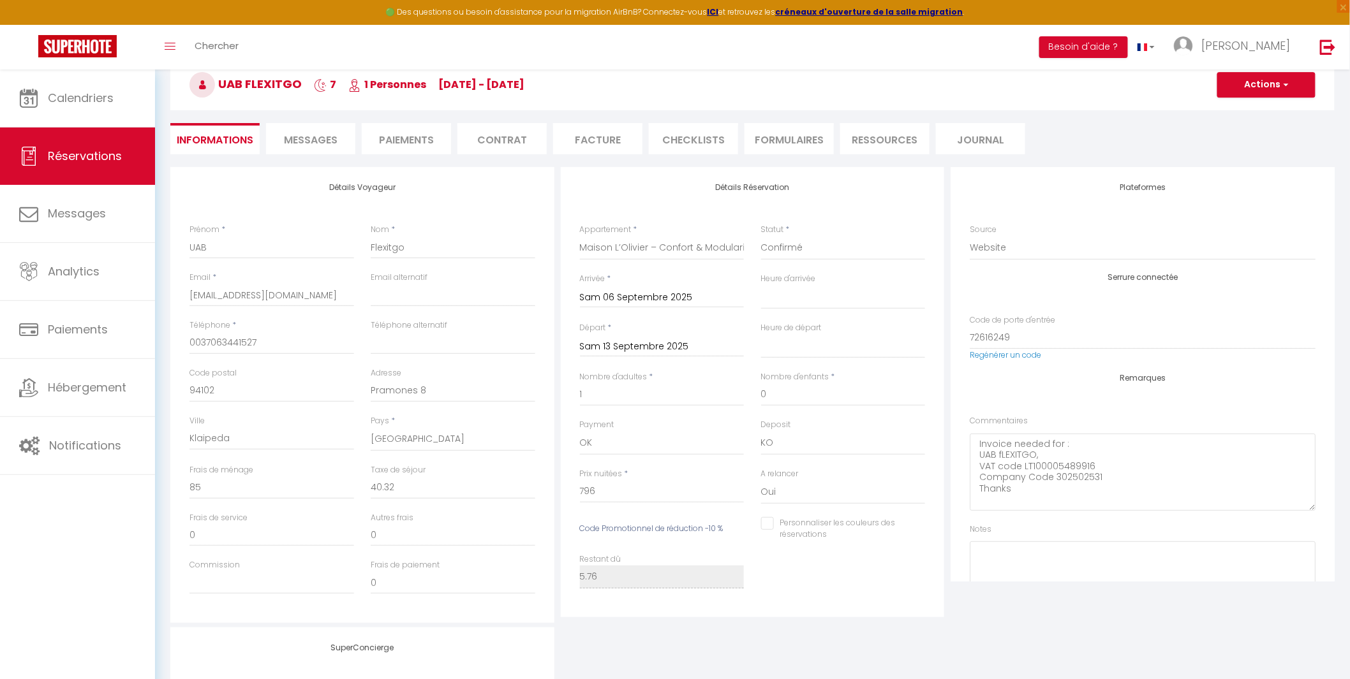
checkbox input "false"
select select
checkbox input "false"
select select
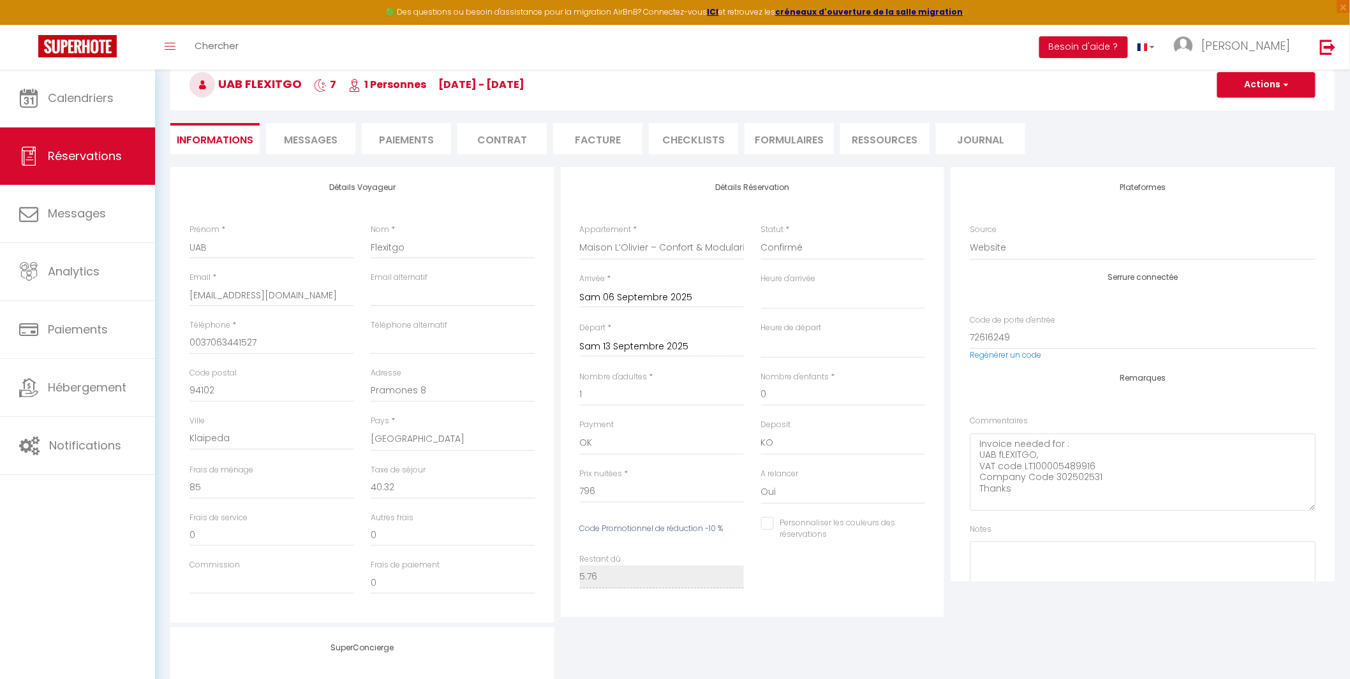
select select
checkbox input "false"
select select
checkbox input "false"
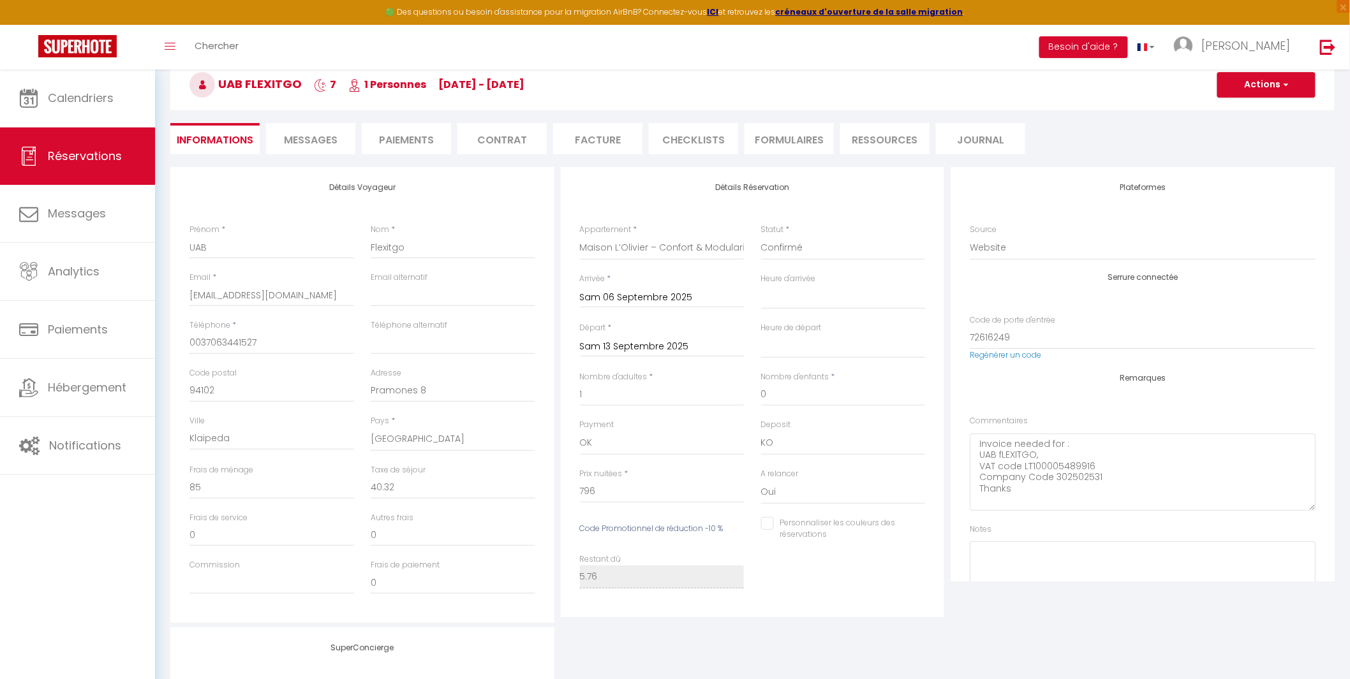
select select
checkbox input "false"
select select
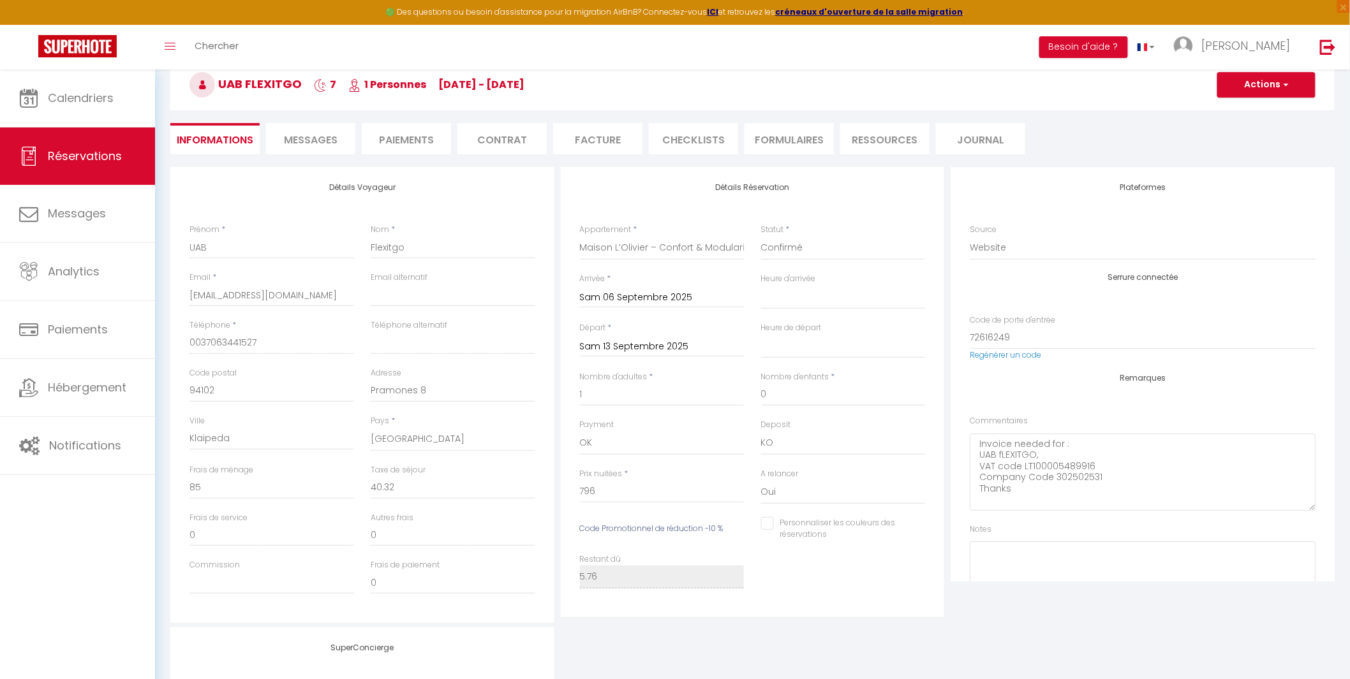
checkbox input "false"
select select
checkbox input "false"
select select
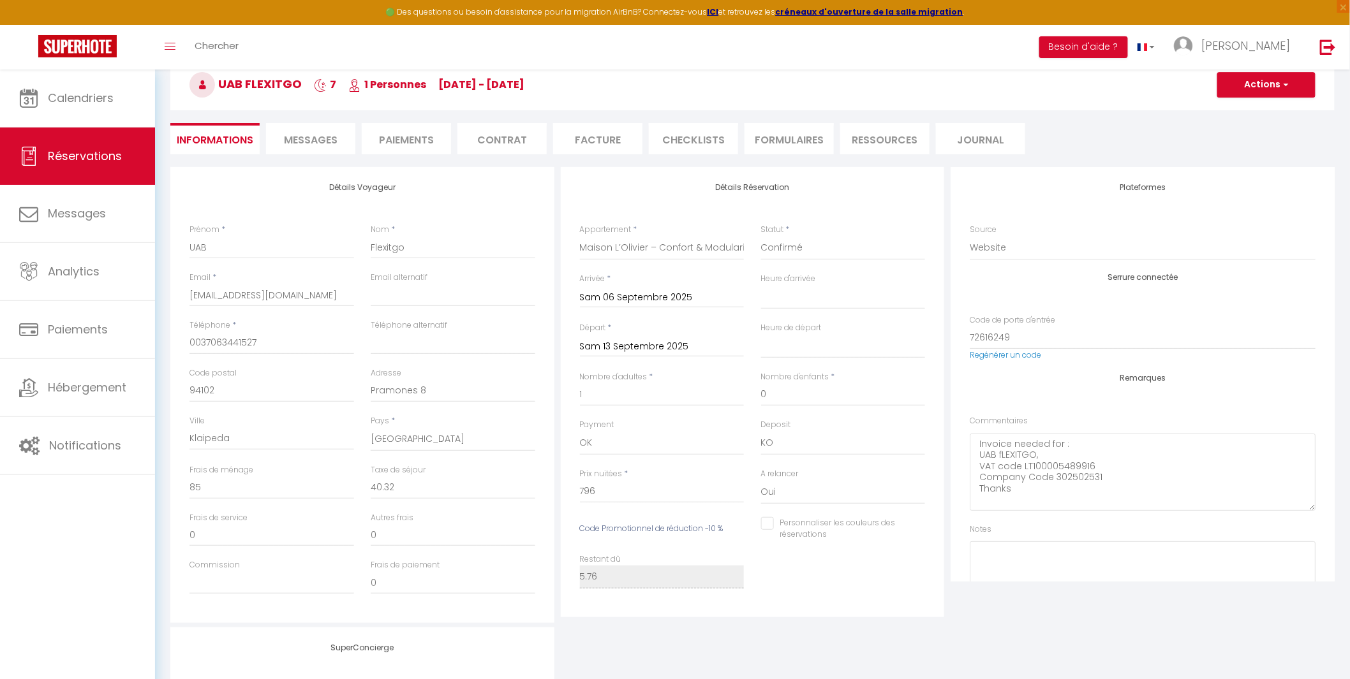
select select
checkbox input "false"
select select
checkbox input "false"
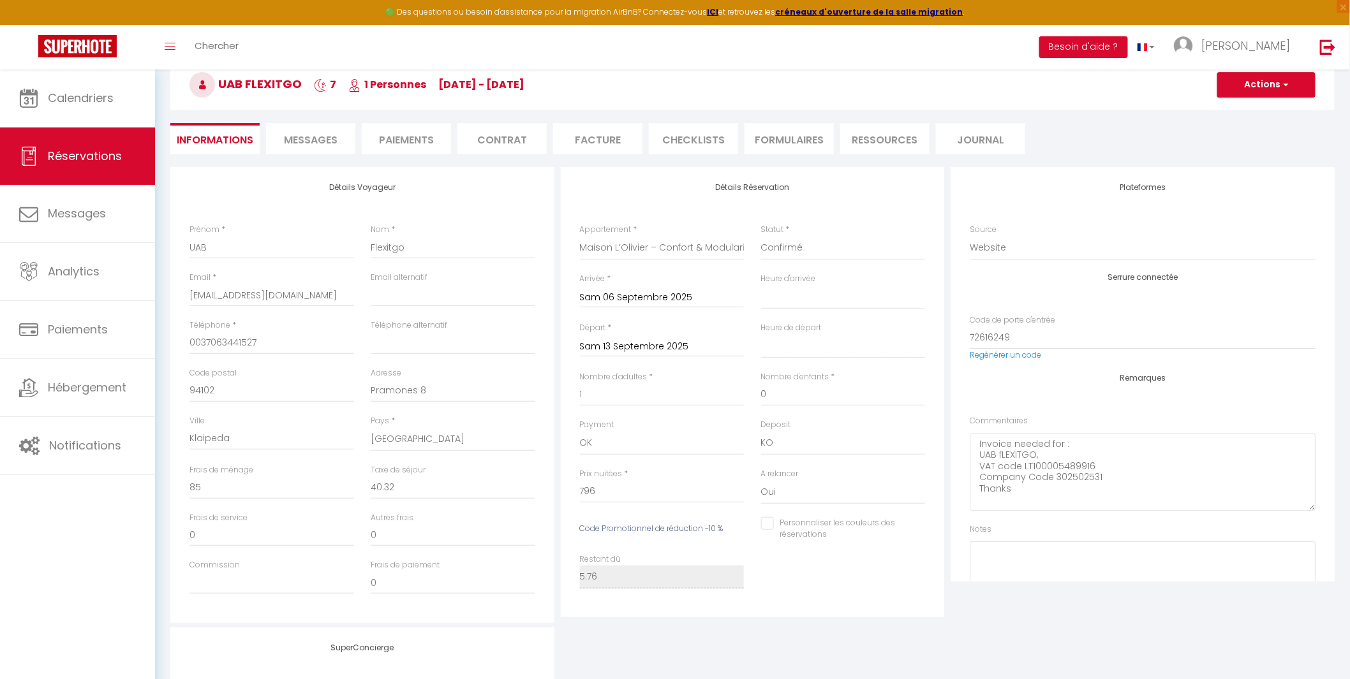
select select
checkbox input "false"
select select
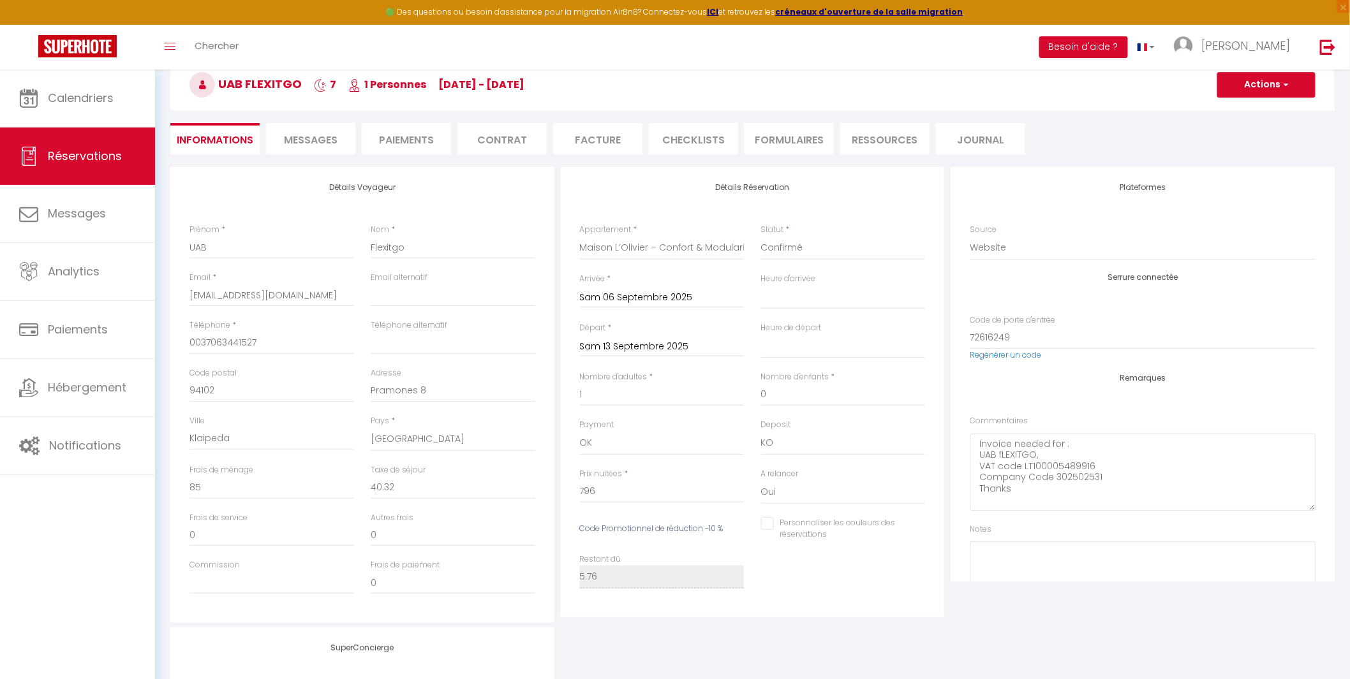
checkbox input "false"
select select
checkbox input "false"
select select
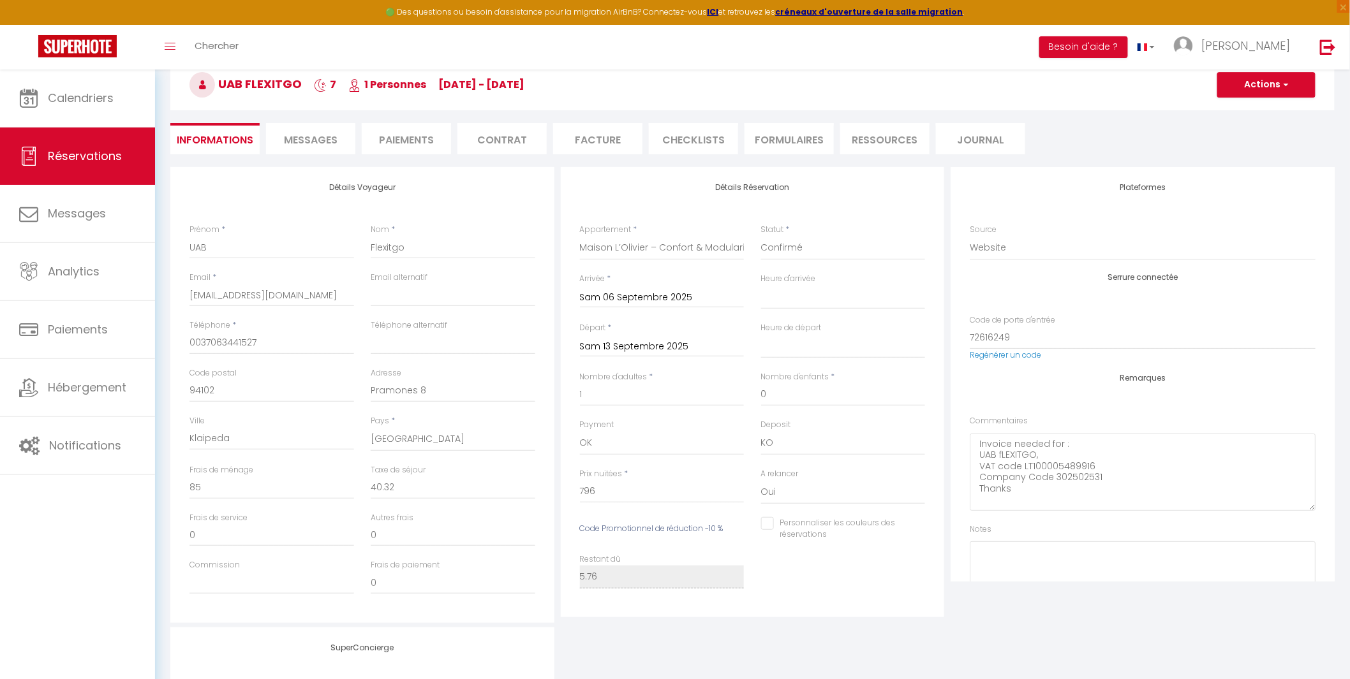
select select
checkbox input "false"
select select
checkbox input "false"
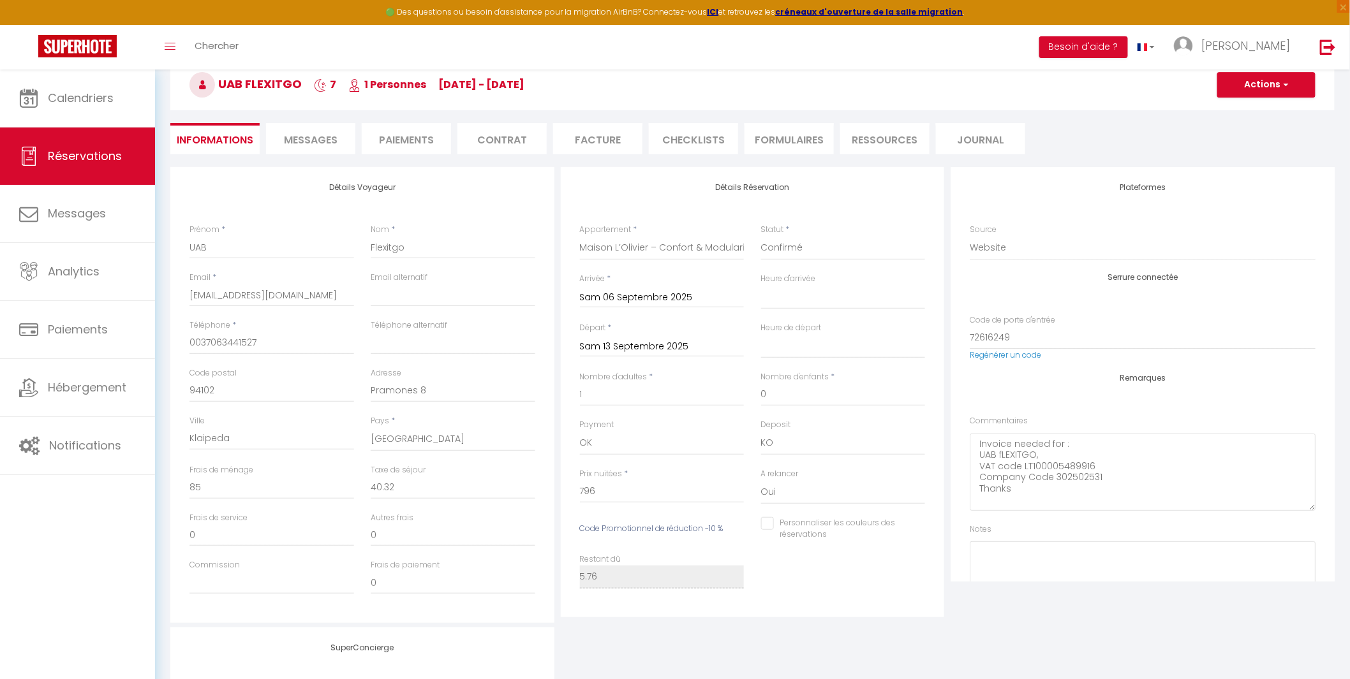
select select
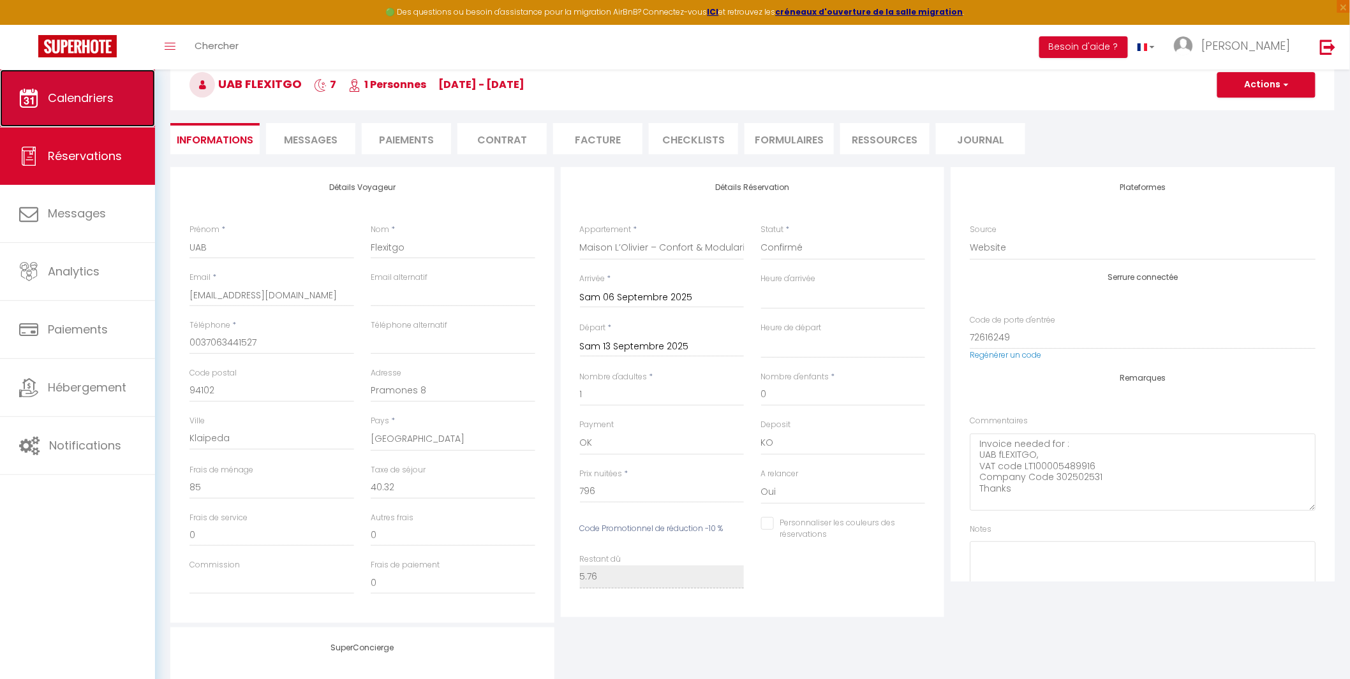
click at [88, 97] on span "Calendriers" at bounding box center [81, 98] width 66 height 16
